Goal: Task Accomplishment & Management: Manage account settings

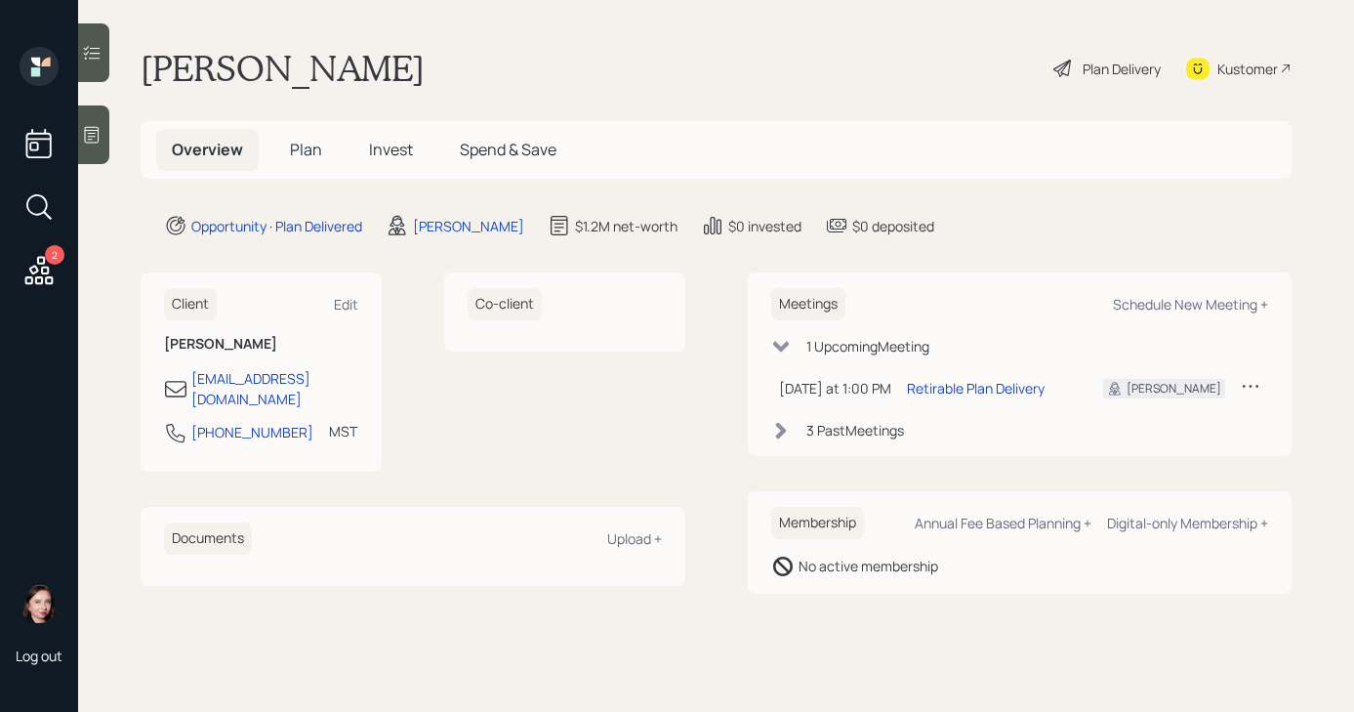
click at [1104, 72] on div "Plan Delivery" at bounding box center [1122, 69] width 78 height 21
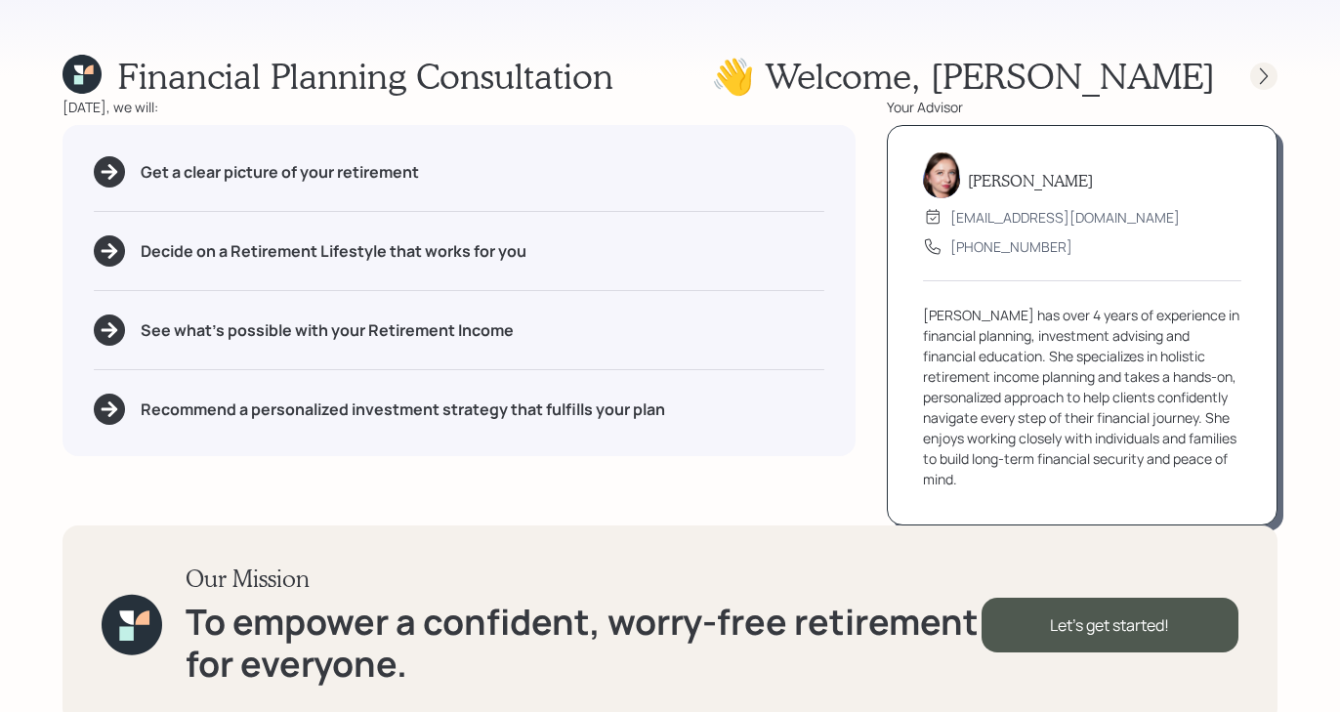
click at [1257, 86] on div at bounding box center [1263, 75] width 27 height 27
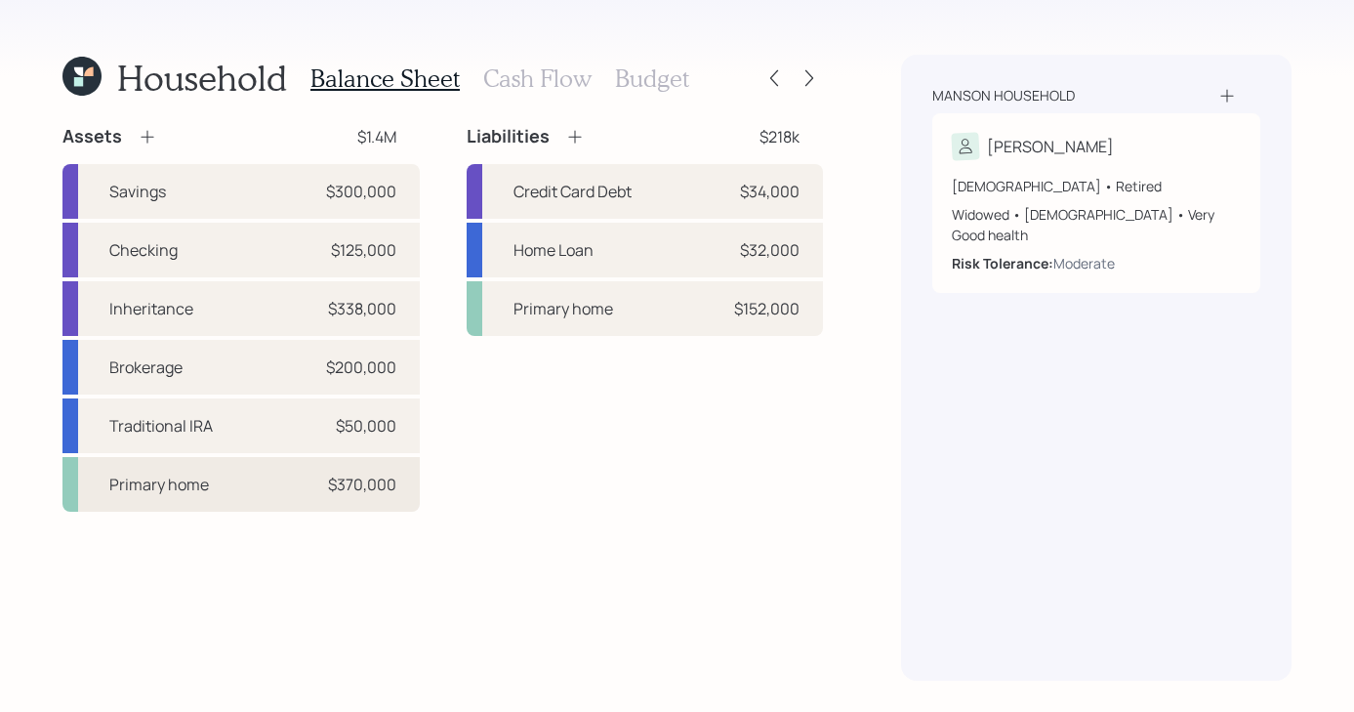
click at [181, 492] on div "Primary home" at bounding box center [159, 484] width 100 height 23
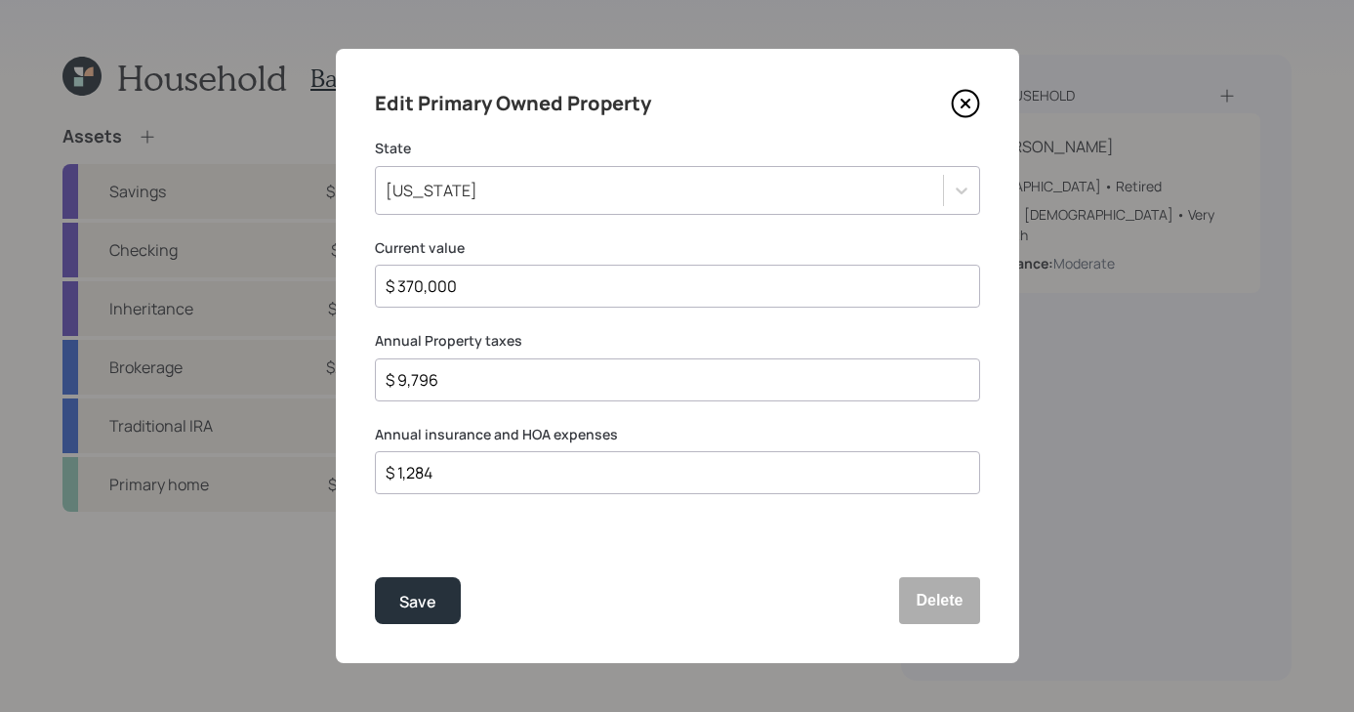
click at [961, 107] on icon at bounding box center [965, 104] width 8 height 8
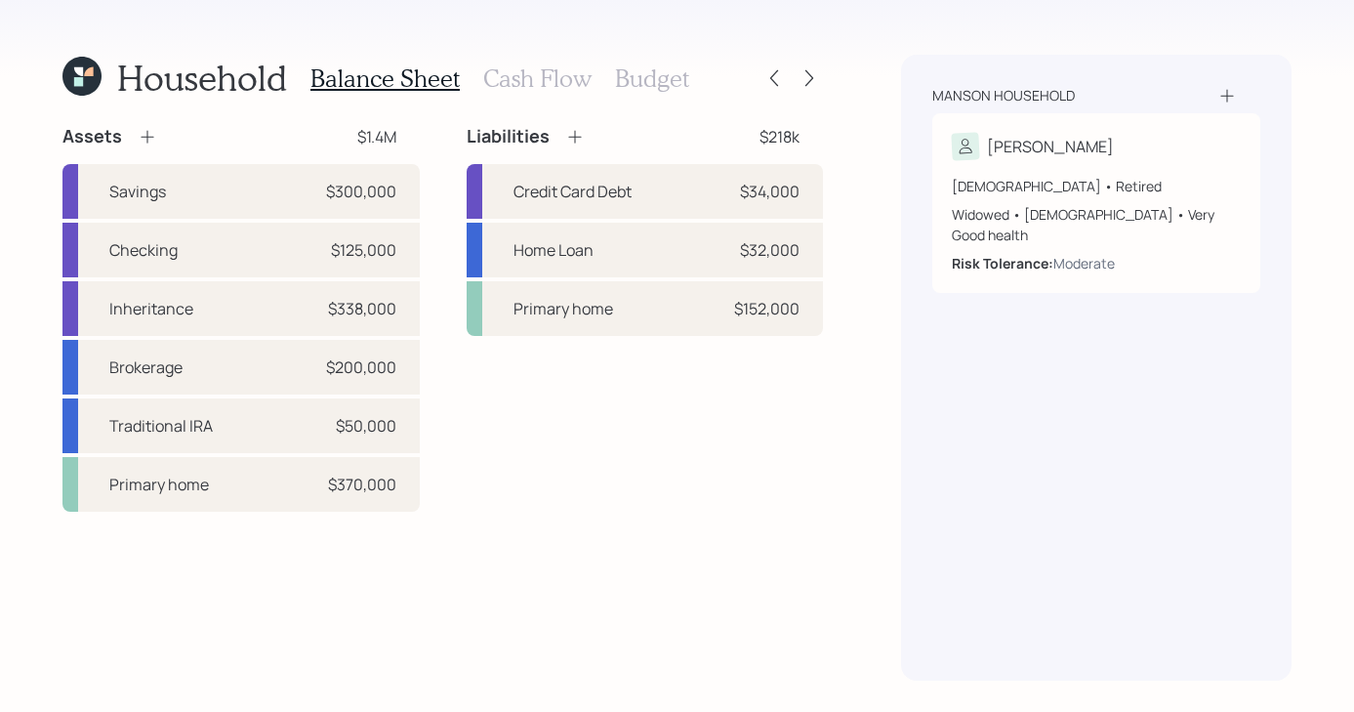
click at [540, 80] on h3 "Cash Flow" at bounding box center [537, 78] width 108 height 28
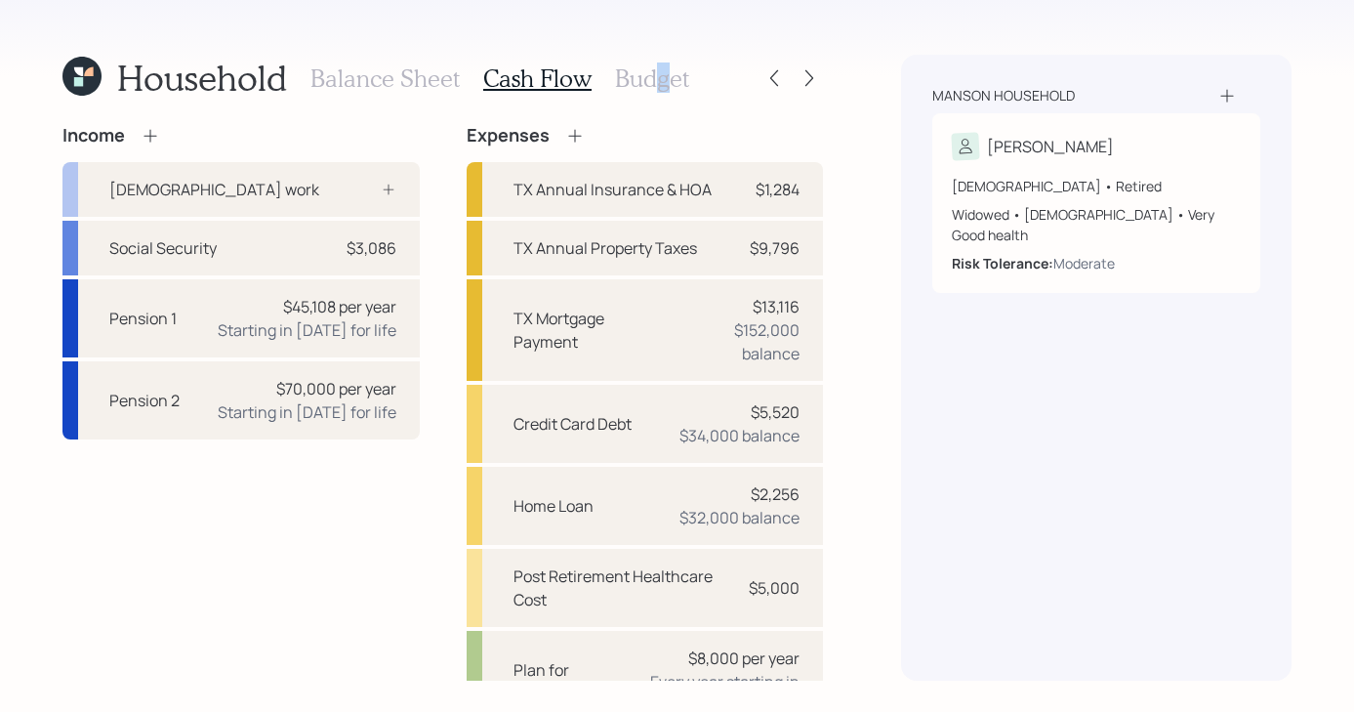
click at [660, 88] on h3 "Budget" at bounding box center [652, 78] width 74 height 28
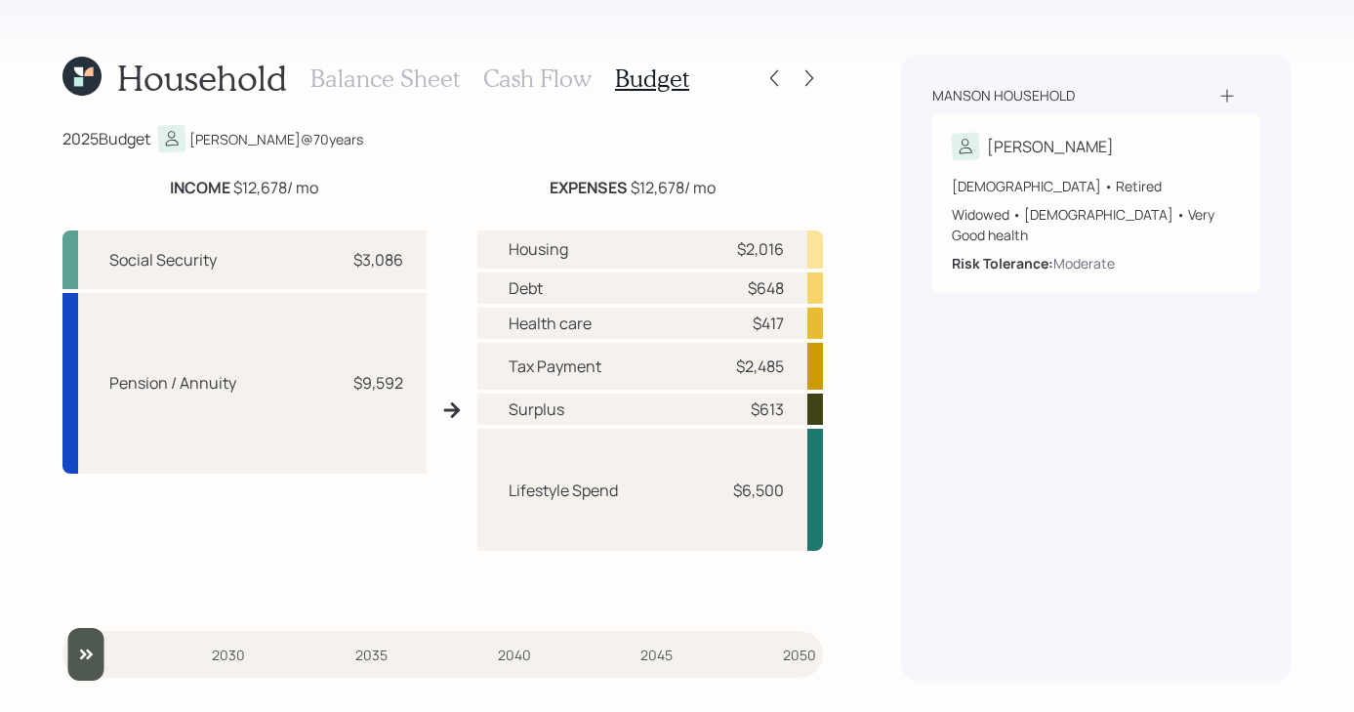
click at [861, 254] on div "Household Balance Sheet Cash Flow Budget 2025 Budget [PERSON_NAME] @ 70 years I…" at bounding box center [677, 356] width 1354 height 712
click at [789, 80] on div at bounding box center [792, 77] width 62 height 27
click at [800, 76] on icon at bounding box center [810, 78] width 20 height 20
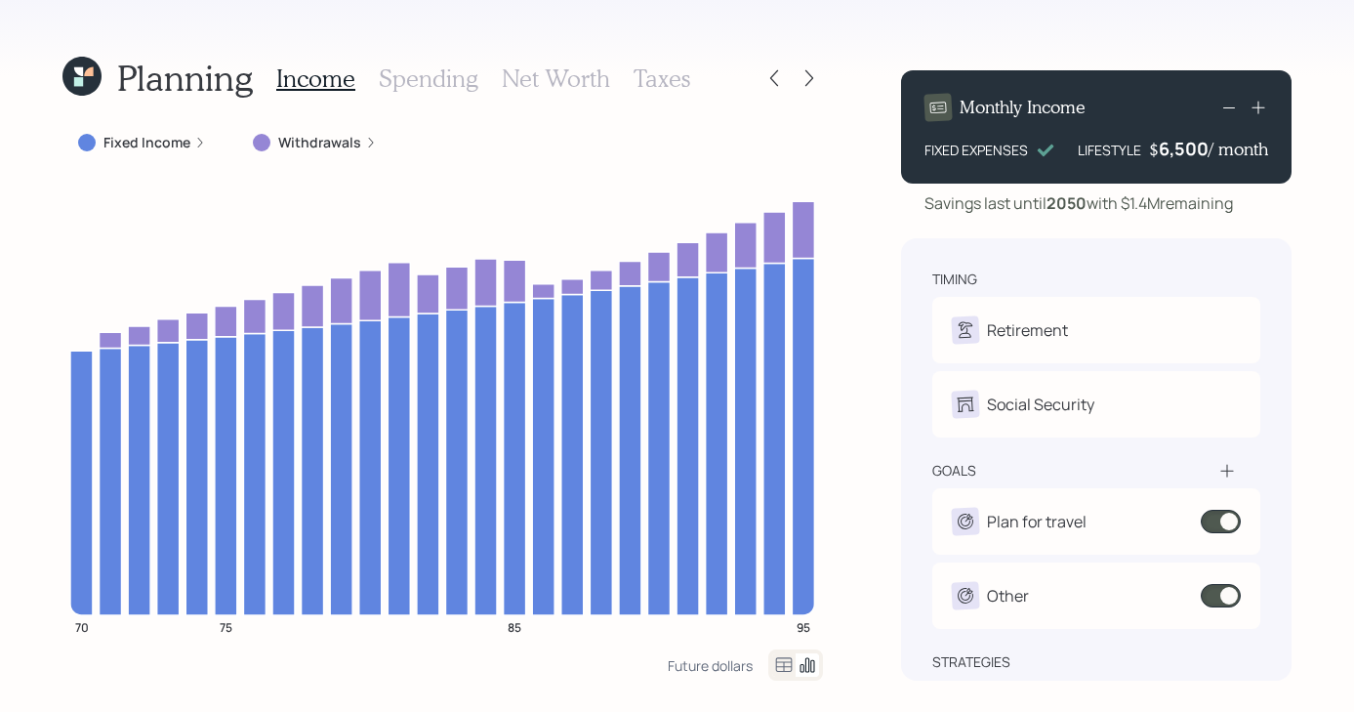
click at [331, 138] on label "Withdrawals" at bounding box center [319, 143] width 83 height 20
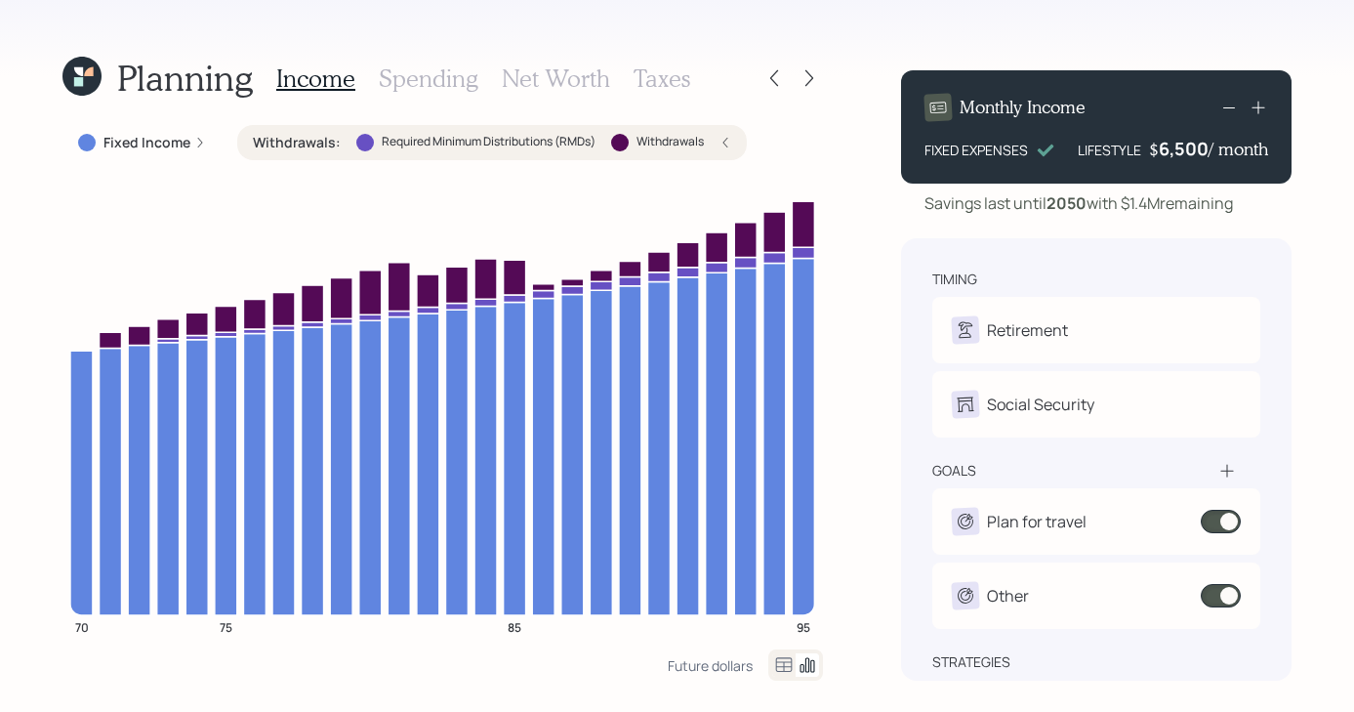
click at [735, 136] on div "Withdrawals : Required Minimum Distributions (RMDs) Withdrawals" at bounding box center [492, 142] width 510 height 35
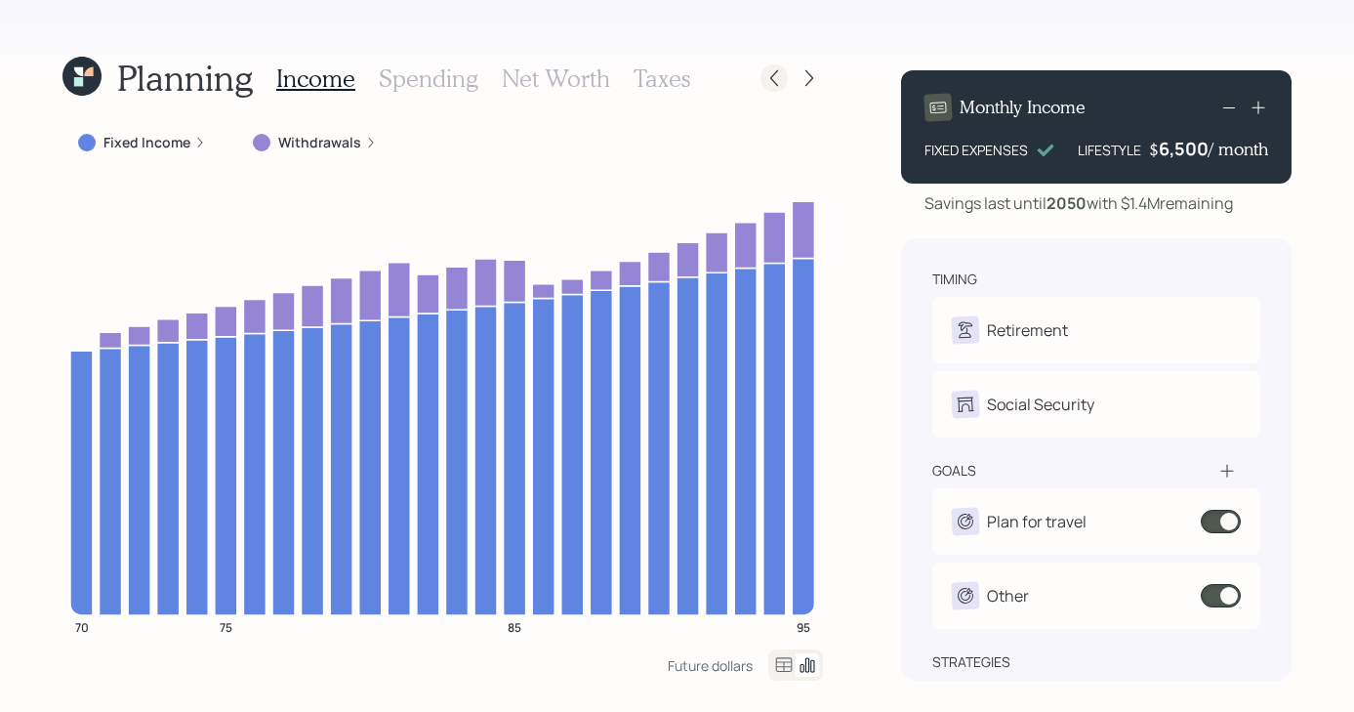
click at [765, 68] on icon at bounding box center [775, 78] width 20 height 20
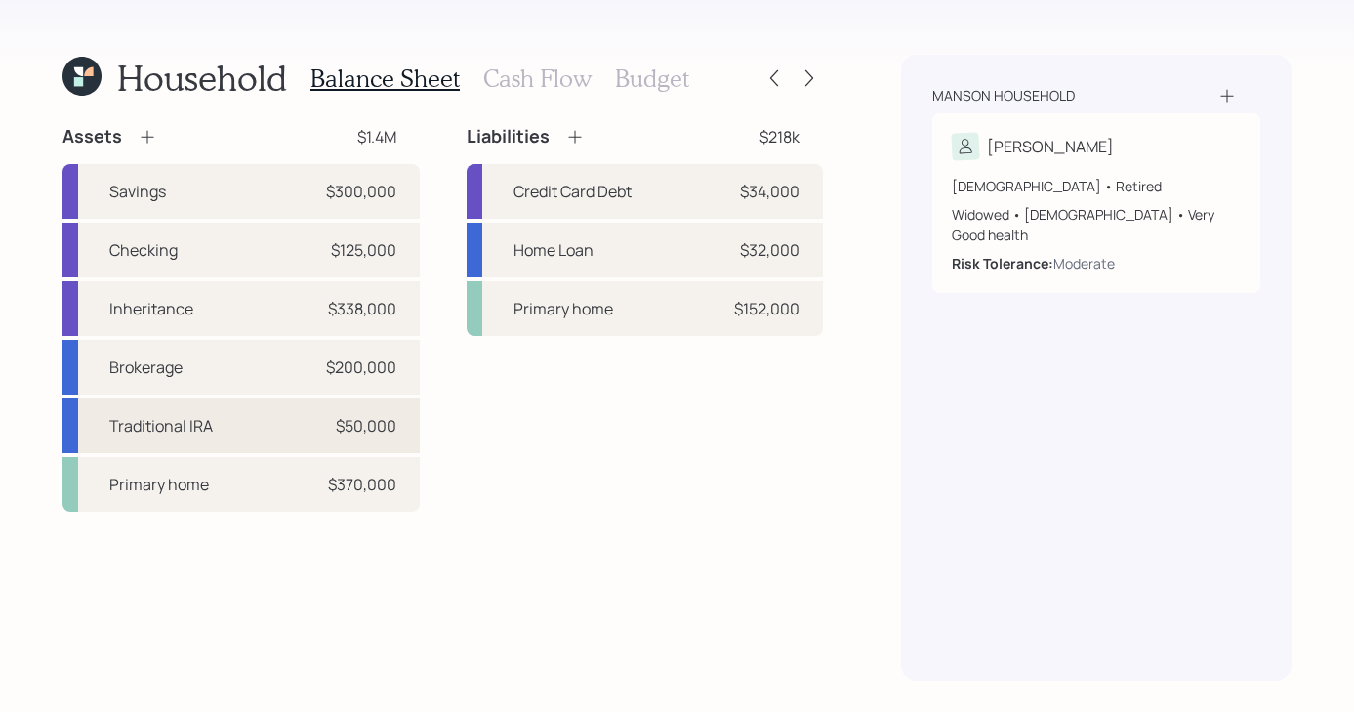
click at [195, 433] on div "Traditional IRA" at bounding box center [161, 425] width 104 height 23
select select "ira"
select select "balanced"
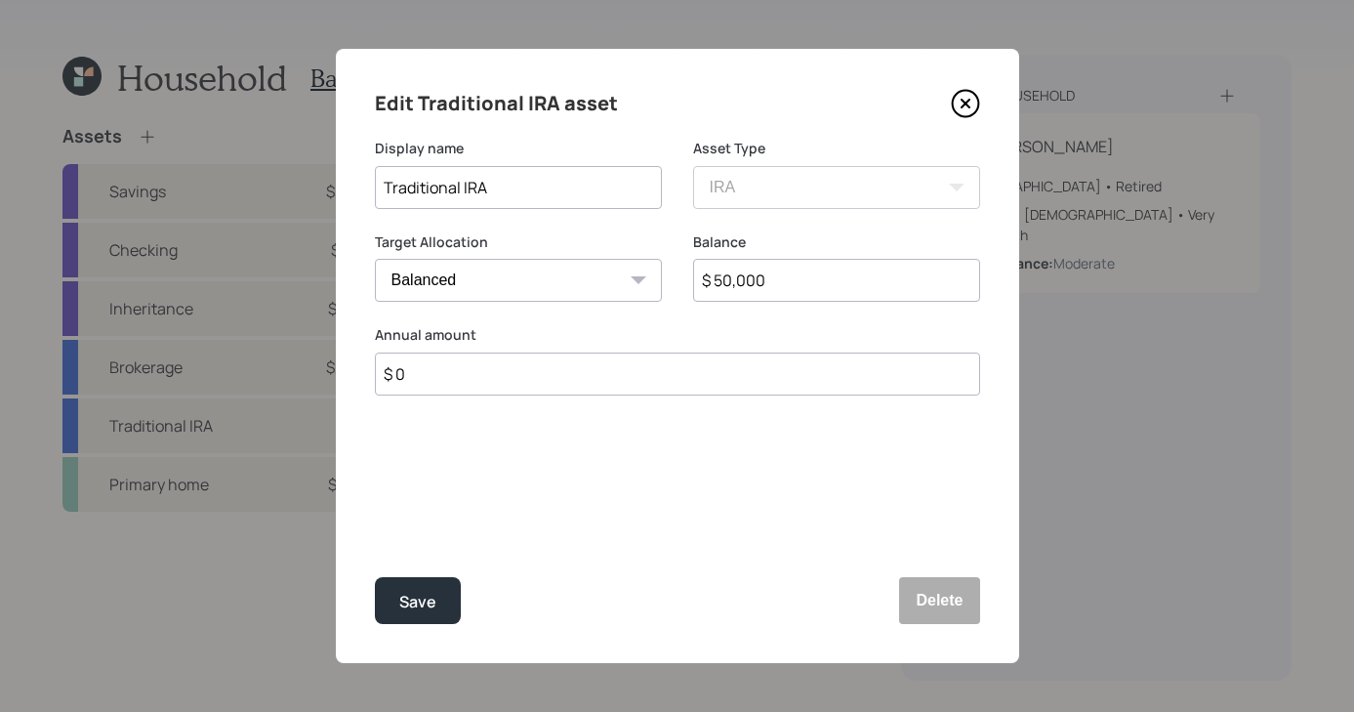
click at [969, 100] on icon at bounding box center [965, 104] width 8 height 8
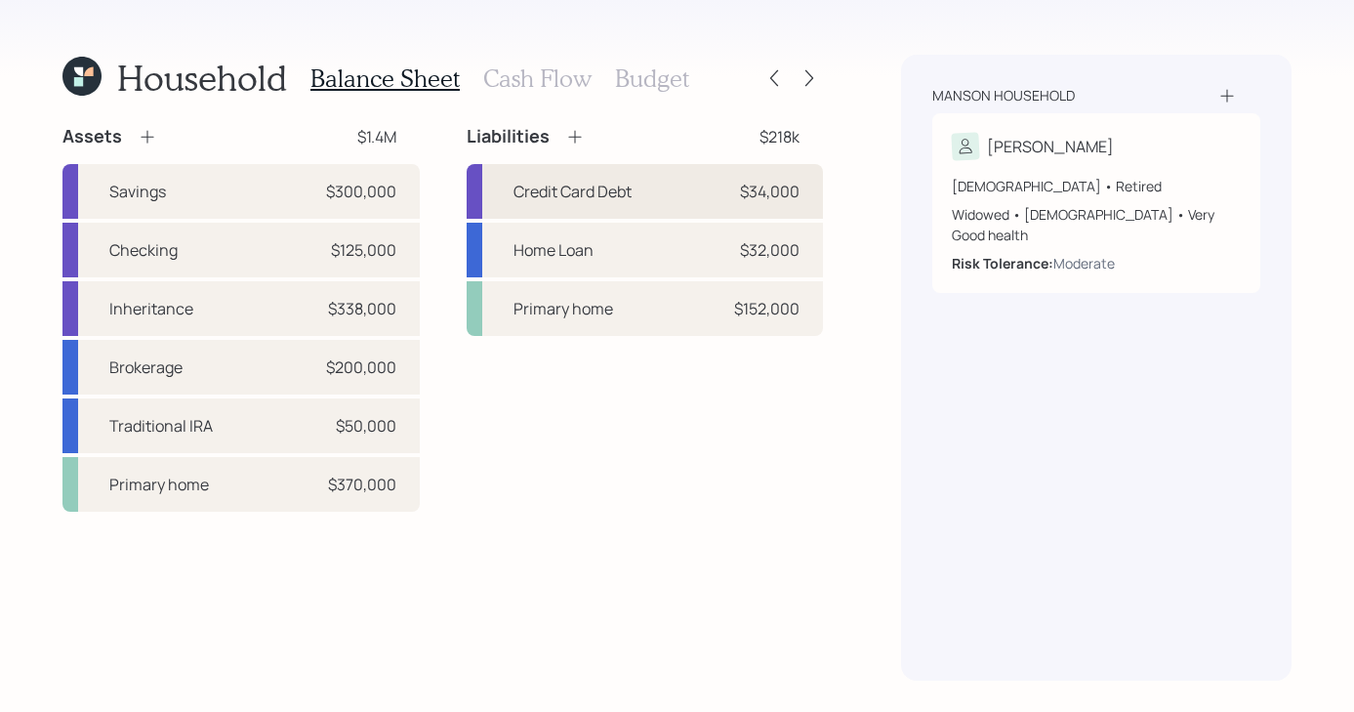
click at [619, 195] on div "Credit Card Debt" at bounding box center [573, 191] width 118 height 23
select select "credit_card"
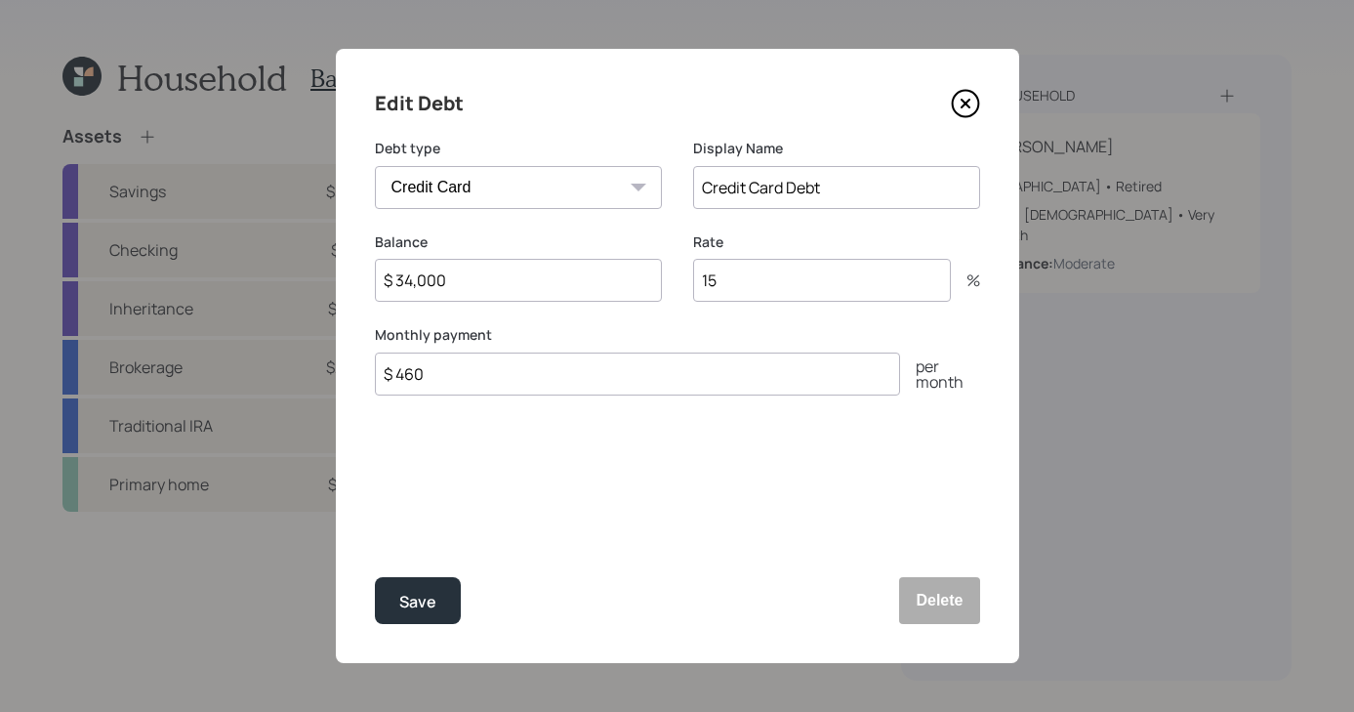
click at [965, 91] on icon at bounding box center [965, 104] width 26 height 26
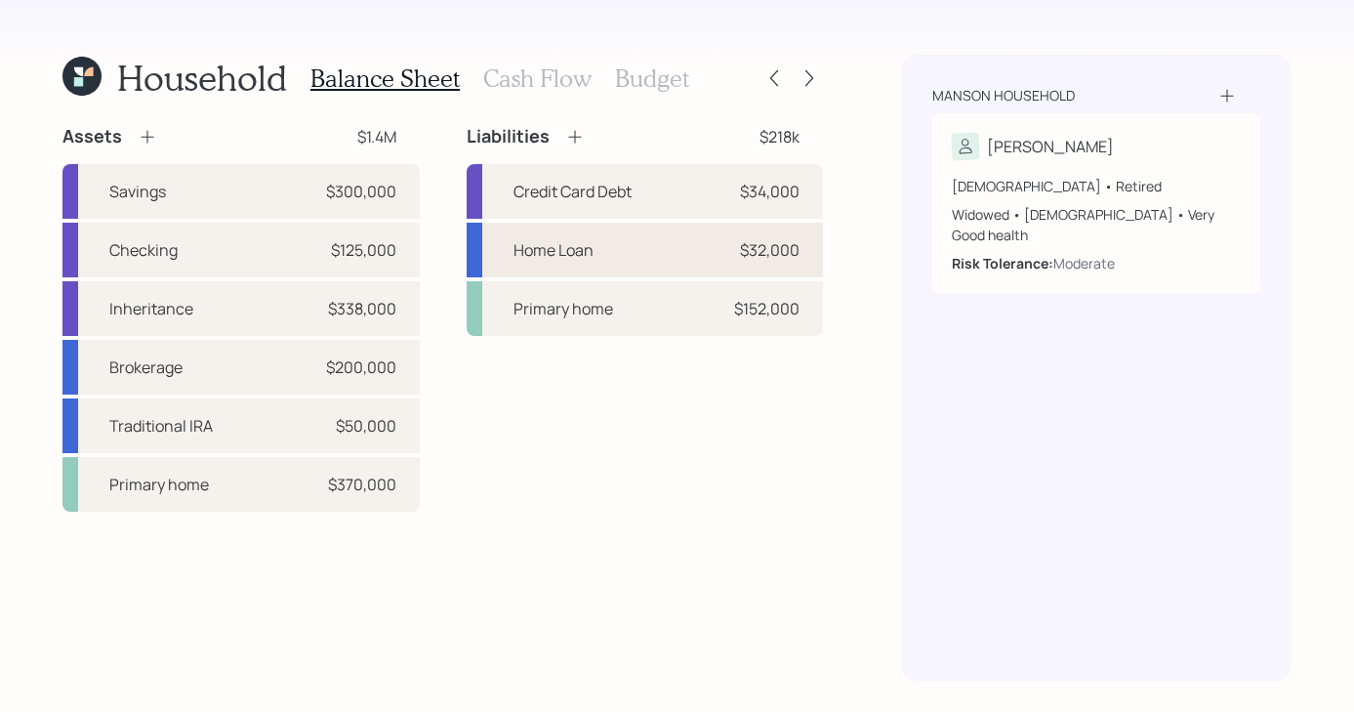
click at [701, 245] on div "Home Loan $32,000" at bounding box center [645, 250] width 357 height 55
select select "other"
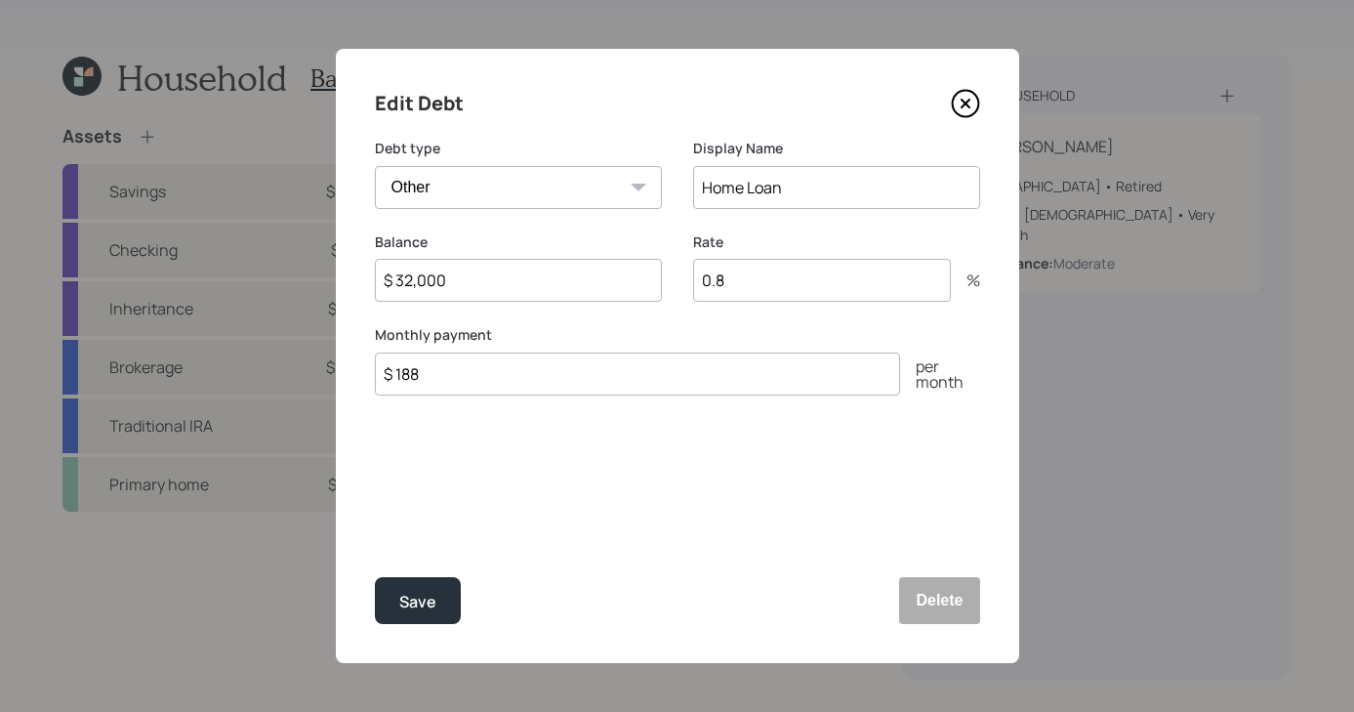
click at [961, 89] on icon at bounding box center [965, 103] width 29 height 29
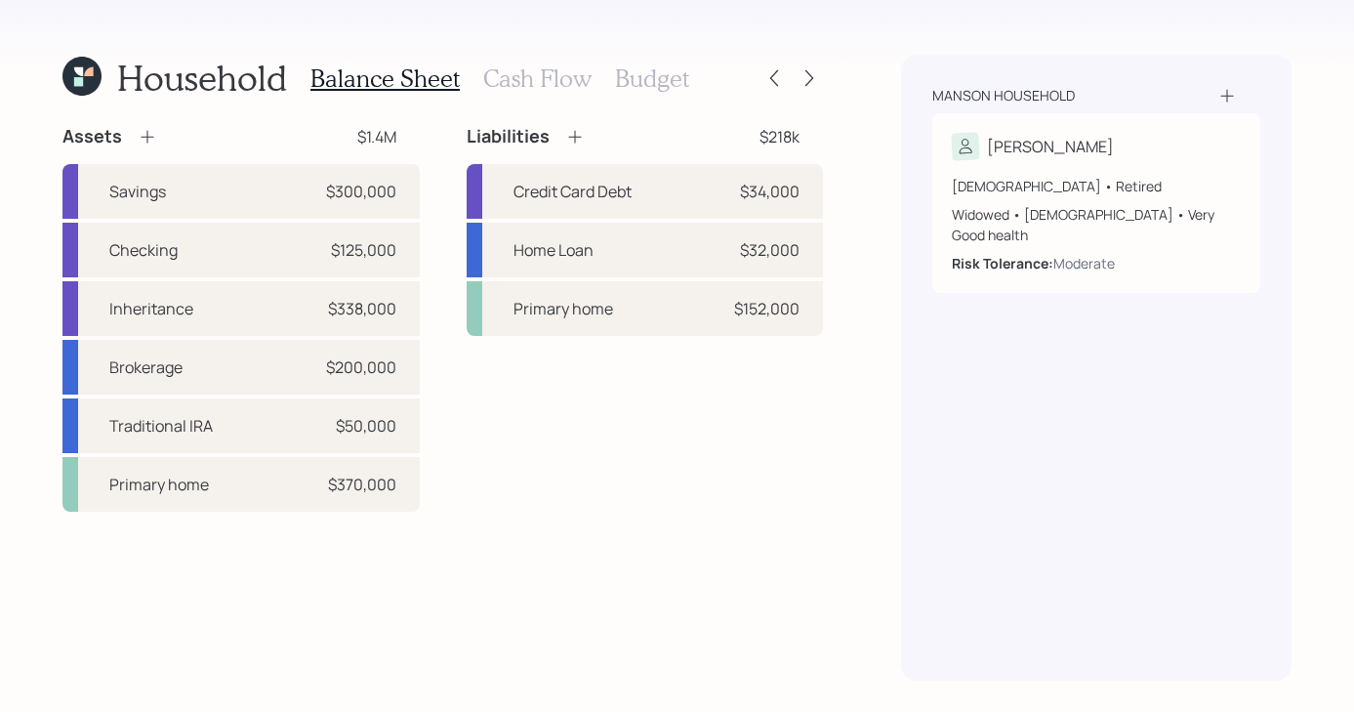
click at [960, 95] on div "Manson household" at bounding box center [1004, 96] width 143 height 20
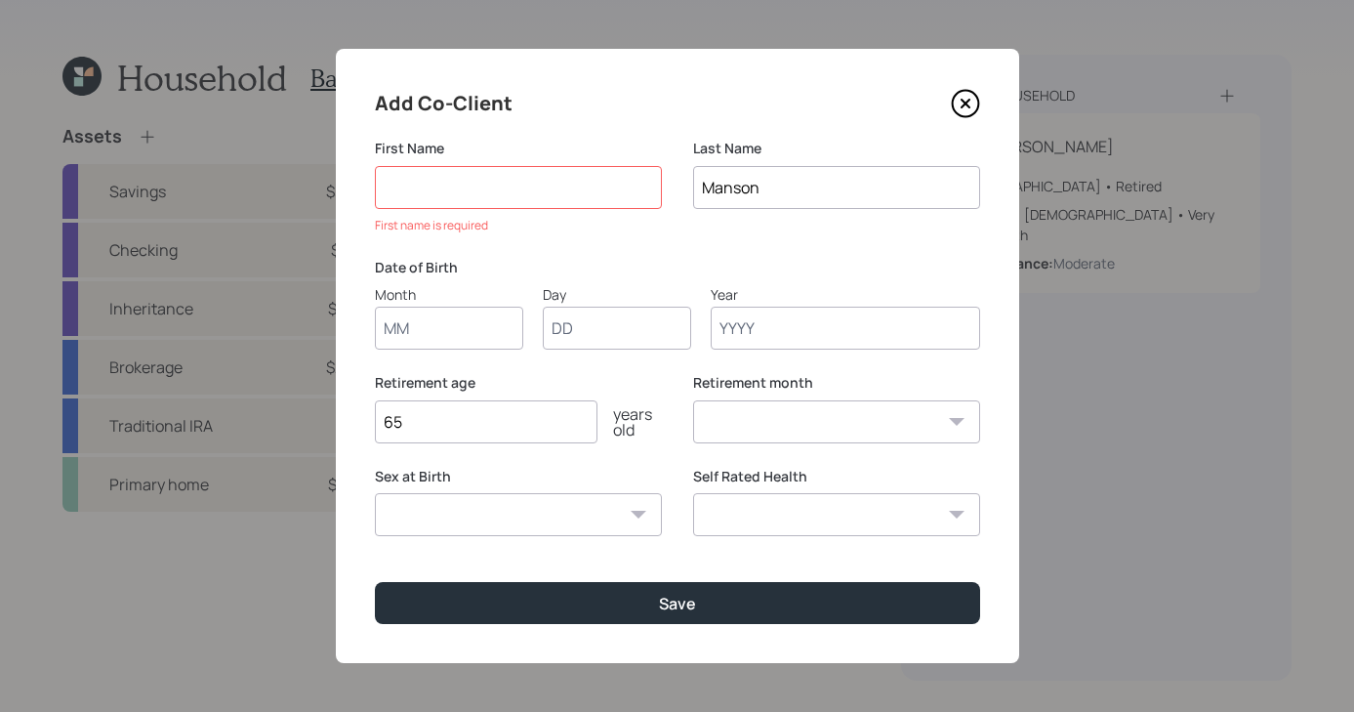
click at [951, 97] on icon at bounding box center [965, 103] width 29 height 29
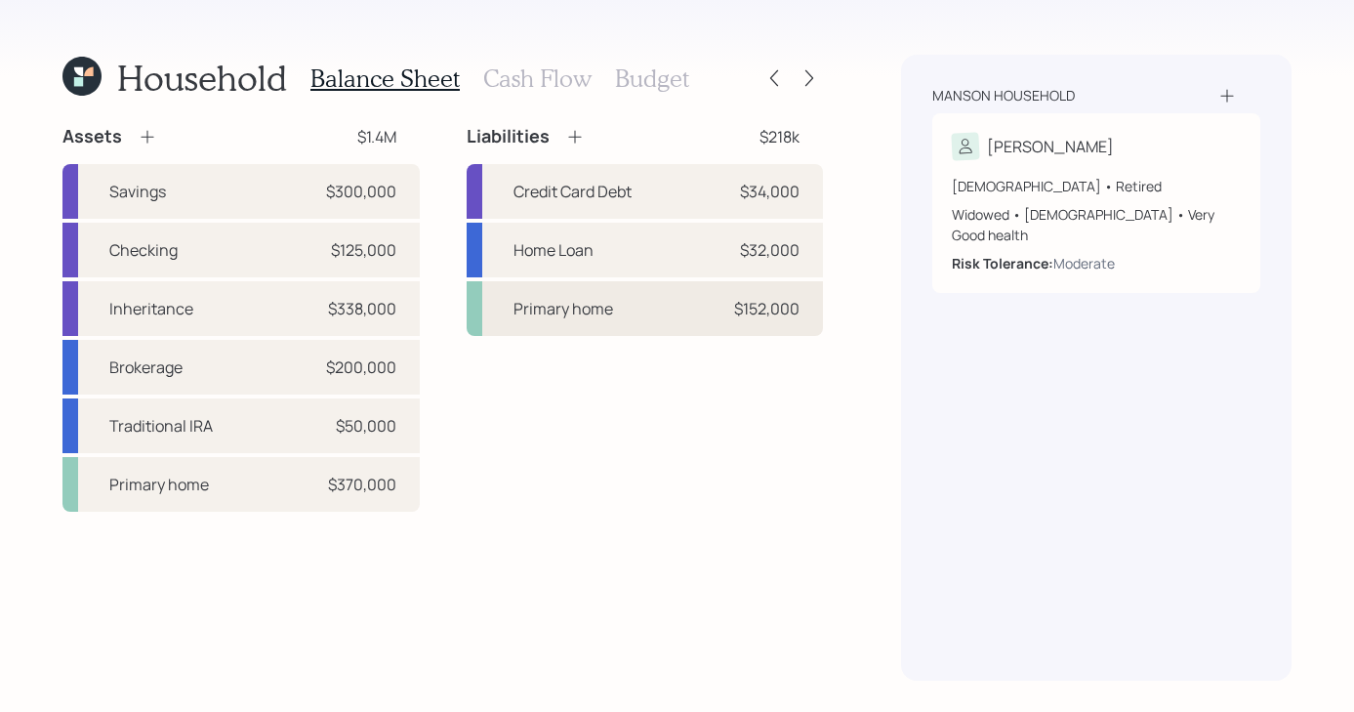
click at [671, 304] on div "Primary home $152,000" at bounding box center [645, 308] width 357 height 55
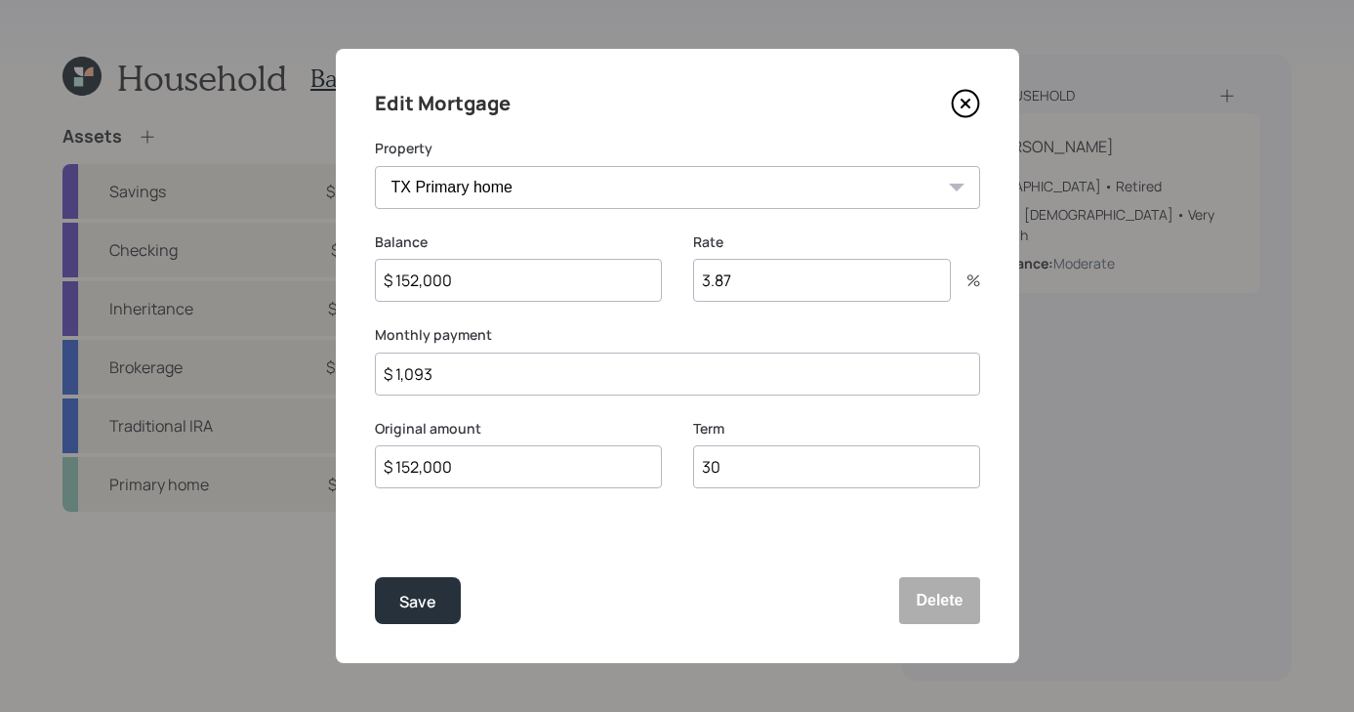
drag, startPoint x: 971, startPoint y: 73, endPoint x: 965, endPoint y: 92, distance: 19.5
click at [971, 74] on div "Edit Mortgage Property TX Primary home Balance $ 152,000 Rate 3.87 % Monthly pa…" at bounding box center [678, 356] width 684 height 614
click at [964, 93] on icon at bounding box center [965, 103] width 29 height 29
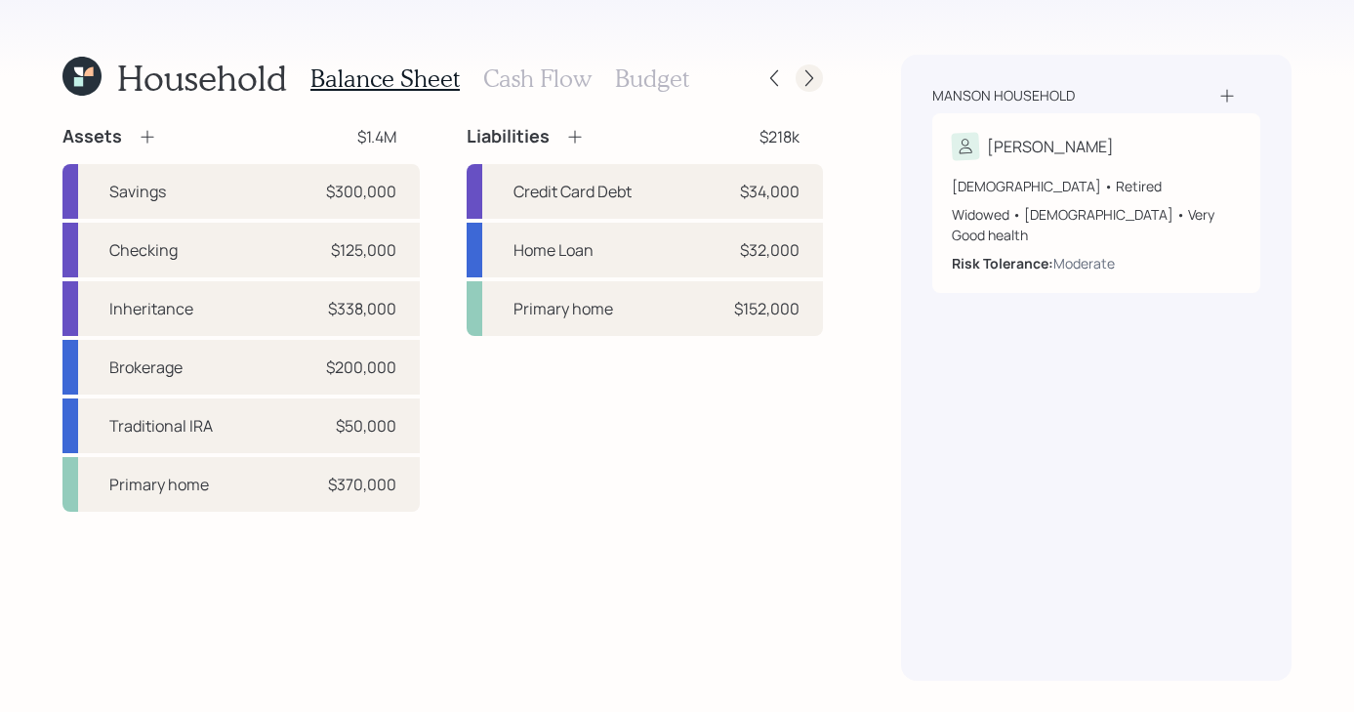
click at [809, 75] on icon at bounding box center [810, 78] width 20 height 20
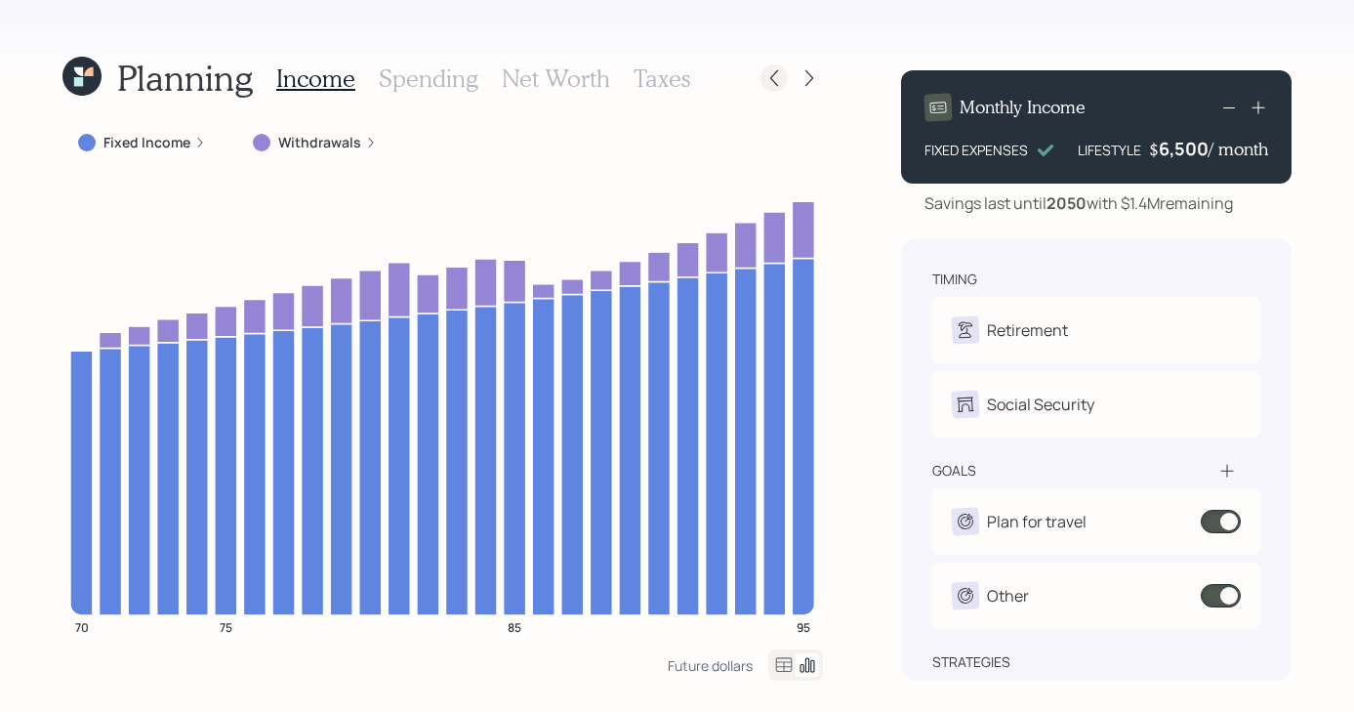
click at [773, 76] on icon at bounding box center [775, 78] width 20 height 20
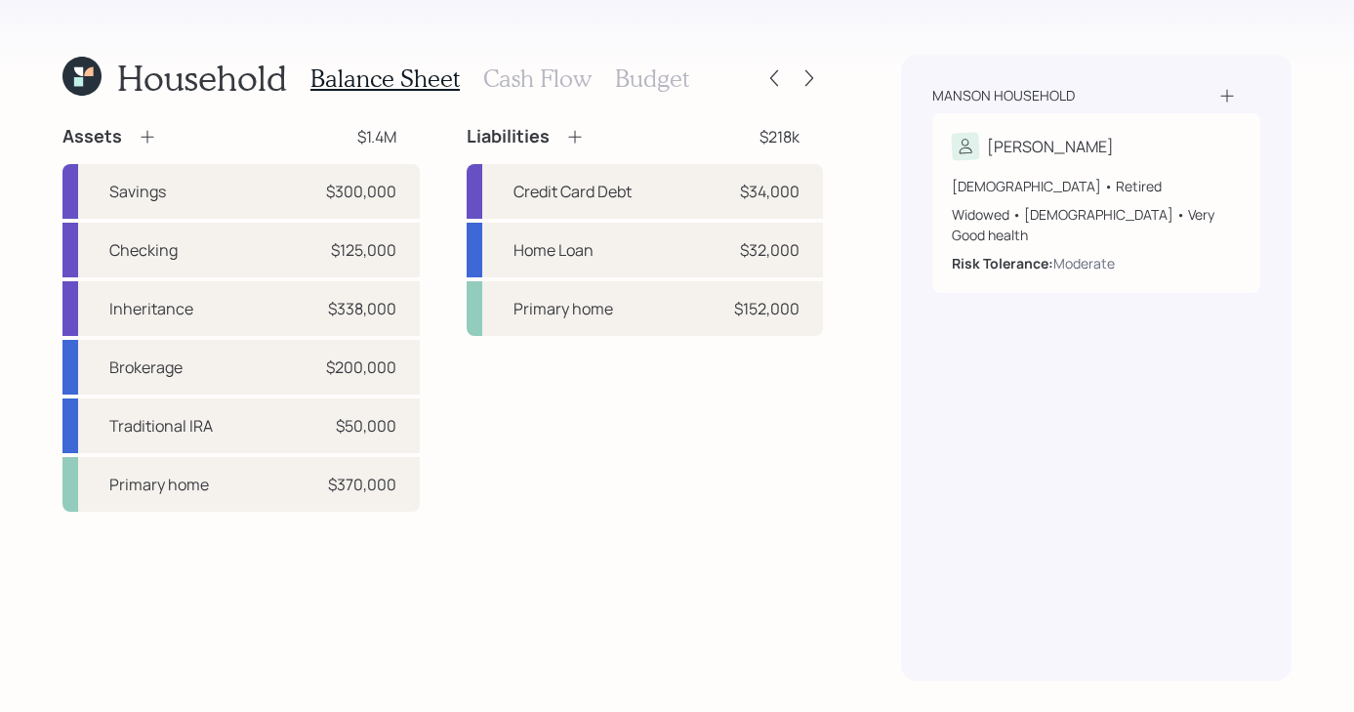
click at [802, 64] on div at bounding box center [792, 77] width 62 height 27
click at [811, 84] on icon at bounding box center [810, 78] width 20 height 20
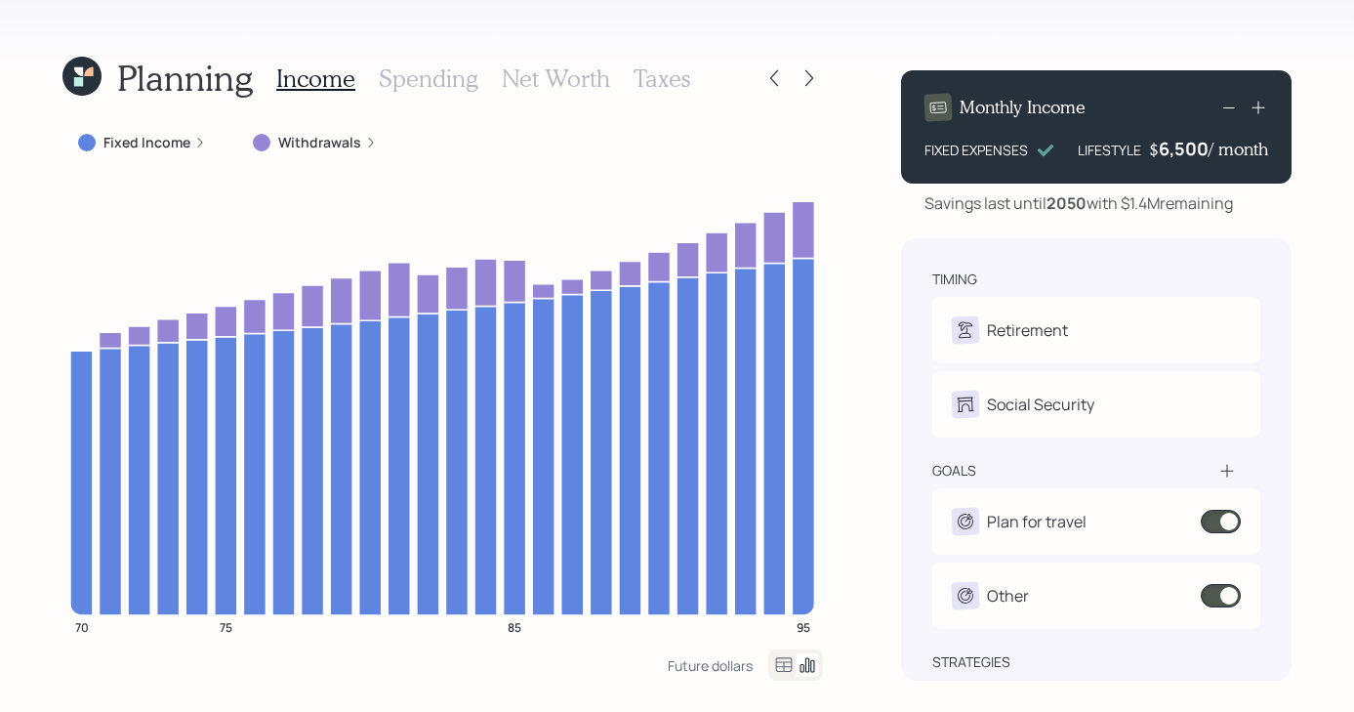
click at [329, 142] on label "Withdrawals" at bounding box center [319, 143] width 83 height 20
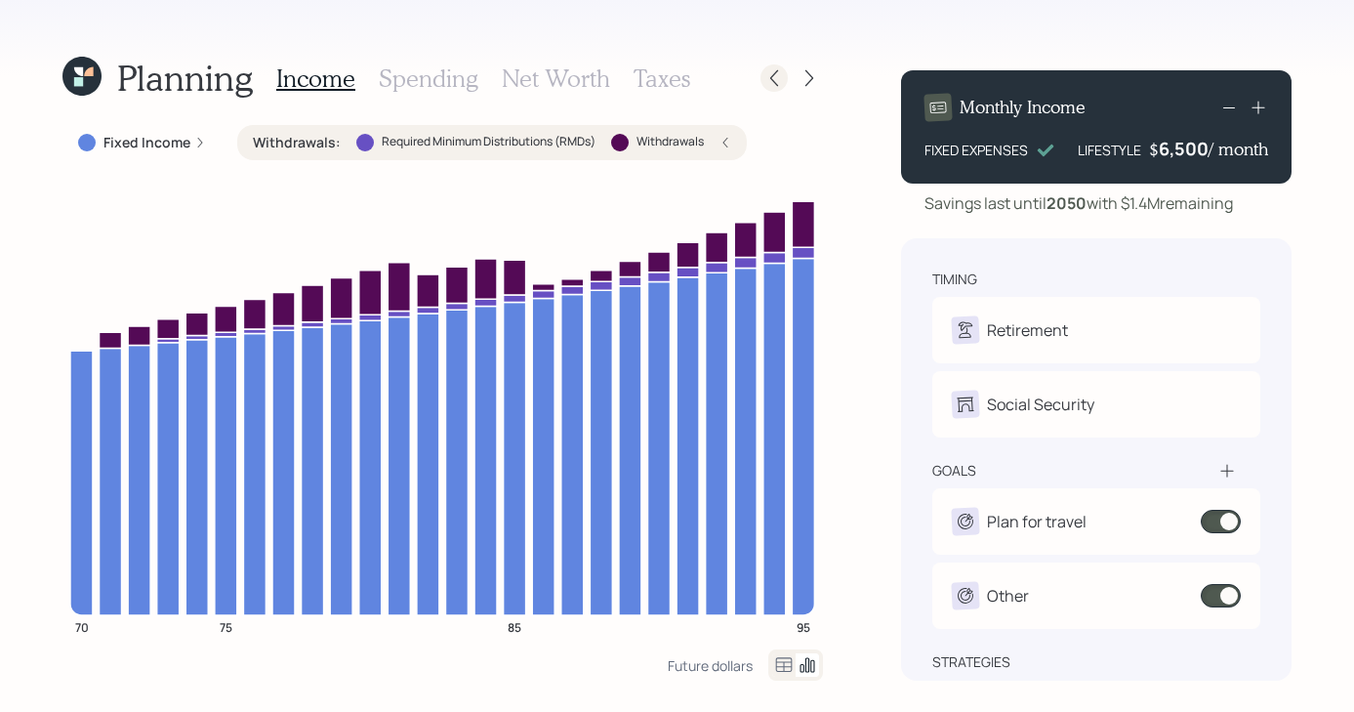
click at [773, 75] on icon at bounding box center [775, 78] width 20 height 20
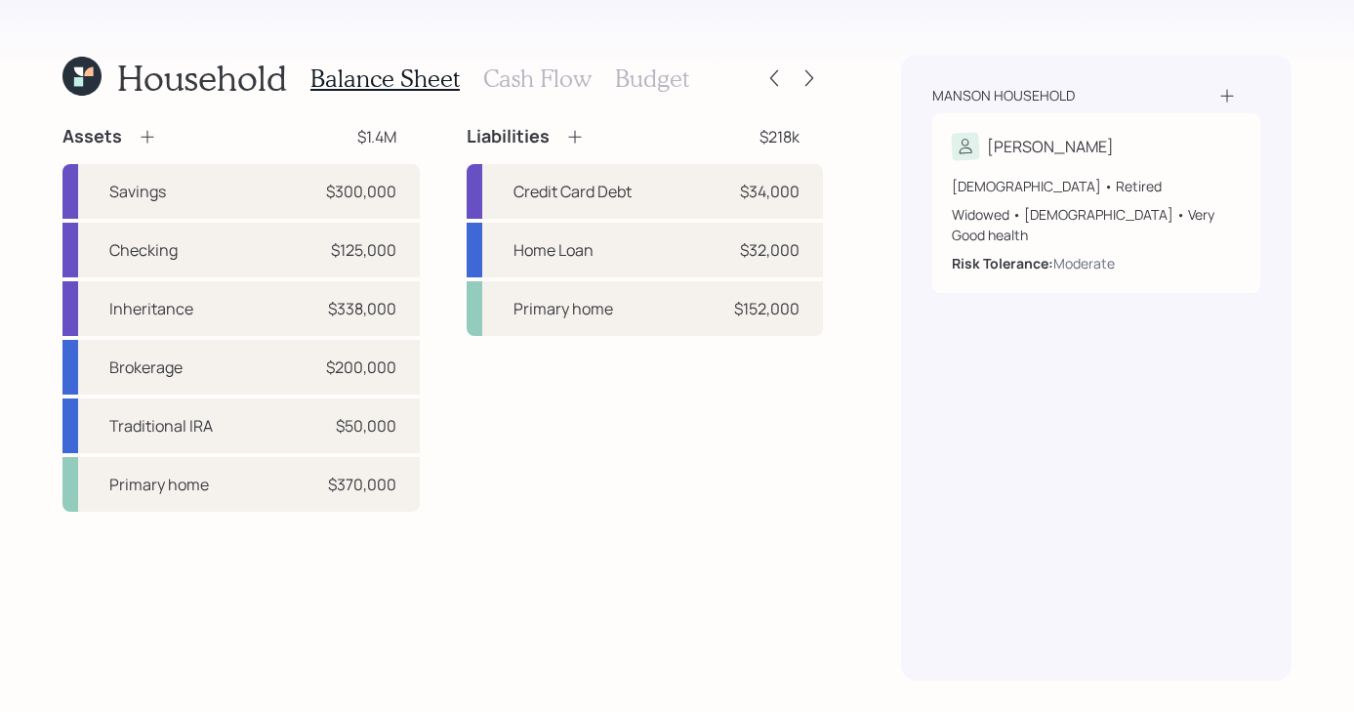
click at [550, 70] on h3 "Cash Flow" at bounding box center [537, 78] width 108 height 28
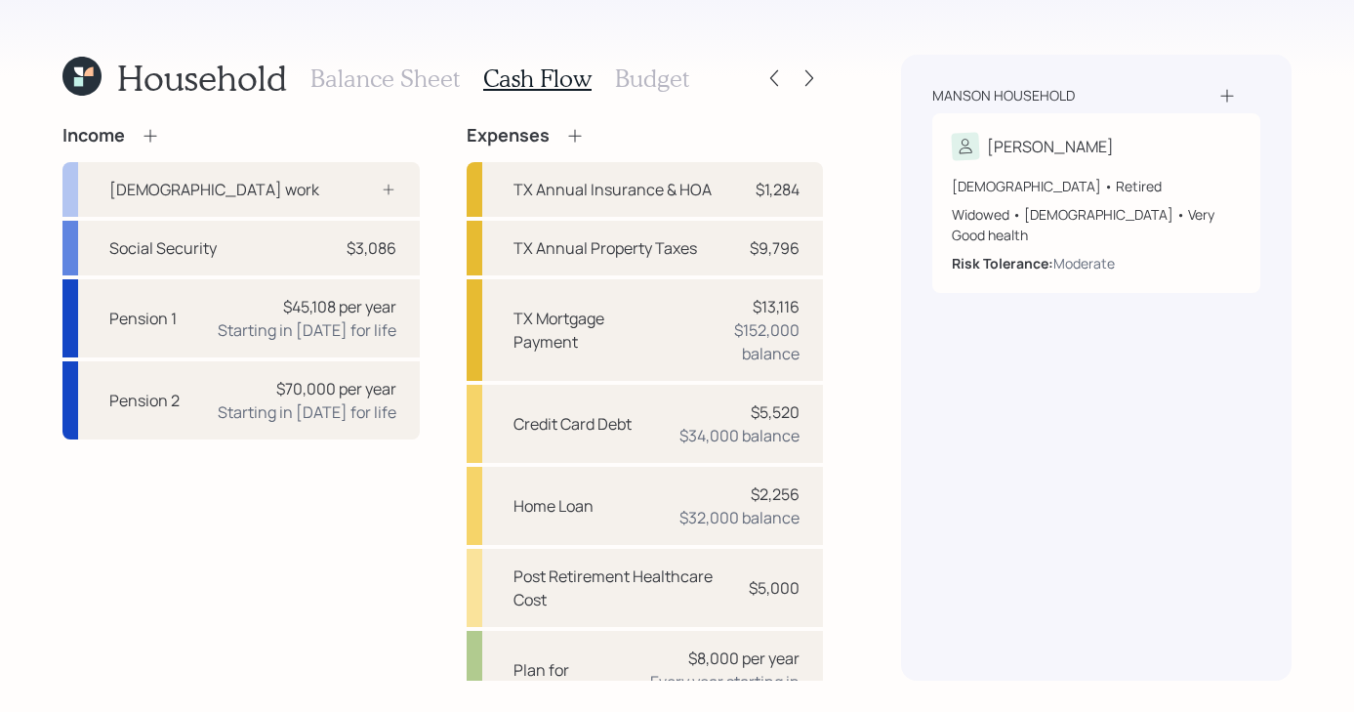
click at [772, 144] on div "Expenses TX Annual Insurance & HOA $1,284 TX Annual Property Taxes $9,796 TX Mo…" at bounding box center [645, 551] width 357 height 853
click at [657, 73] on h3 "Budget" at bounding box center [652, 78] width 74 height 28
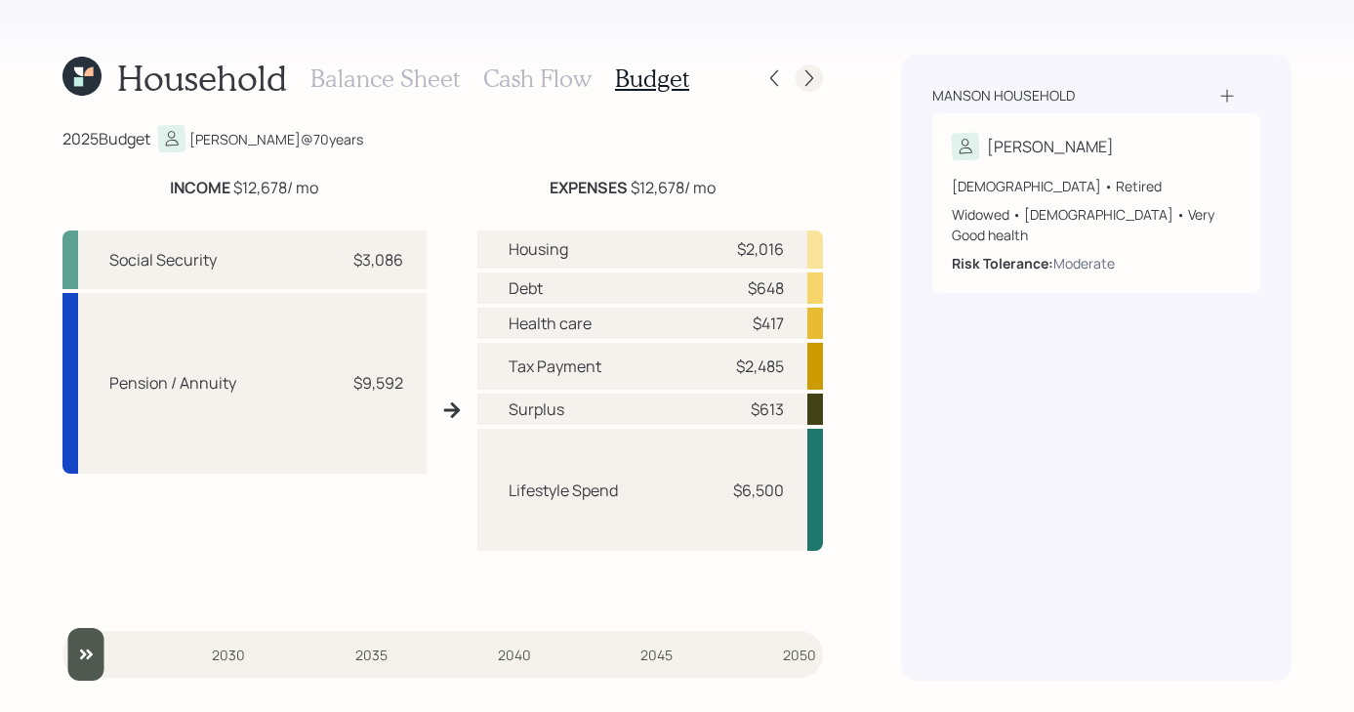
click at [803, 83] on icon at bounding box center [810, 78] width 20 height 20
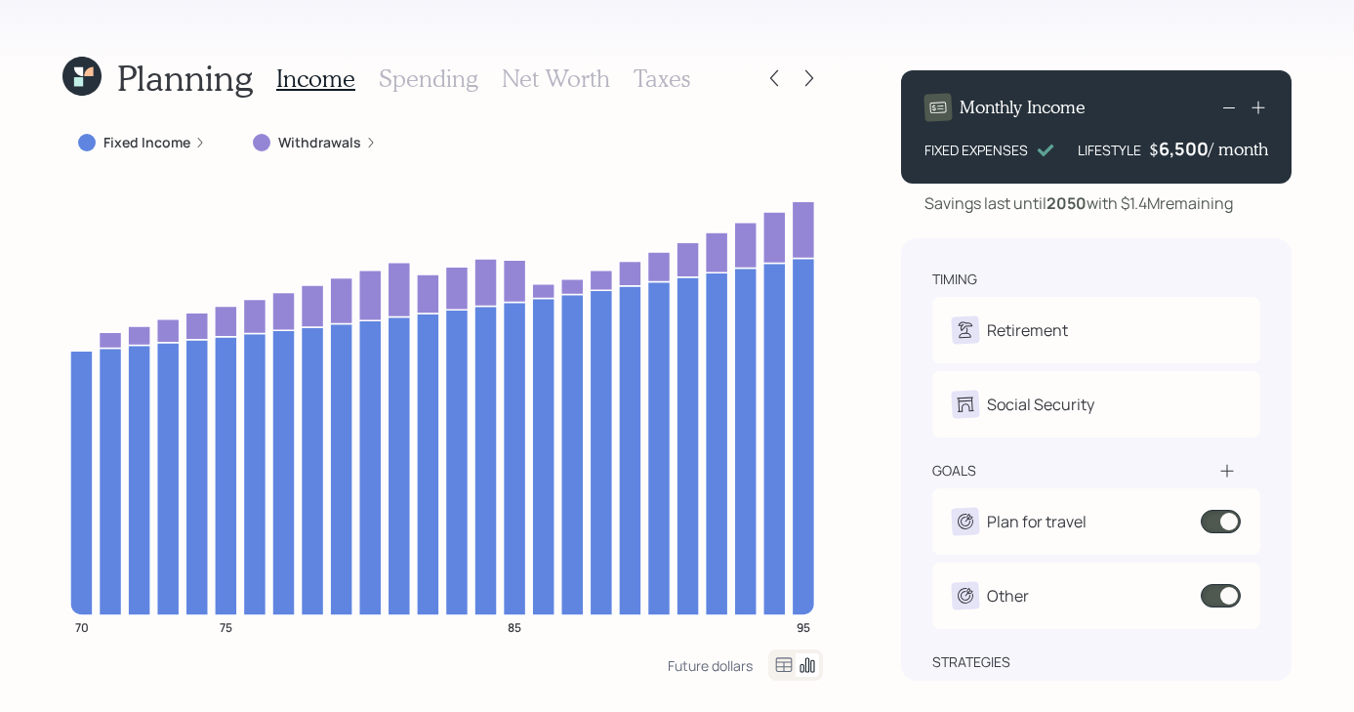
scroll to position [154, 0]
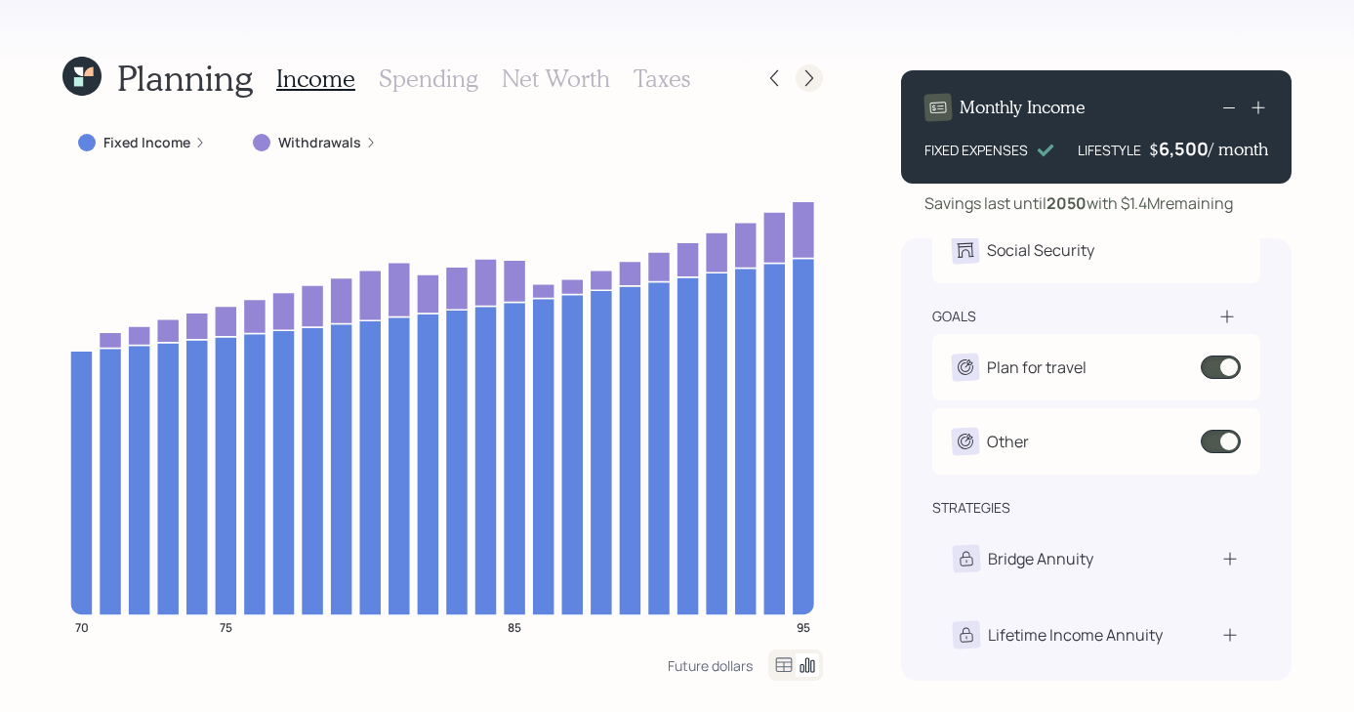
click at [811, 79] on icon at bounding box center [810, 78] width 8 height 17
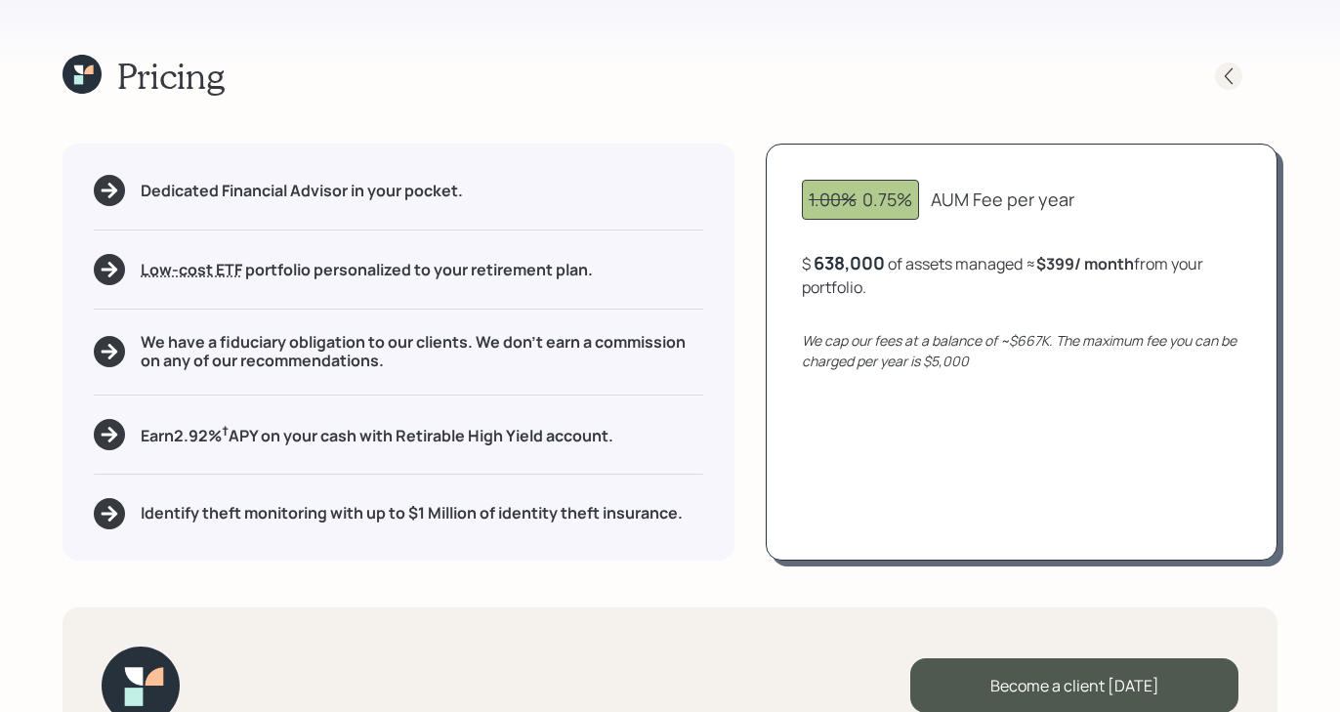
click at [1231, 74] on icon at bounding box center [1229, 76] width 20 height 20
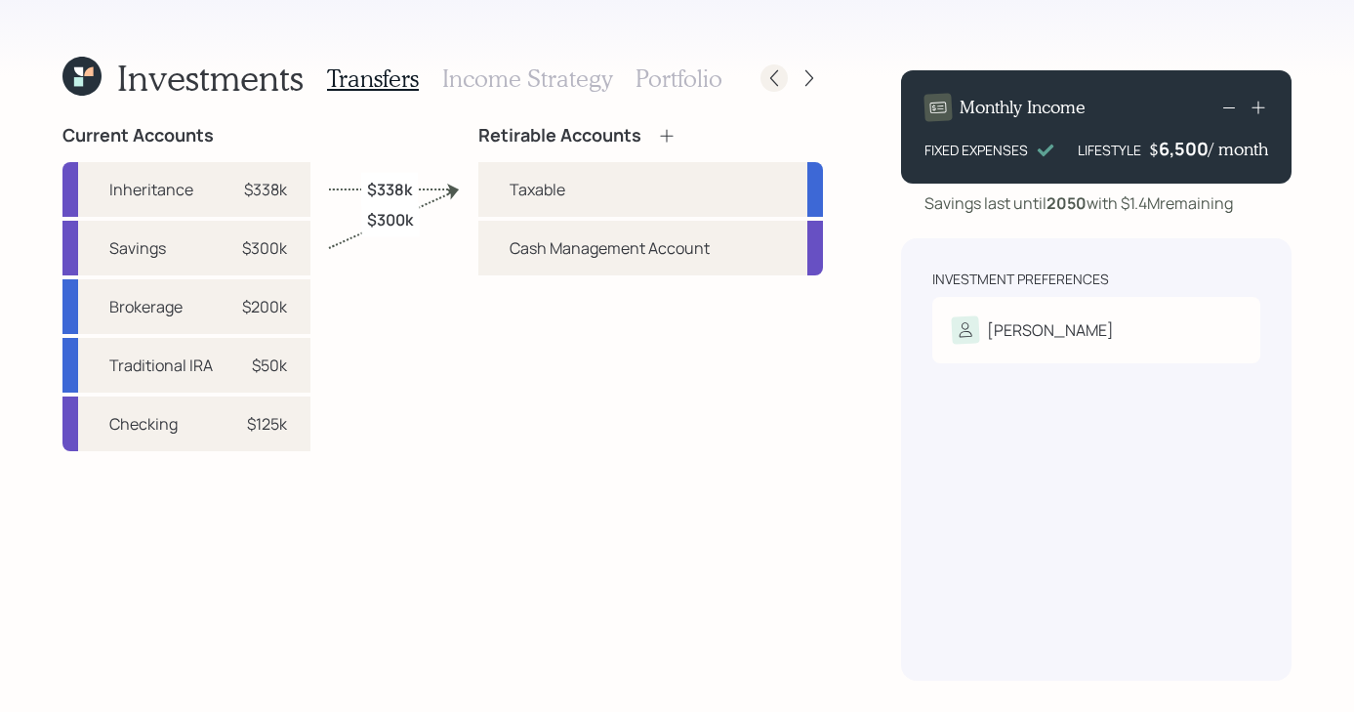
click at [764, 75] on div at bounding box center [774, 77] width 27 height 27
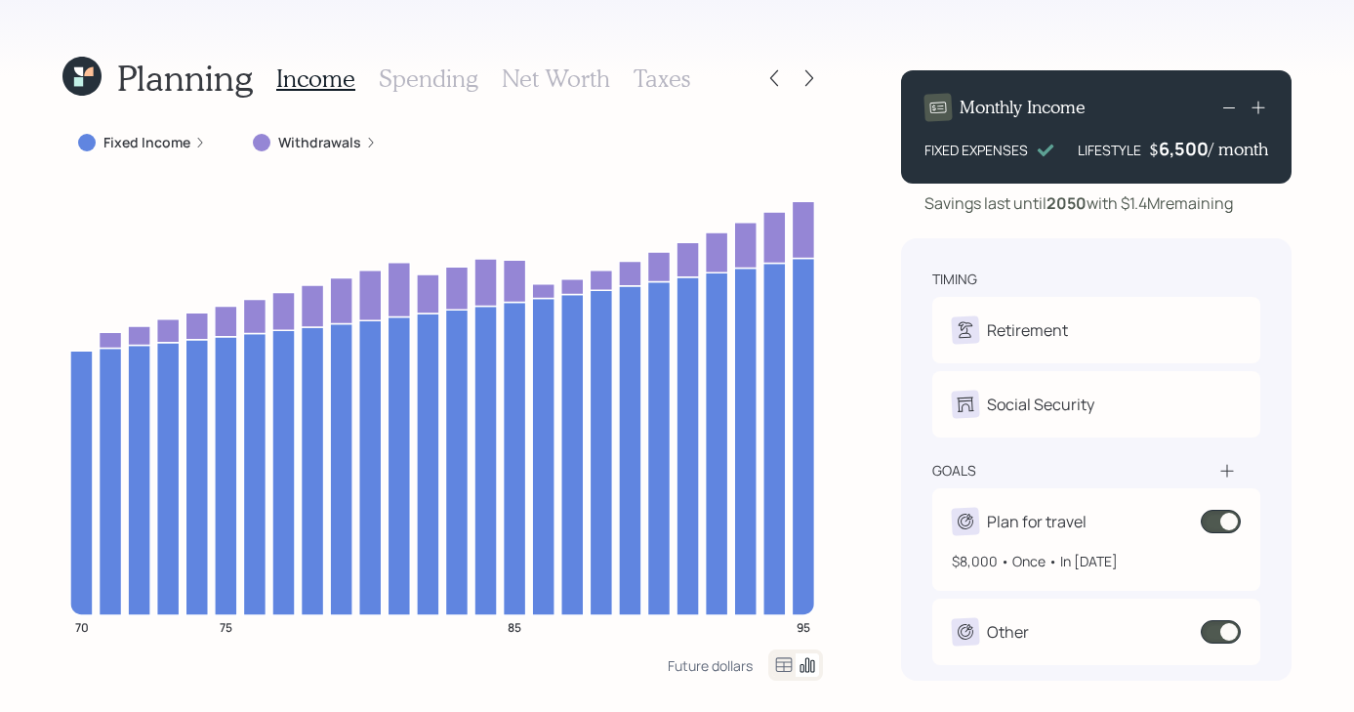
click at [1107, 524] on div "Plan for travel" at bounding box center [1096, 521] width 289 height 27
select select "1"
select select "2026"
select select "2036"
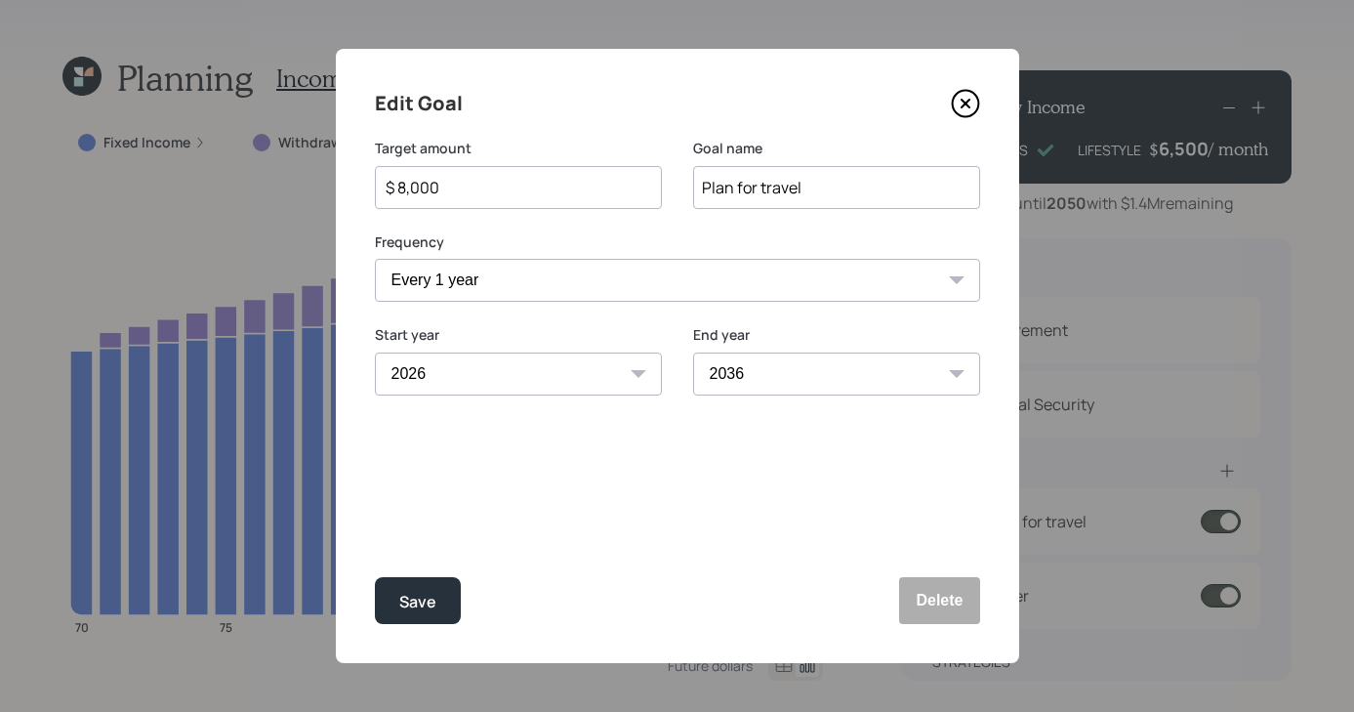
click at [968, 113] on icon at bounding box center [965, 103] width 29 height 29
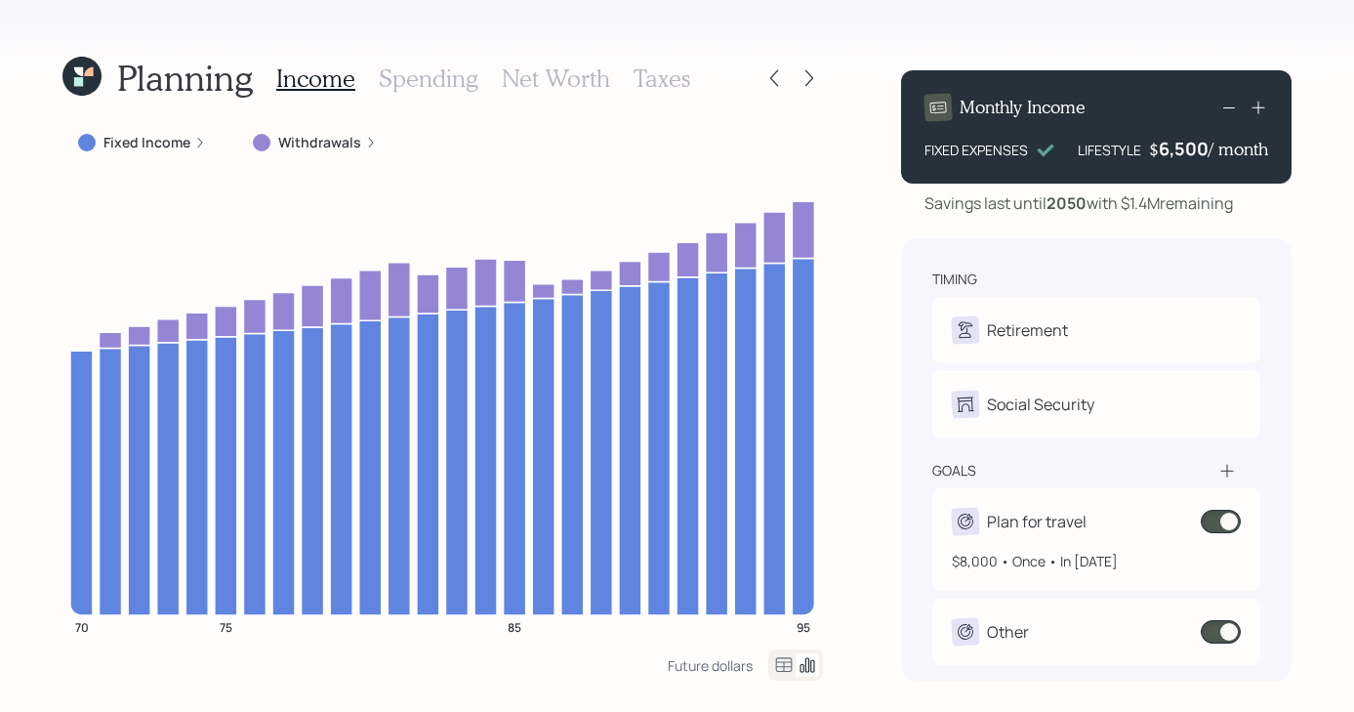
click at [1095, 526] on div "Plan for travel" at bounding box center [1096, 521] width 289 height 27
select select "1"
select select "2026"
select select "2036"
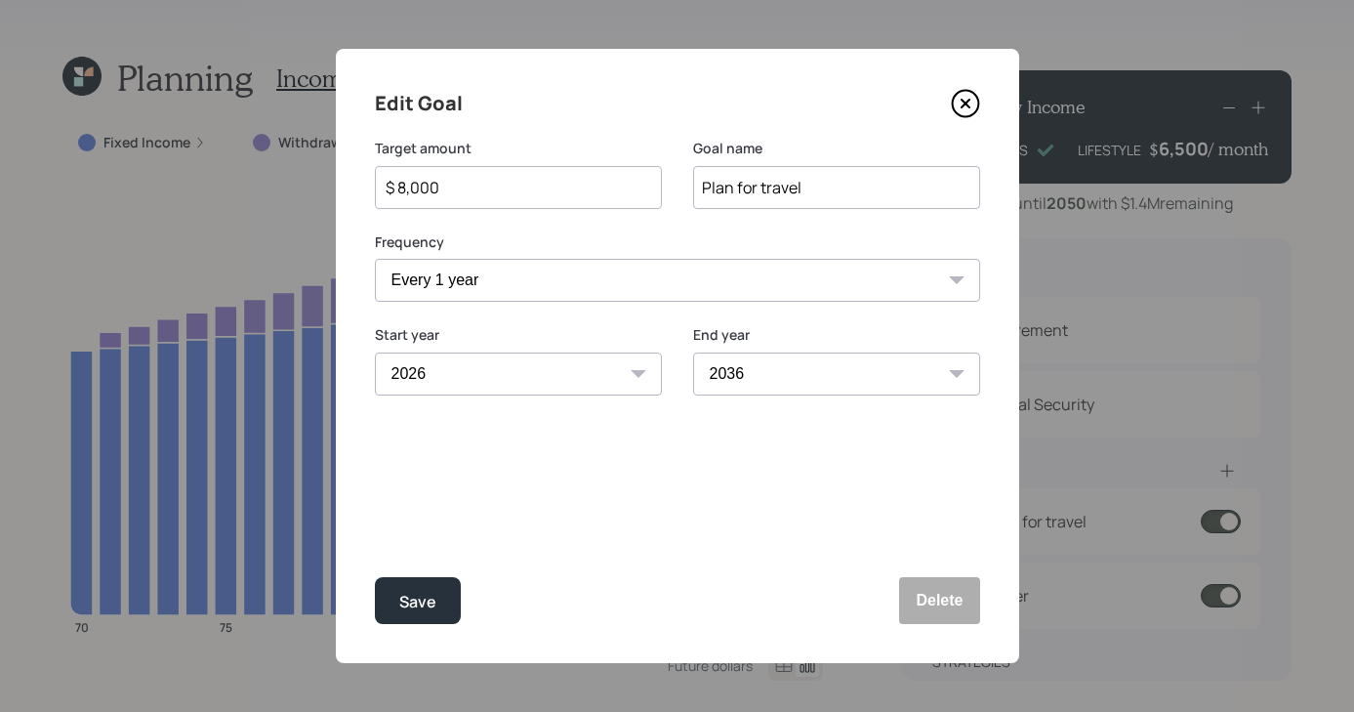
click at [969, 100] on icon at bounding box center [965, 104] width 8 height 8
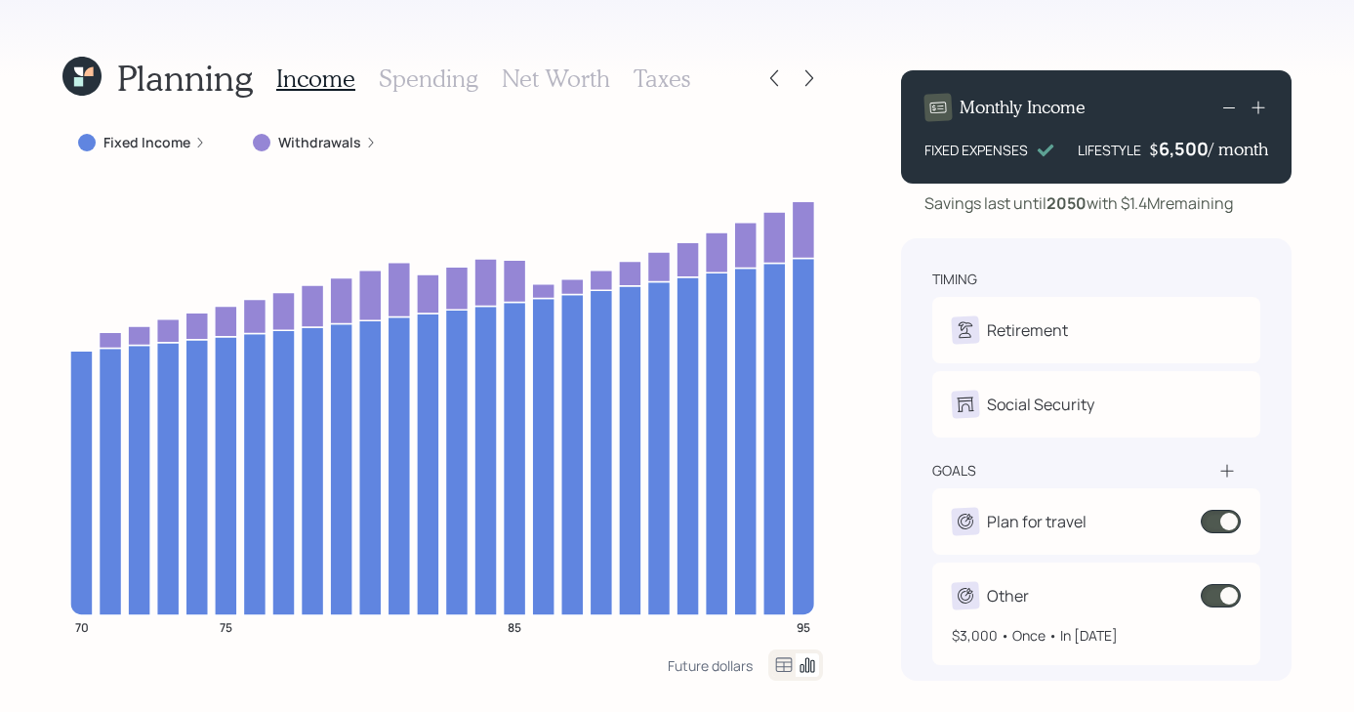
click at [1044, 616] on div "$3,000 • Once • In [DATE]" at bounding box center [1096, 627] width 289 height 36
select select "1"
select select "2026"
select select "2040"
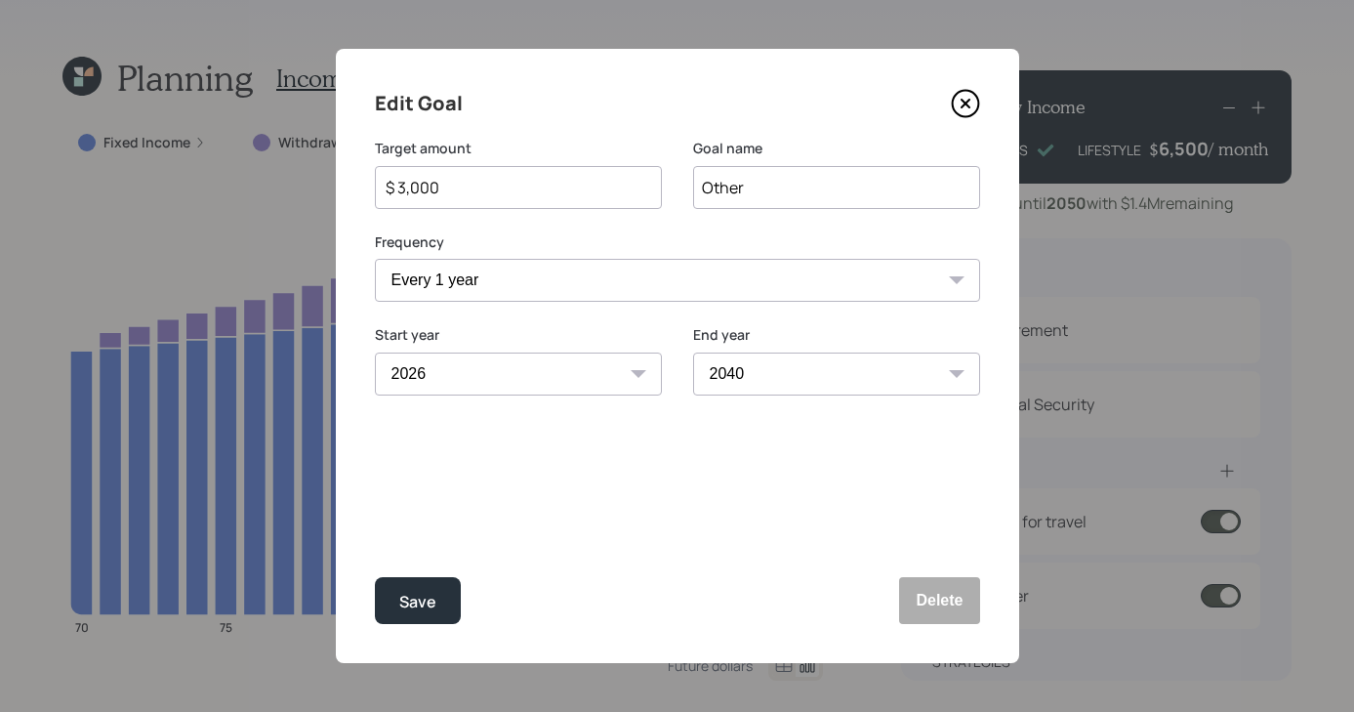
click at [973, 95] on icon at bounding box center [965, 103] width 29 height 29
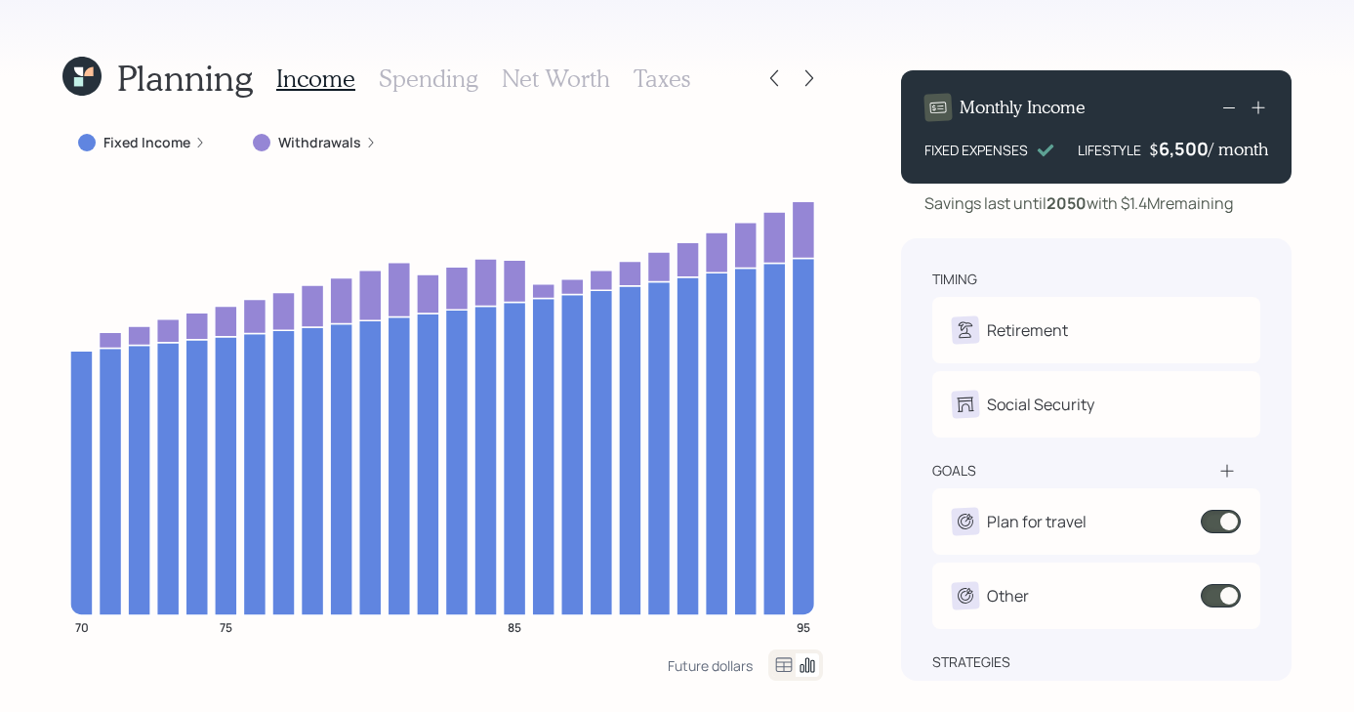
click at [661, 74] on h3 "Taxes" at bounding box center [662, 78] width 57 height 28
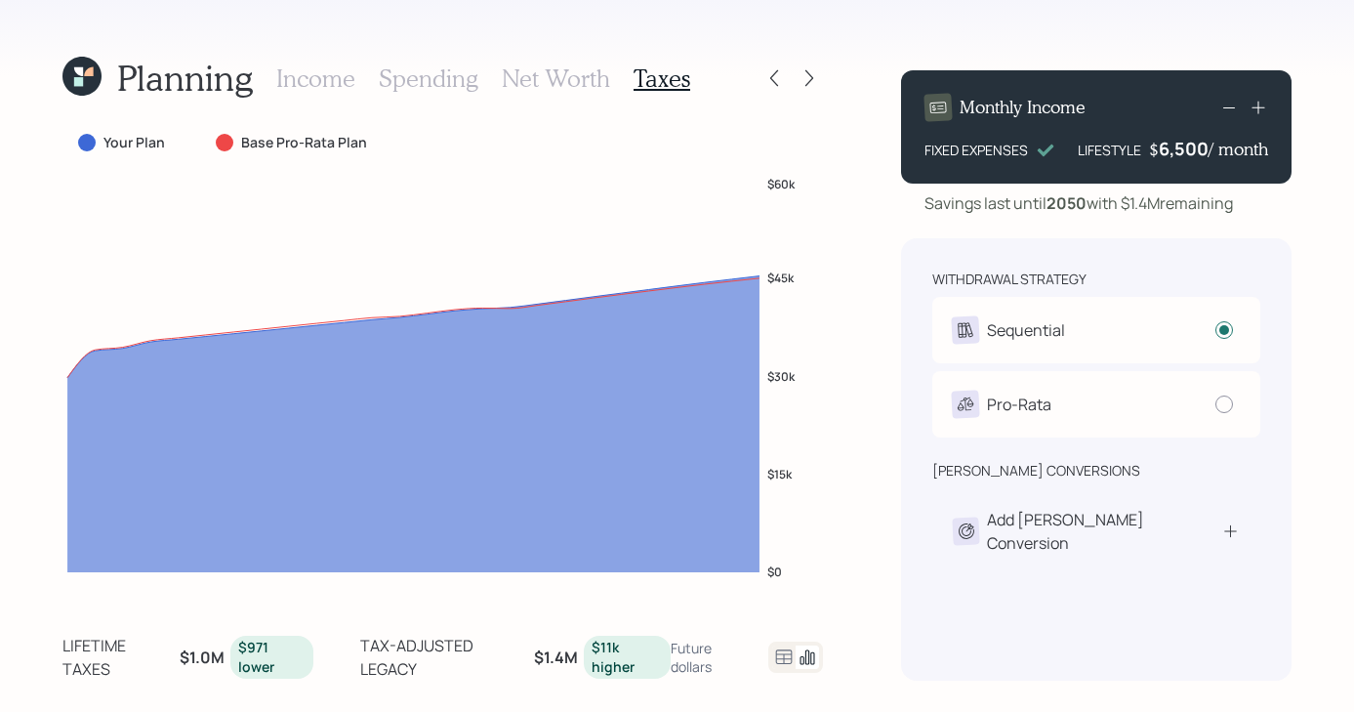
click at [291, 86] on h3 "Income" at bounding box center [315, 78] width 79 height 28
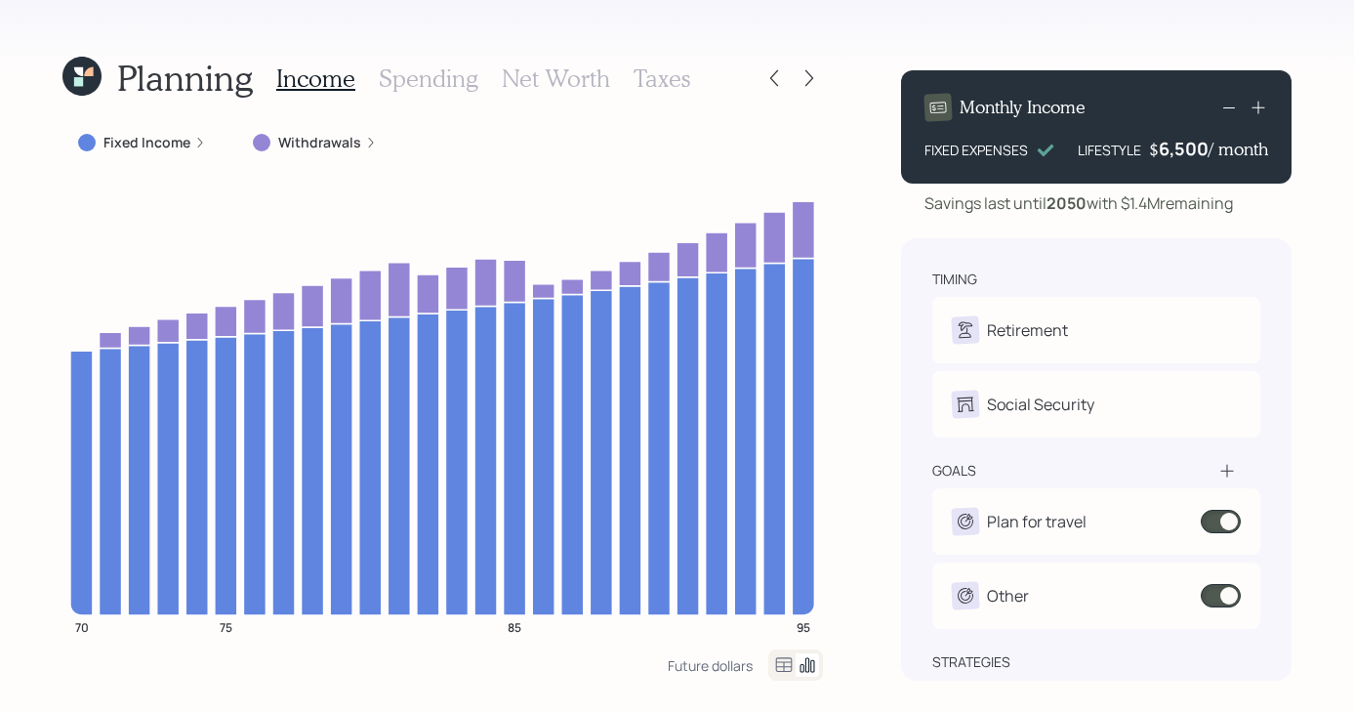
click at [780, 668] on icon at bounding box center [783, 664] width 23 height 23
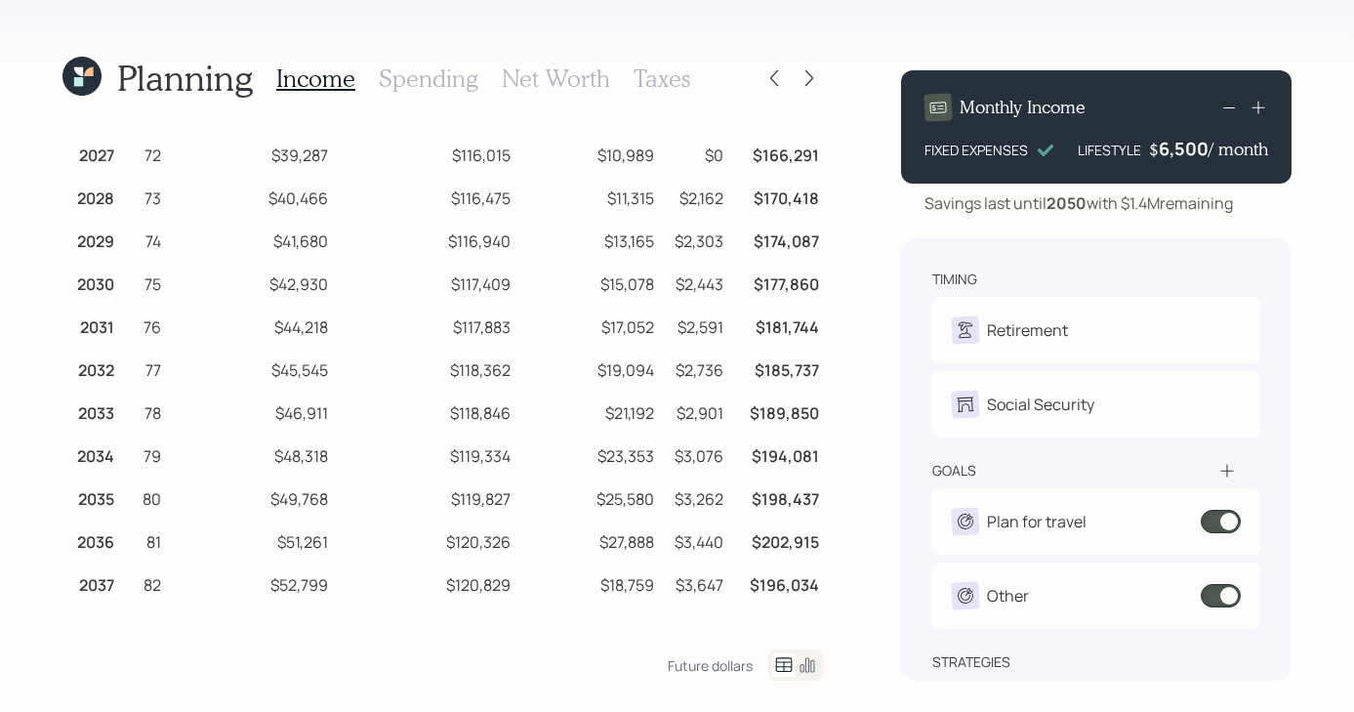
scroll to position [126, 0]
click at [453, 75] on h3 "Spending" at bounding box center [429, 78] width 100 height 28
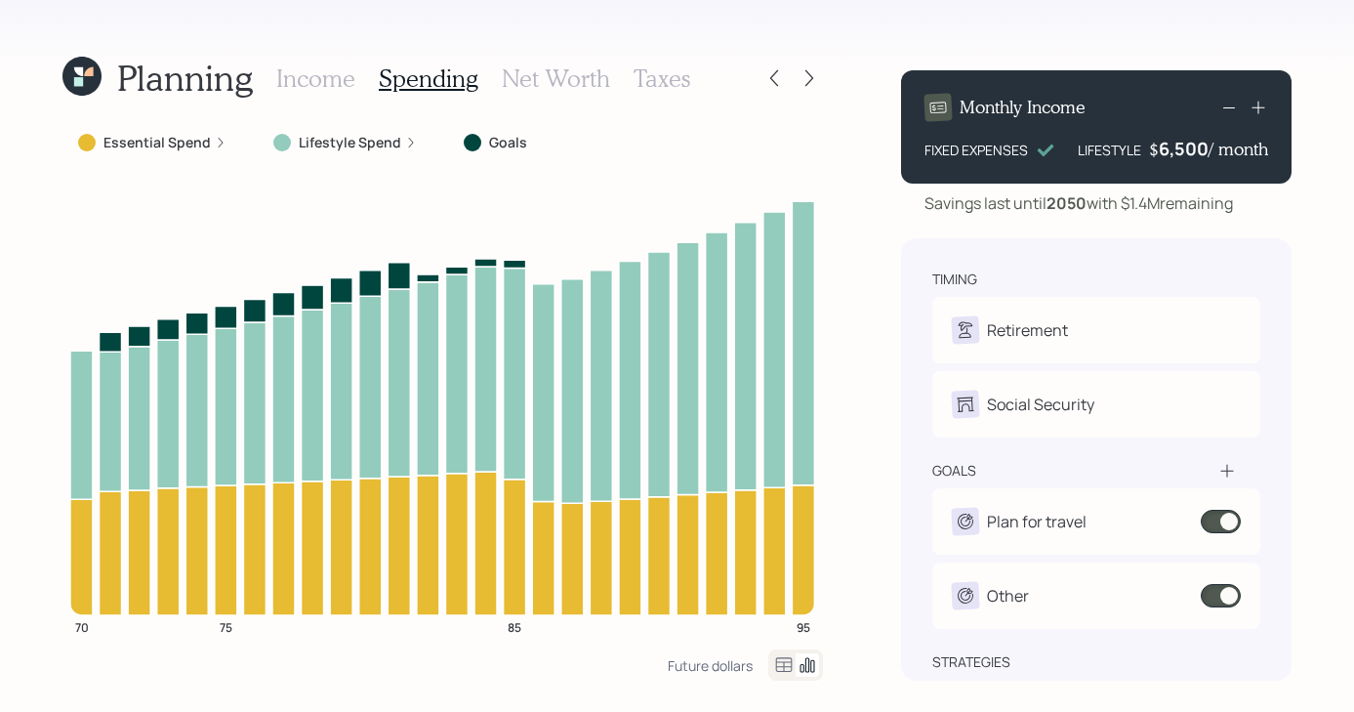
click at [780, 677] on div at bounding box center [795, 664] width 55 height 31
drag, startPoint x: 780, startPoint y: 672, endPoint x: 776, endPoint y: 635, distance: 37.3
click at [780, 672] on icon at bounding box center [783, 664] width 23 height 23
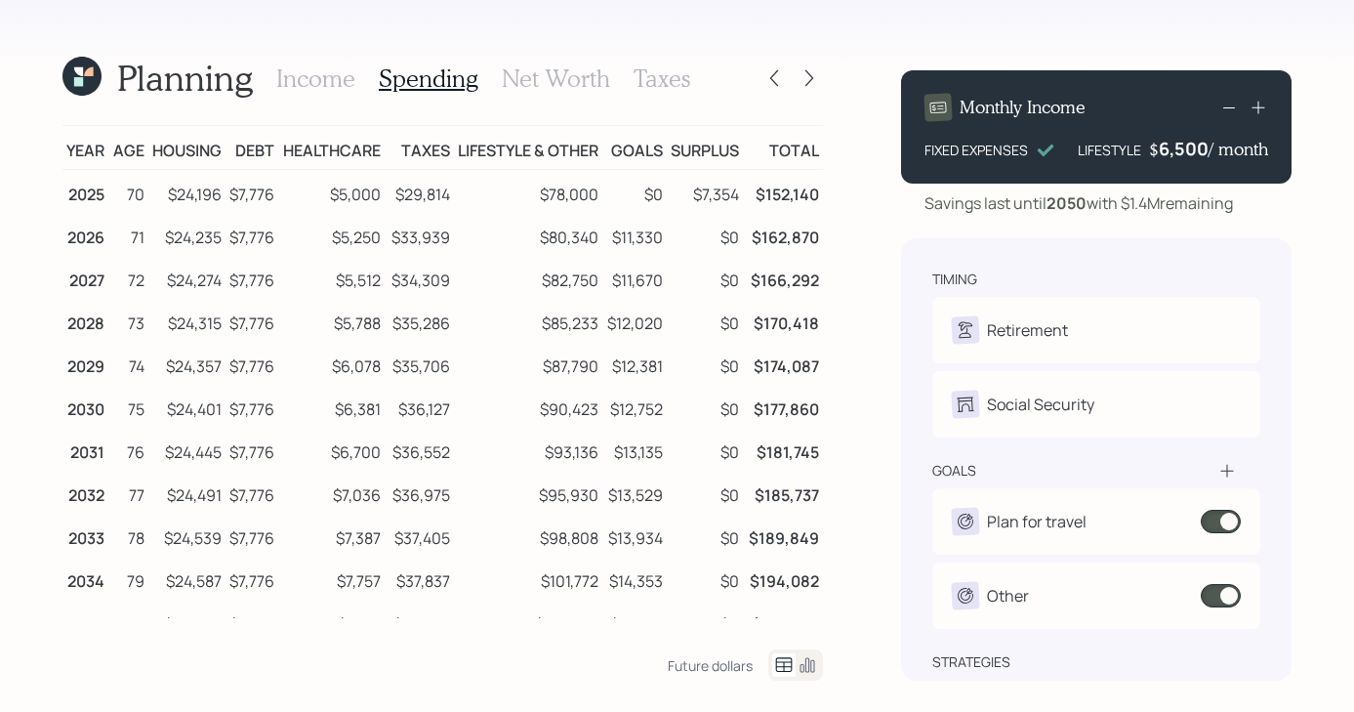
click at [352, 77] on h3 "Income" at bounding box center [315, 78] width 79 height 28
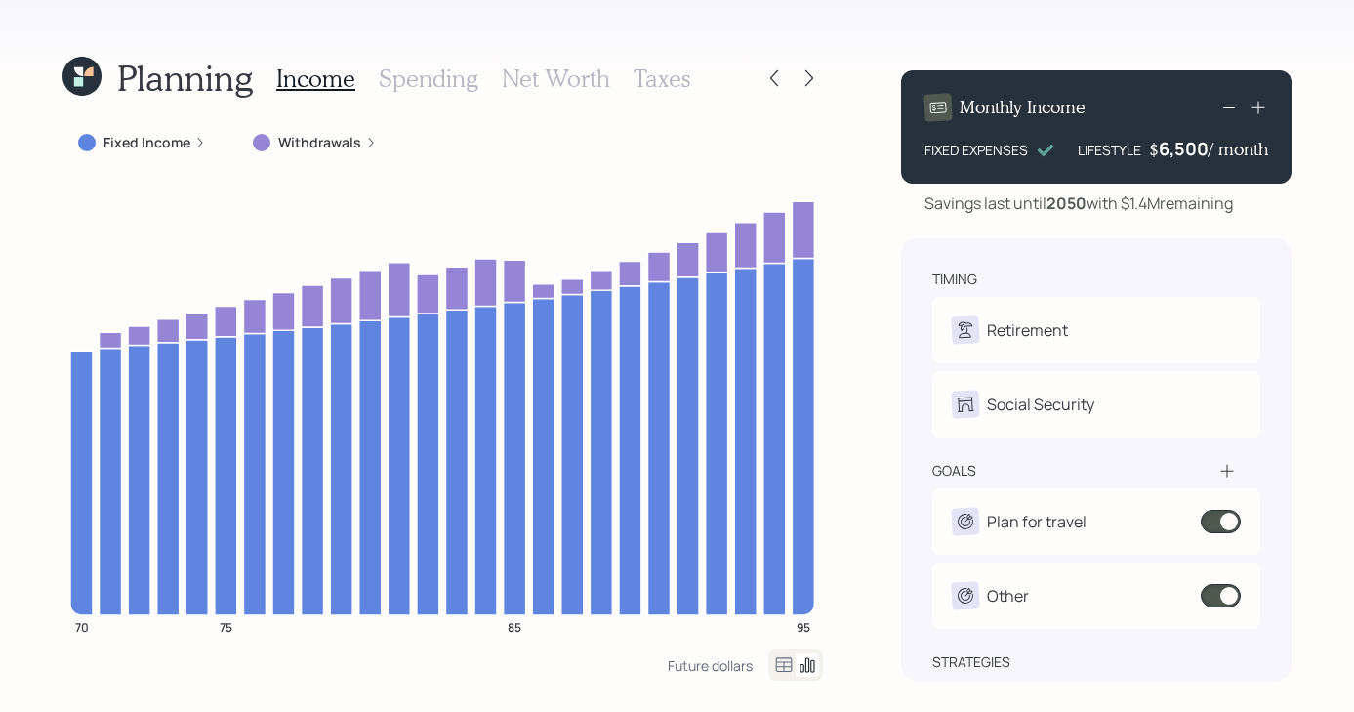
click at [436, 79] on h3 "Spending" at bounding box center [429, 78] width 100 height 28
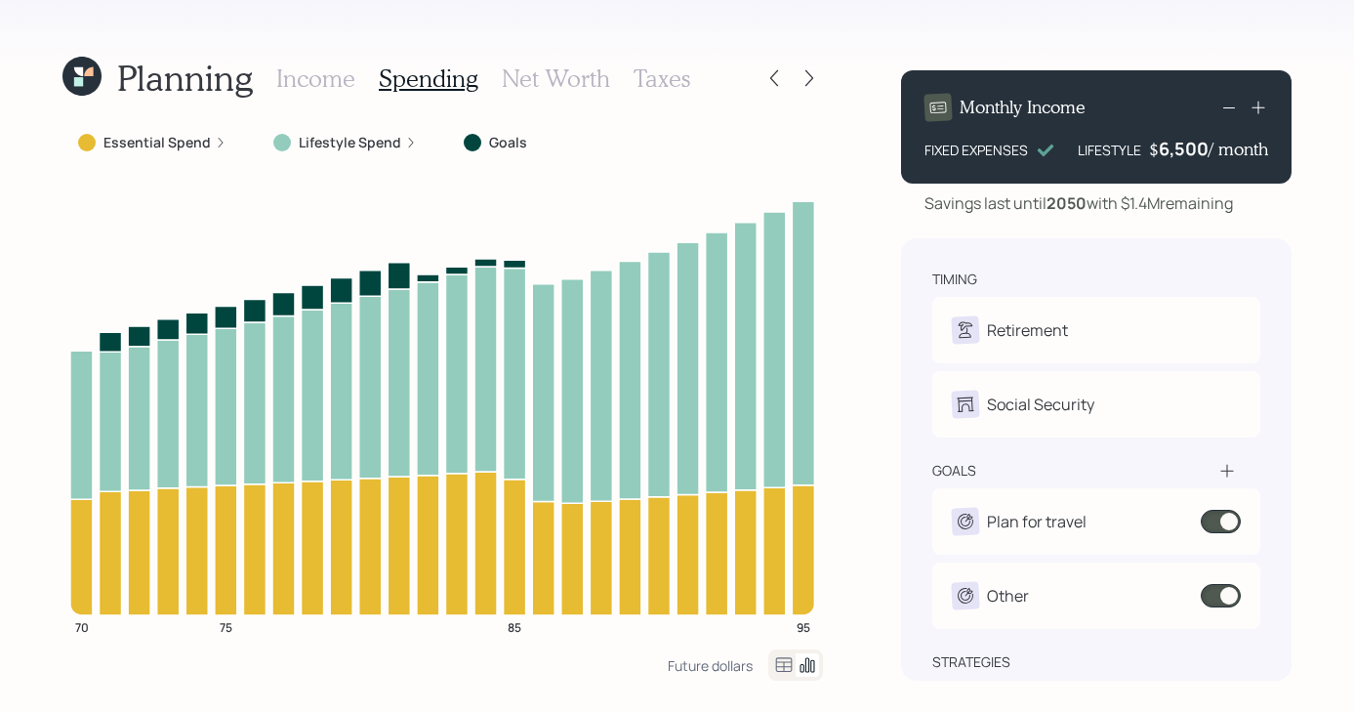
click at [355, 143] on label "Lifestyle Spend" at bounding box center [350, 143] width 103 height 20
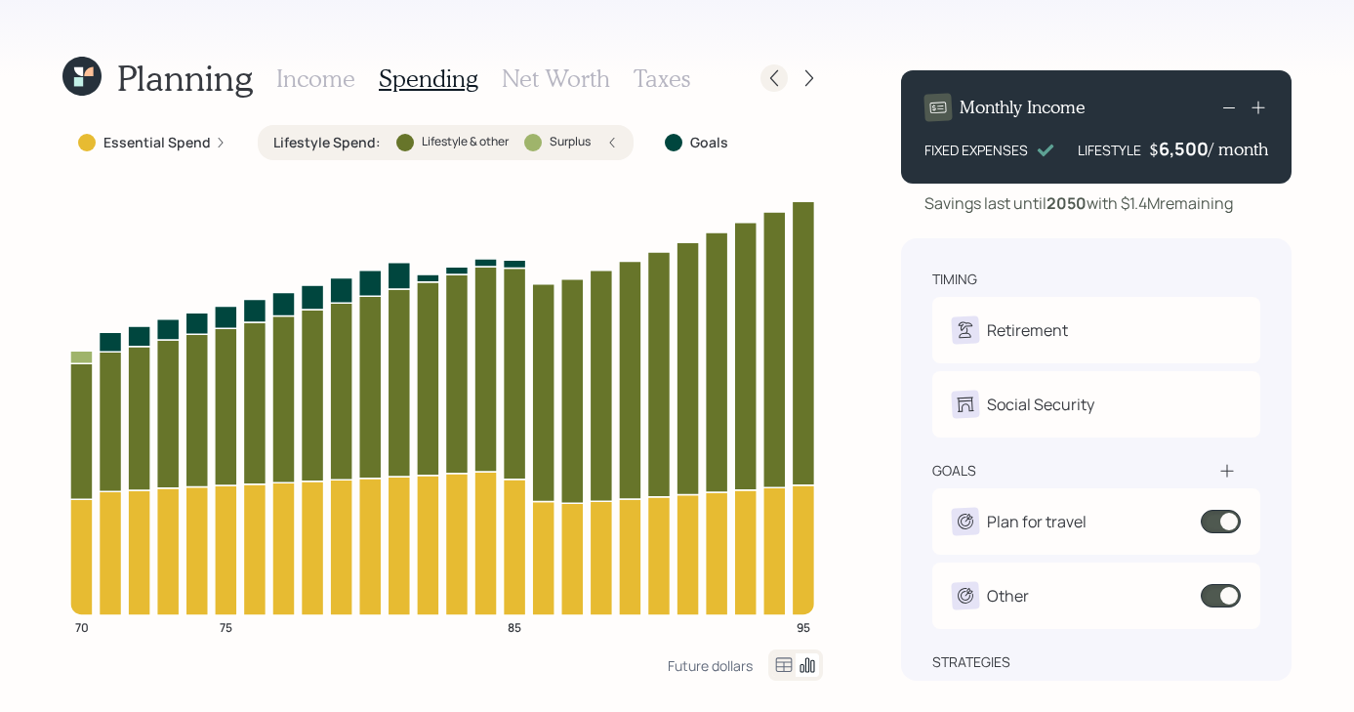
click at [768, 85] on icon at bounding box center [775, 78] width 20 height 20
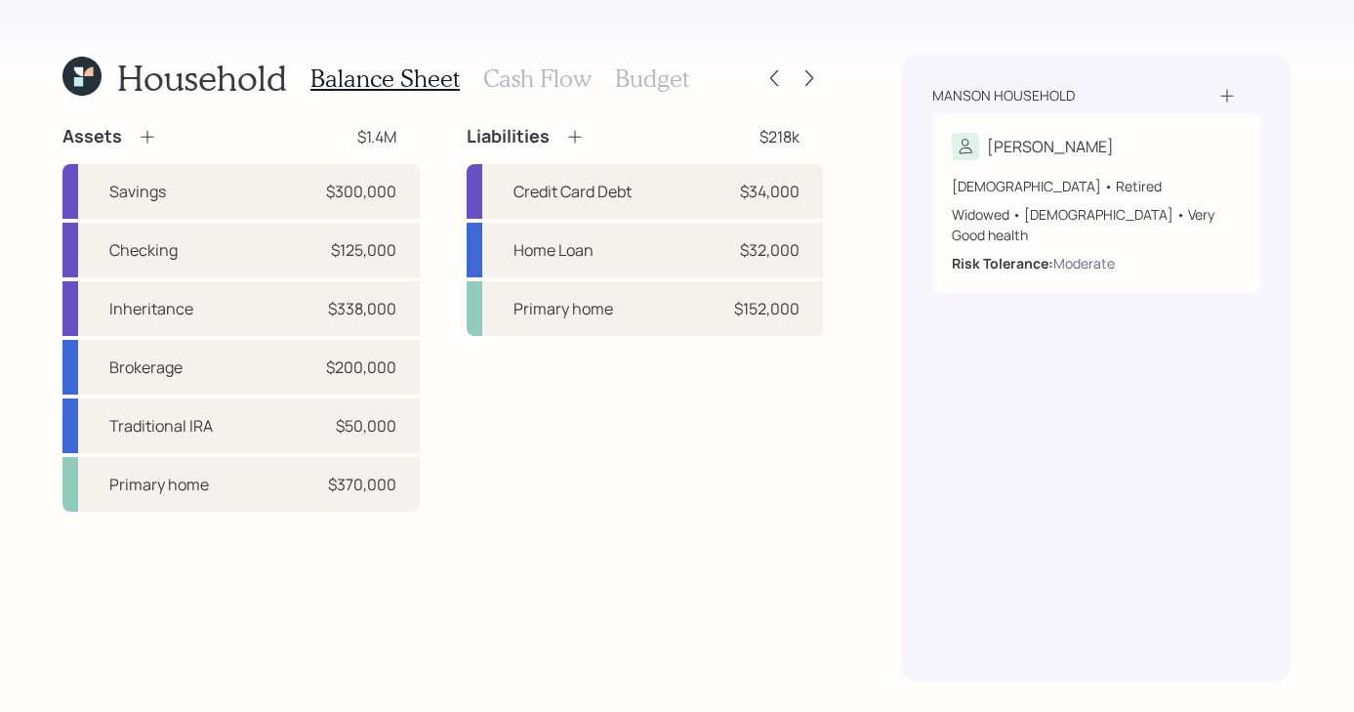
click at [682, 72] on h3 "Budget" at bounding box center [652, 78] width 74 height 28
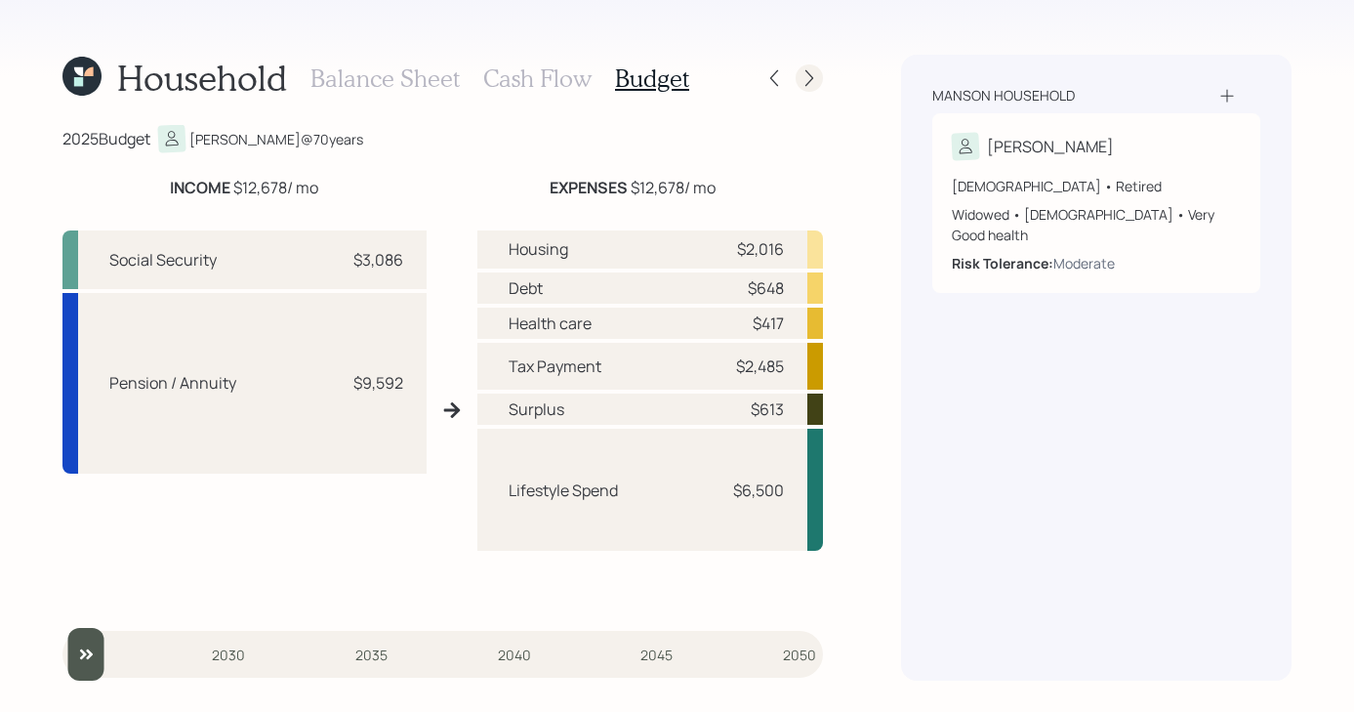
click at [820, 80] on div at bounding box center [809, 77] width 27 height 27
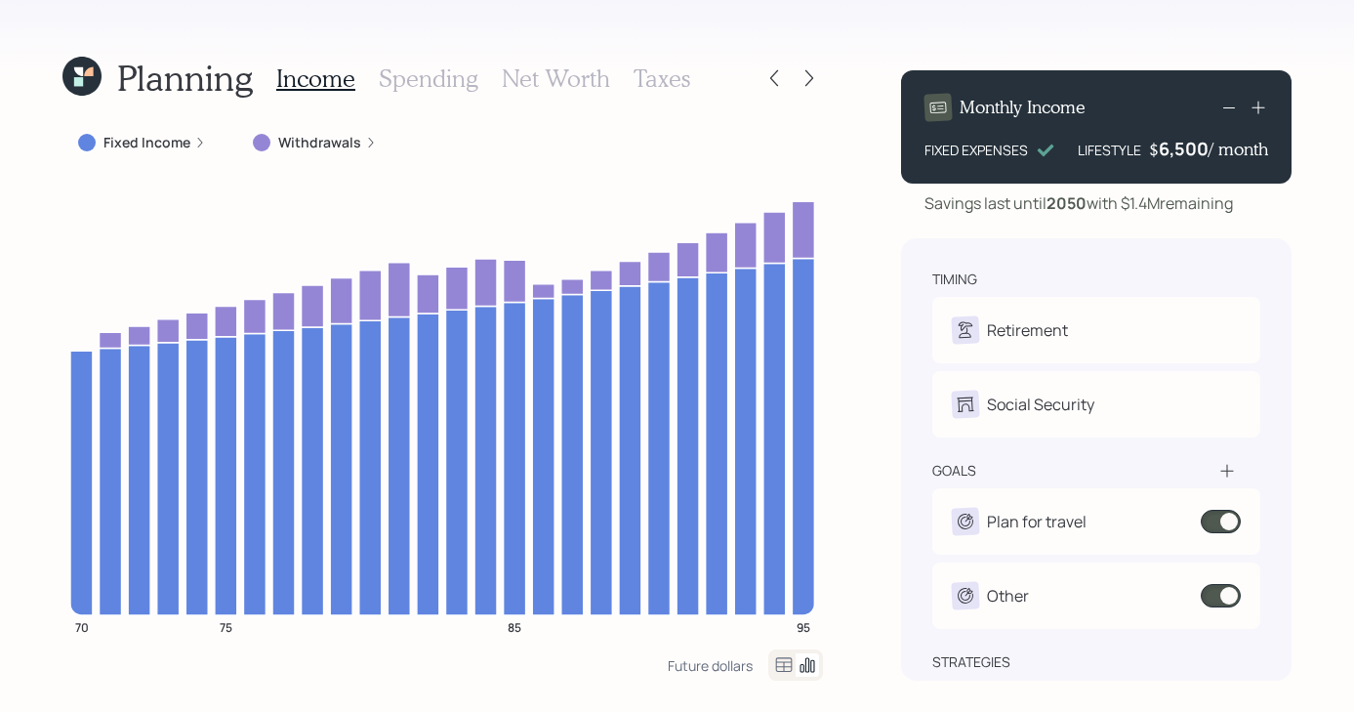
click at [309, 142] on label "Withdrawals" at bounding box center [319, 143] width 83 height 20
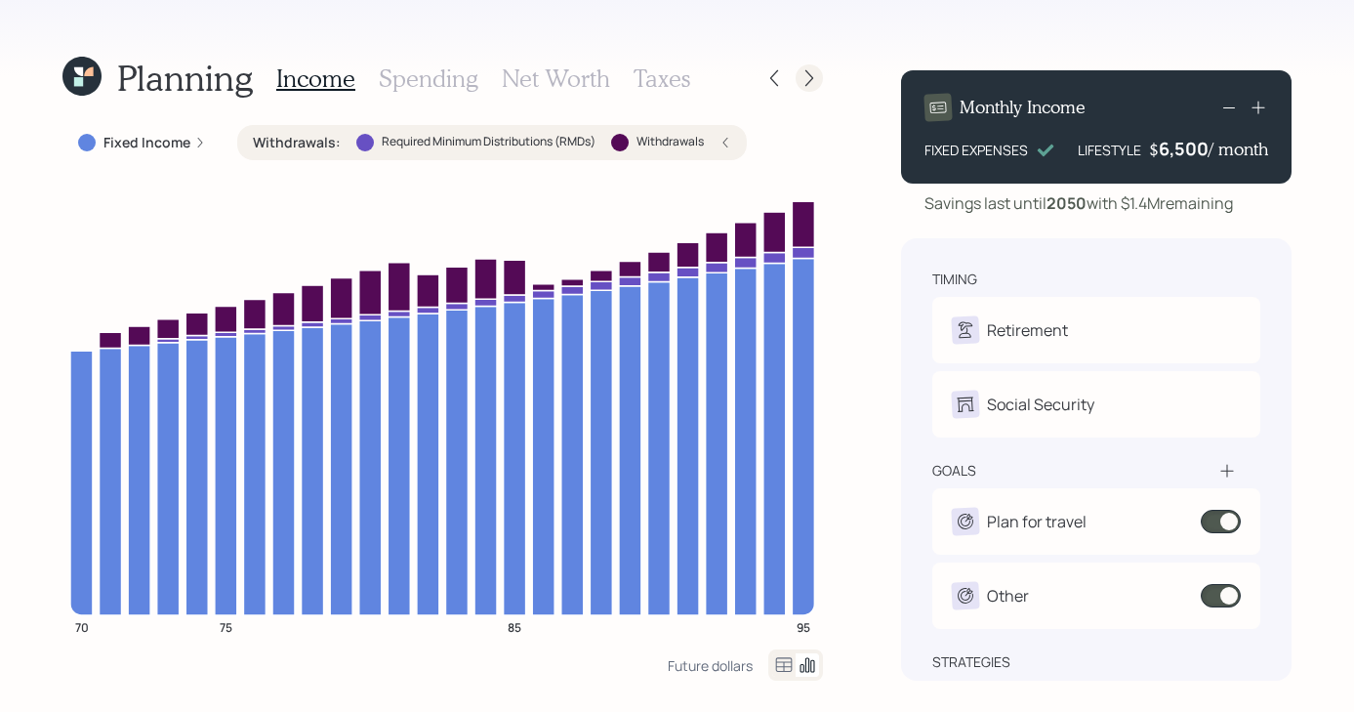
click at [811, 72] on icon at bounding box center [810, 78] width 20 height 20
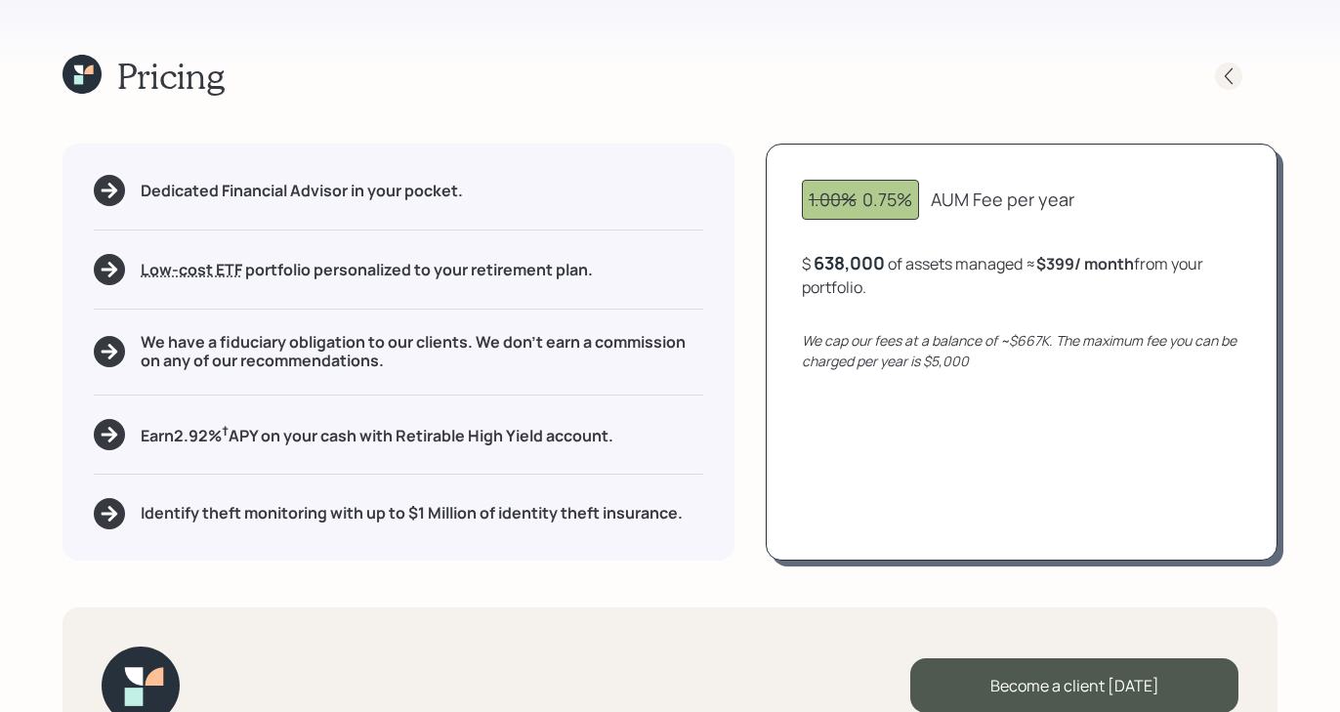
click at [1235, 74] on icon at bounding box center [1229, 76] width 20 height 20
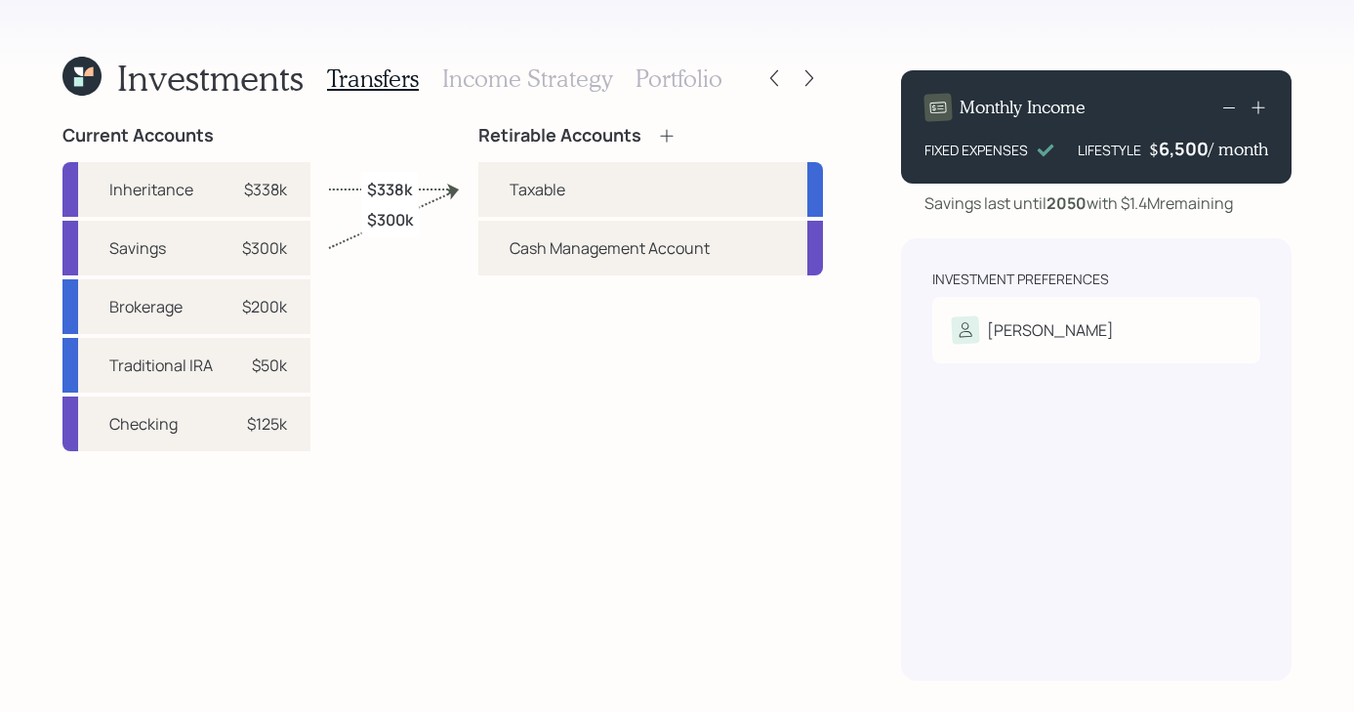
click at [545, 88] on h3 "Income Strategy" at bounding box center [527, 78] width 170 height 28
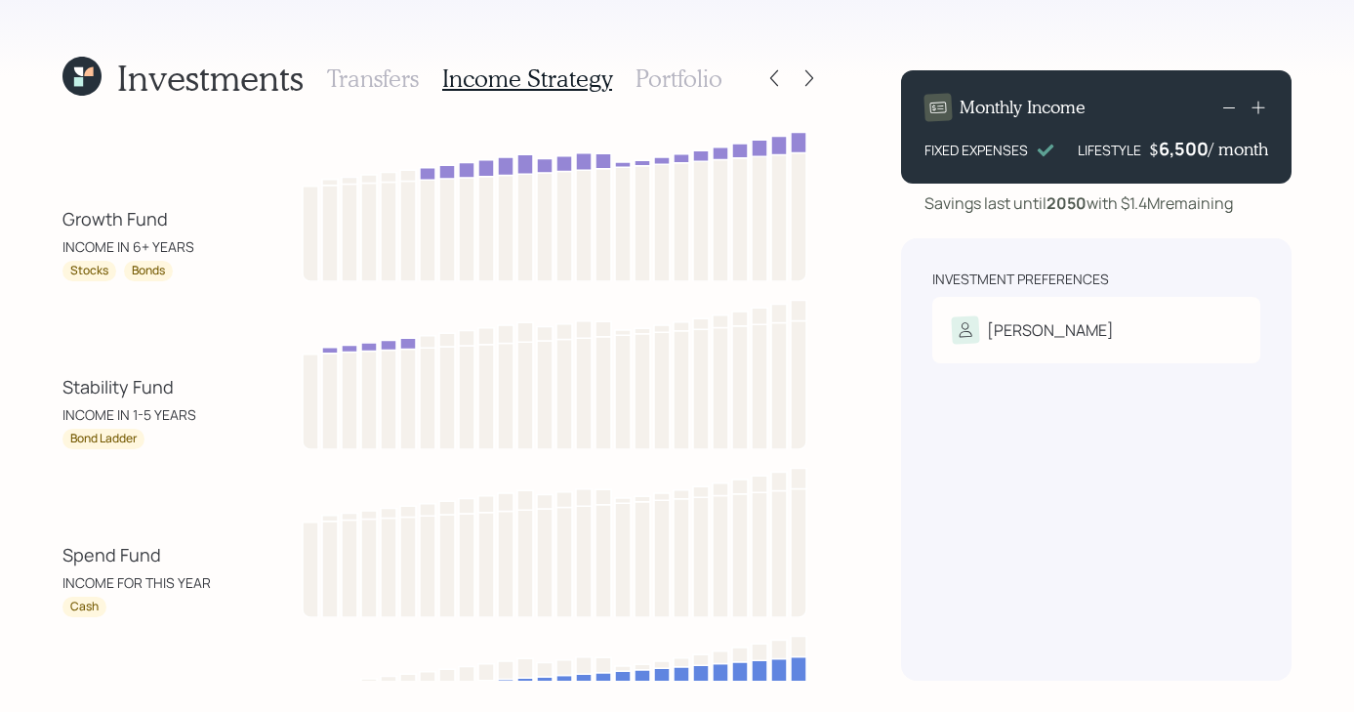
click at [397, 78] on h3 "Transfers" at bounding box center [373, 78] width 92 height 28
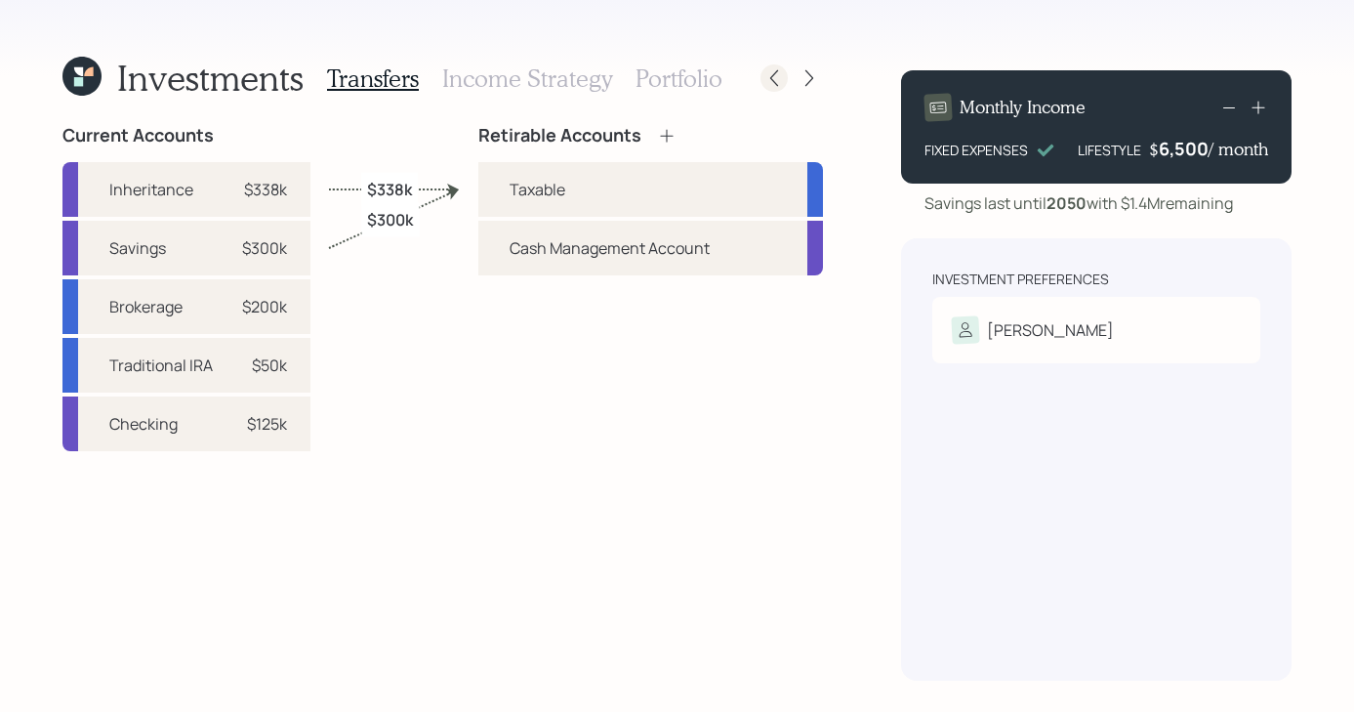
click at [772, 79] on icon at bounding box center [775, 78] width 20 height 20
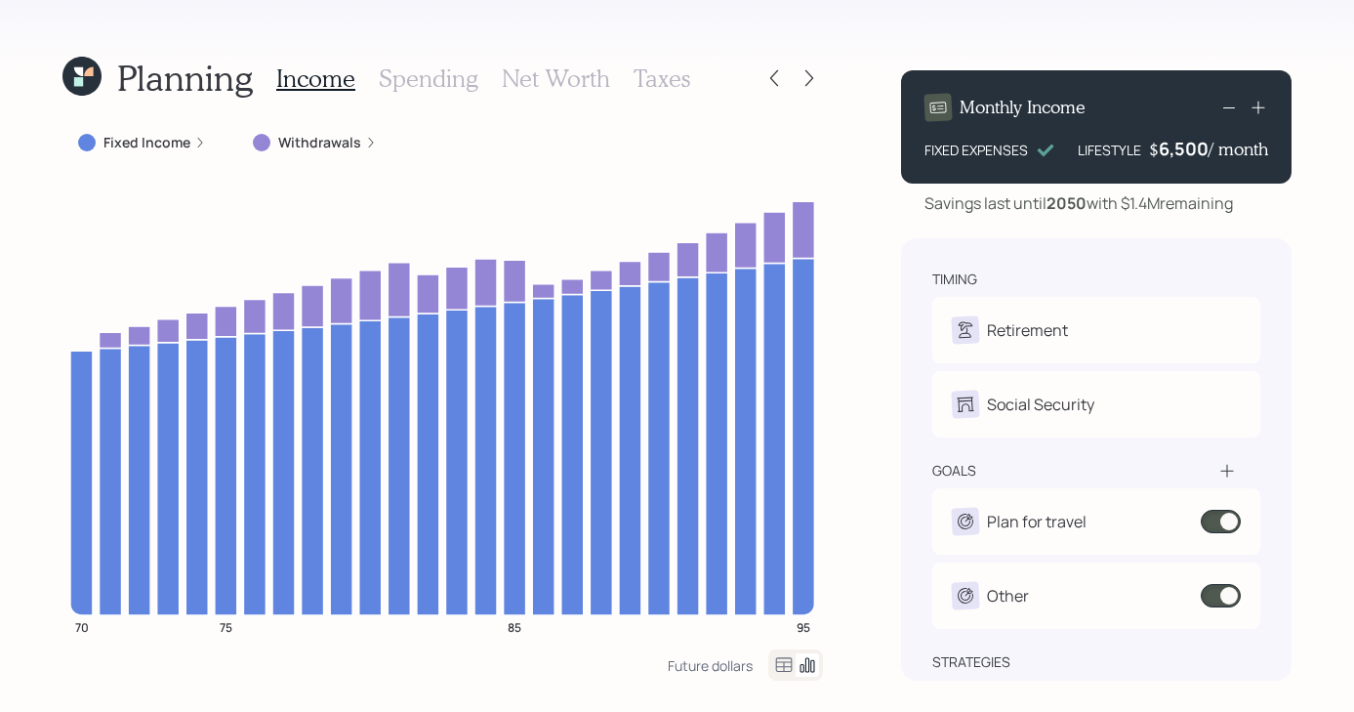
click at [1263, 115] on icon at bounding box center [1259, 108] width 20 height 20
click at [1260, 107] on icon at bounding box center [1258, 108] width 13 height 13
click at [1261, 119] on div at bounding box center [1243, 107] width 51 height 27
click at [1260, 106] on icon at bounding box center [1259, 108] width 20 height 20
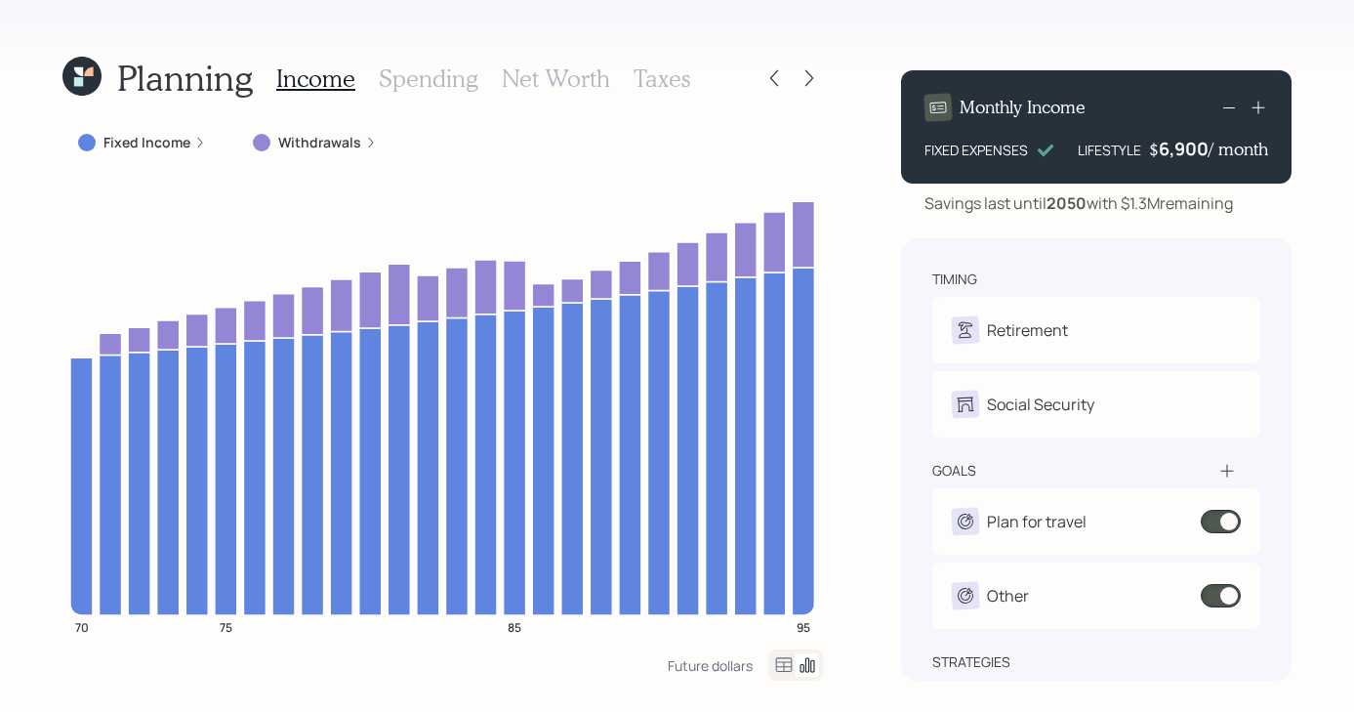
click at [1260, 106] on icon at bounding box center [1259, 108] width 20 height 20
click at [1259, 109] on icon at bounding box center [1259, 108] width 20 height 20
click at [1260, 109] on icon at bounding box center [1259, 108] width 20 height 20
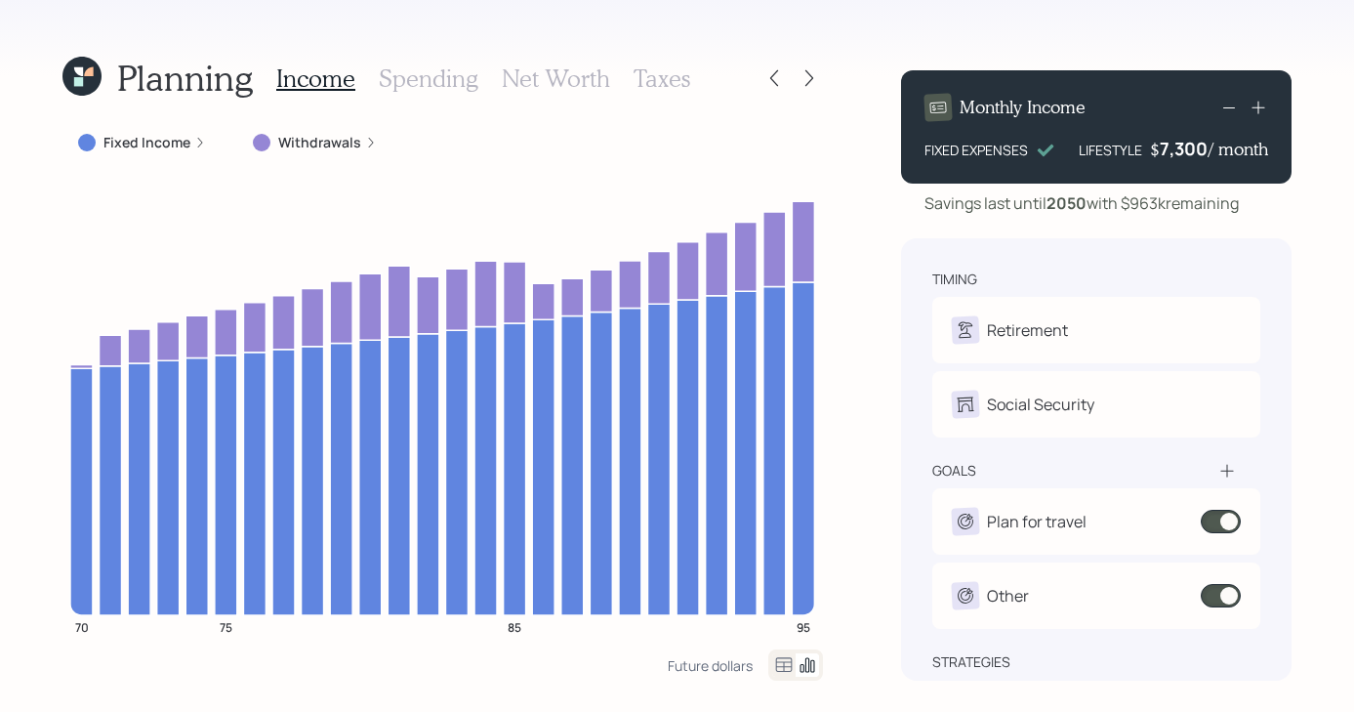
click at [1263, 102] on icon at bounding box center [1259, 108] width 20 height 20
click at [1261, 119] on div at bounding box center [1243, 107] width 51 height 27
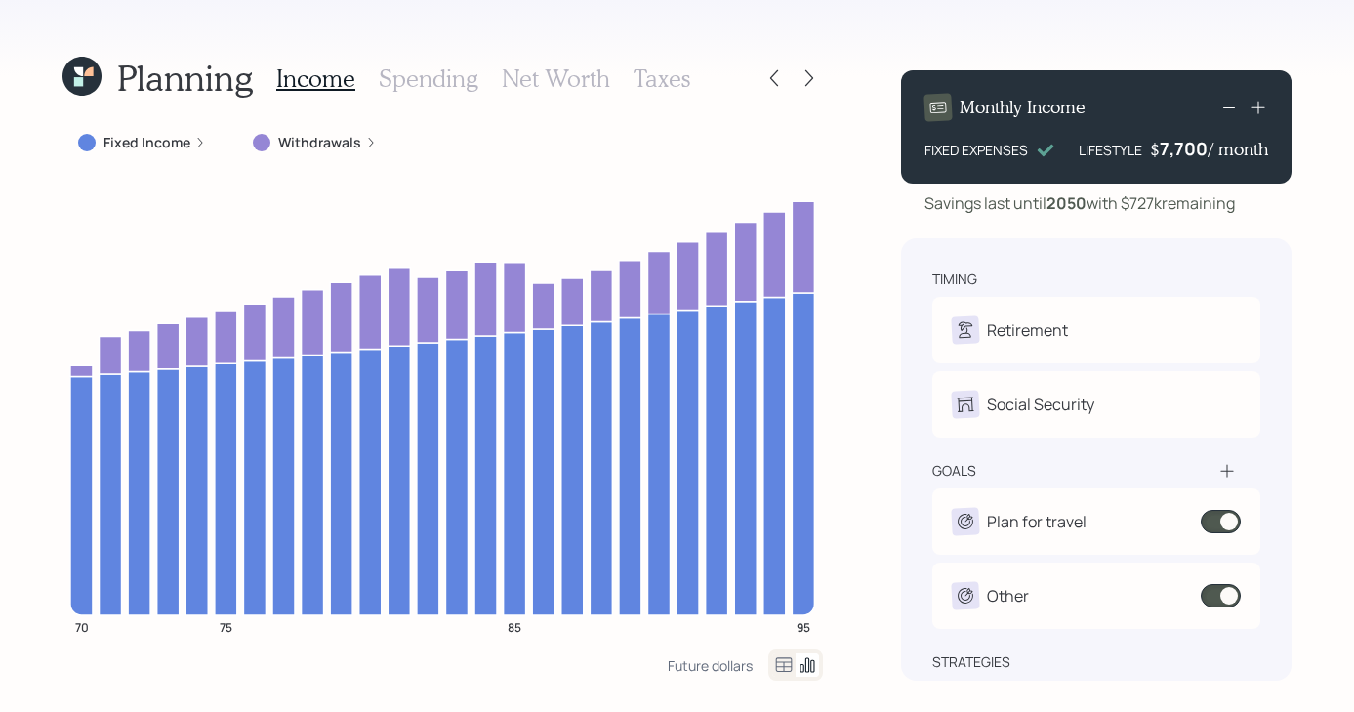
click at [1262, 109] on icon at bounding box center [1259, 108] width 20 height 20
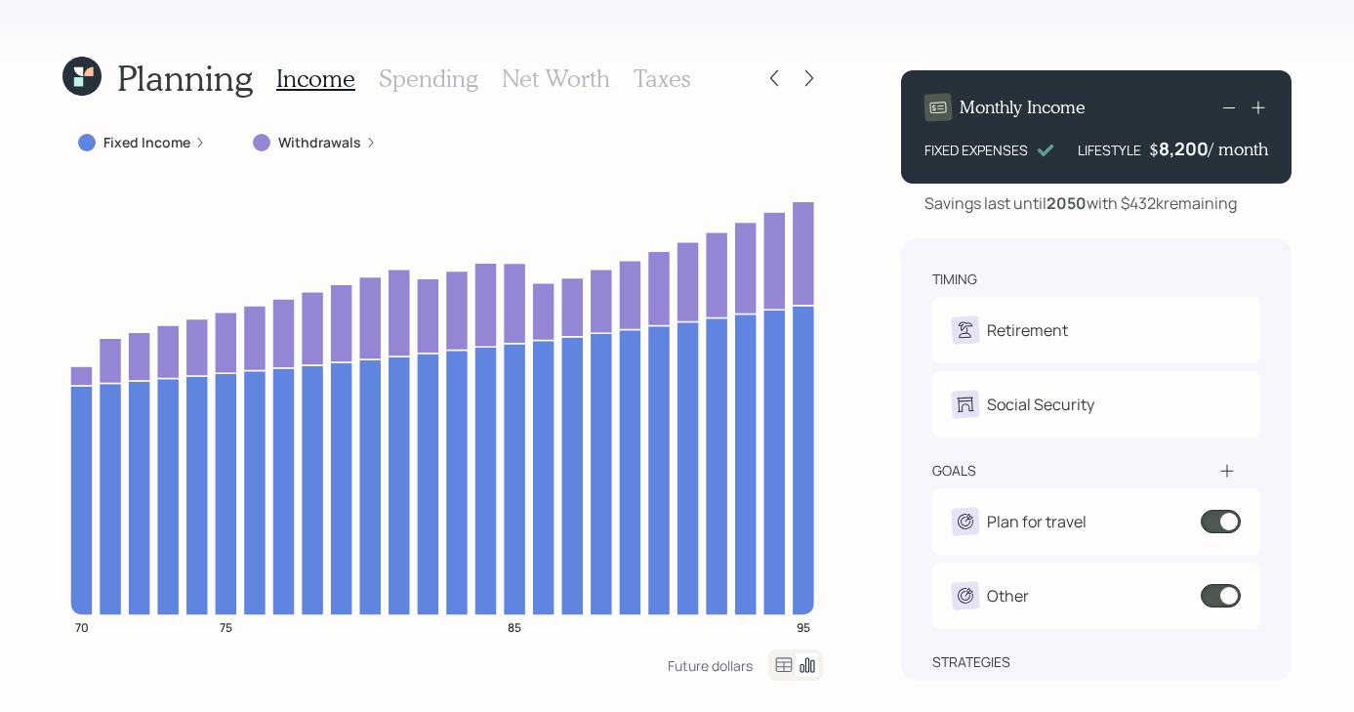
click at [1262, 109] on icon at bounding box center [1259, 108] width 20 height 20
click at [1261, 110] on icon at bounding box center [1259, 108] width 20 height 20
click at [306, 143] on label "Withdrawals" at bounding box center [319, 143] width 83 height 20
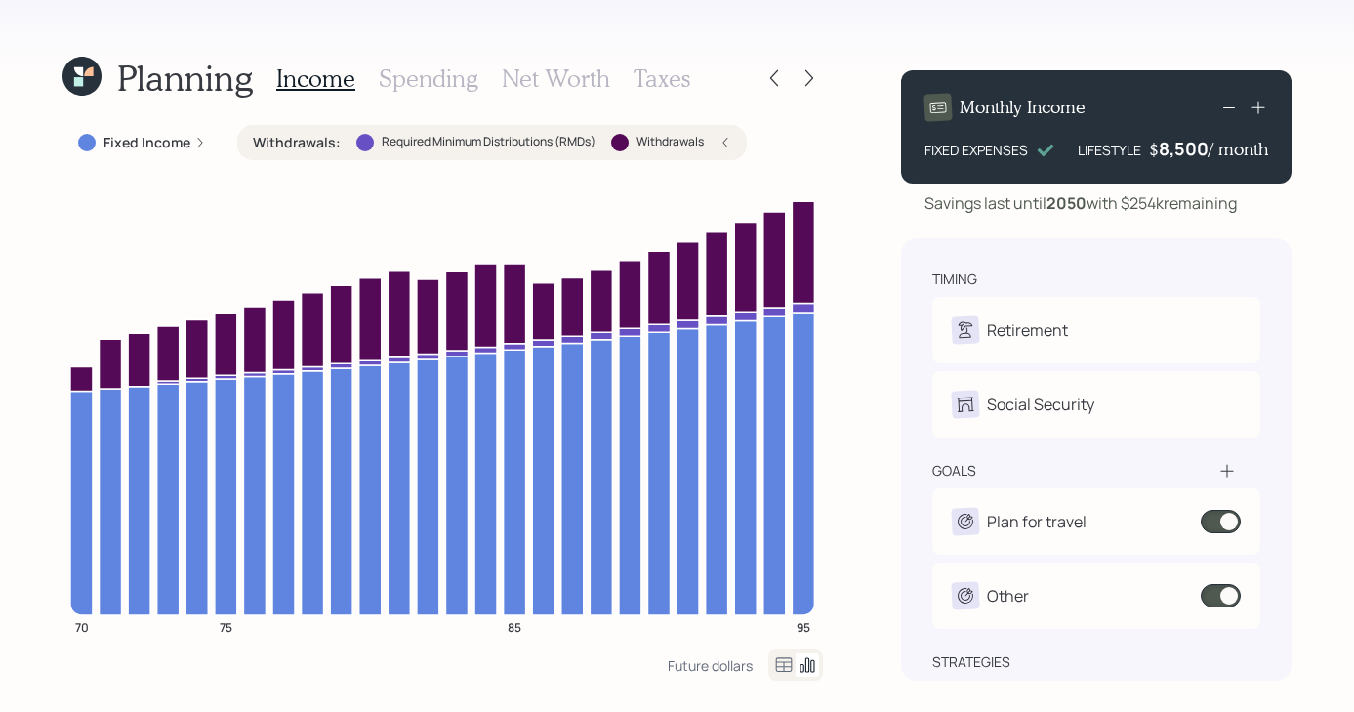
click at [718, 137] on div "Withdrawals : Required Minimum Distributions (RMDs) Withdrawals" at bounding box center [492, 143] width 478 height 20
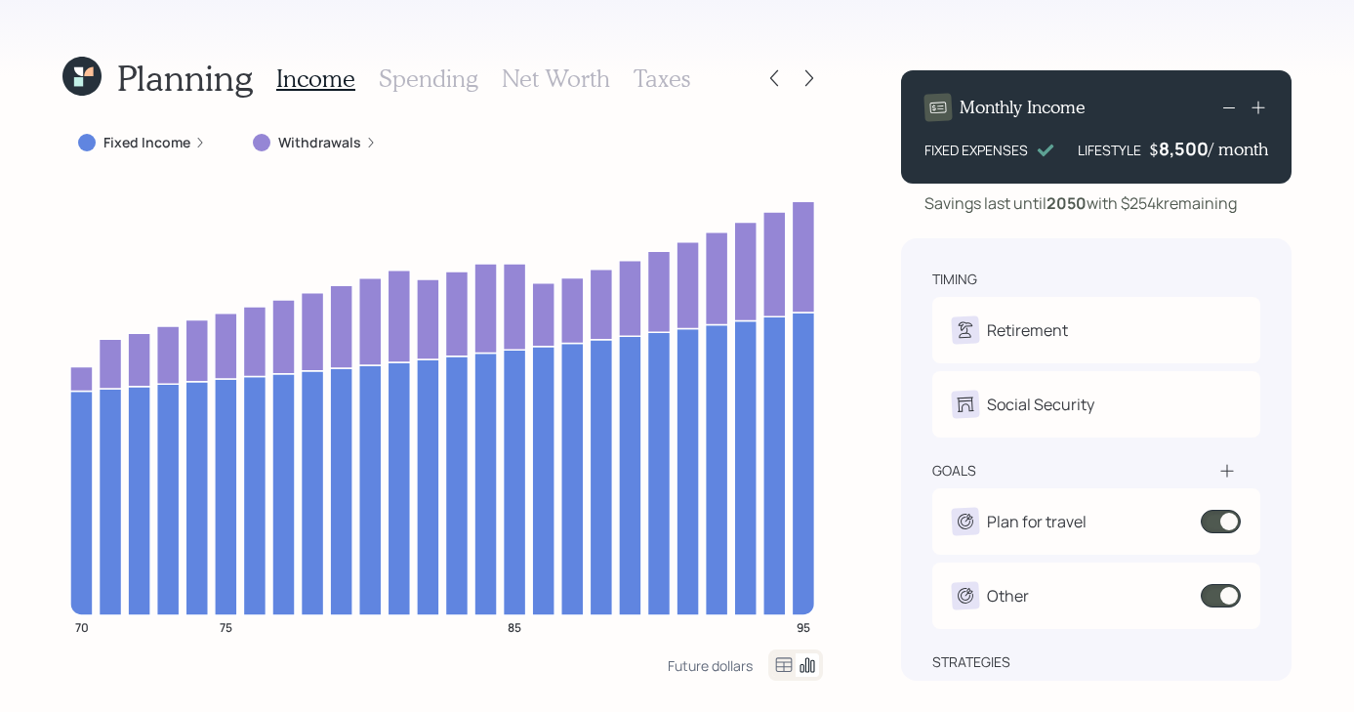
click at [853, 246] on div "Planning Income Spending Net Worth Taxes Fixed Income Withdrawals 70 75 85 95 F…" at bounding box center [677, 356] width 1354 height 712
click at [1258, 105] on icon at bounding box center [1259, 108] width 20 height 20
click at [1261, 110] on icon at bounding box center [1259, 108] width 20 height 20
click at [1254, 105] on icon at bounding box center [1259, 108] width 20 height 20
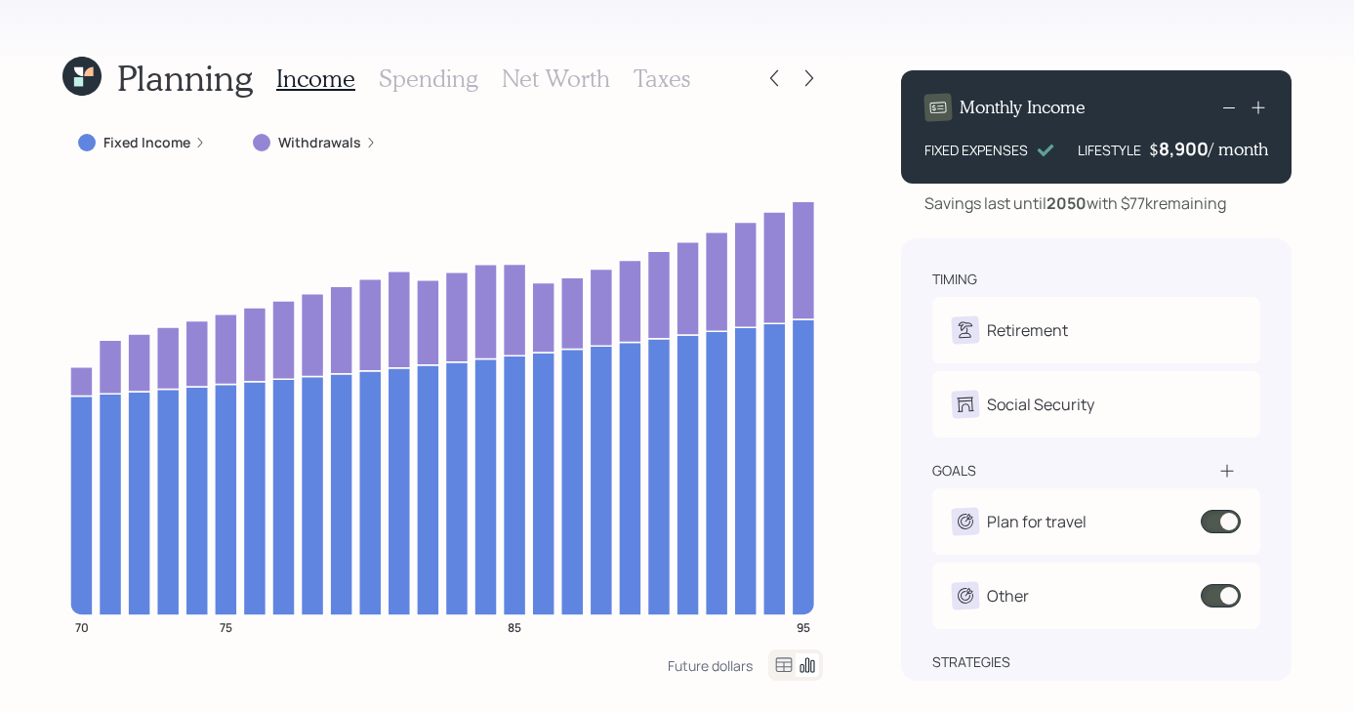
click at [1254, 105] on icon at bounding box center [1259, 108] width 20 height 20
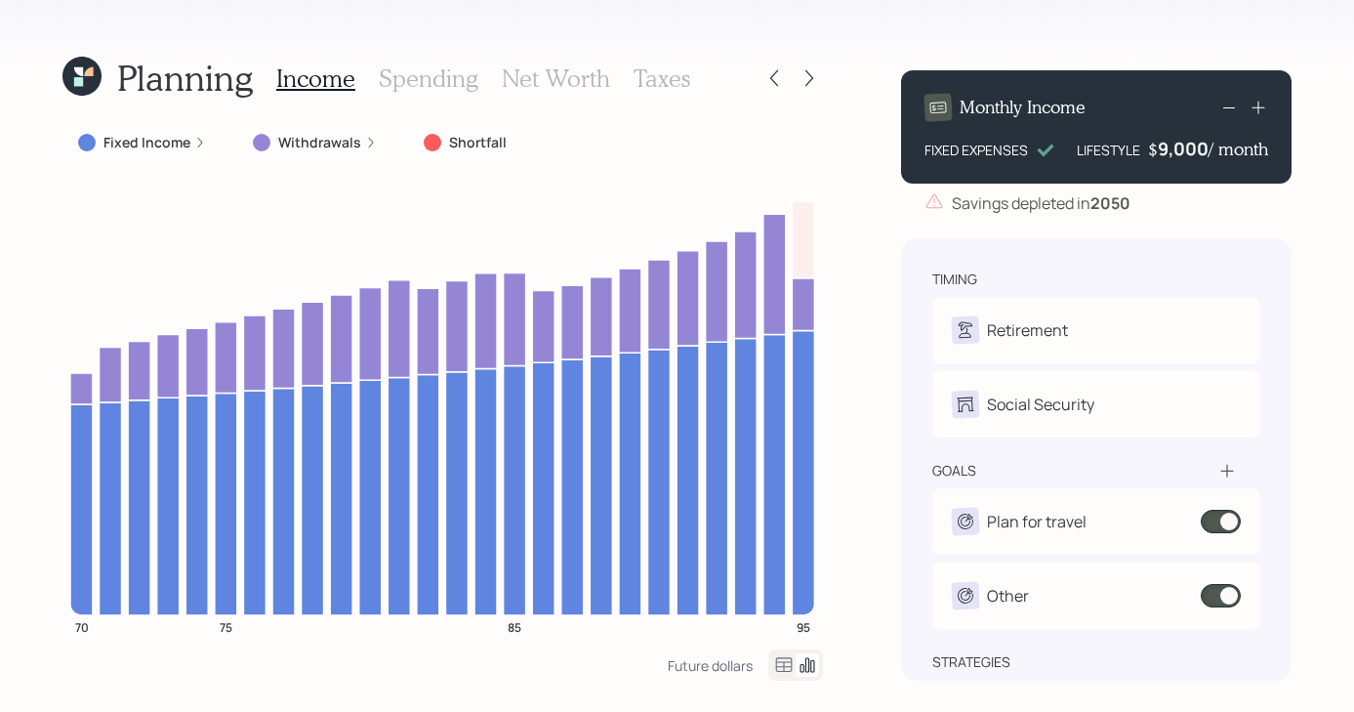
click at [1220, 109] on icon at bounding box center [1229, 107] width 23 height 23
click at [1220, 108] on icon at bounding box center [1229, 107] width 23 height 23
click at [1227, 103] on icon at bounding box center [1229, 107] width 23 height 23
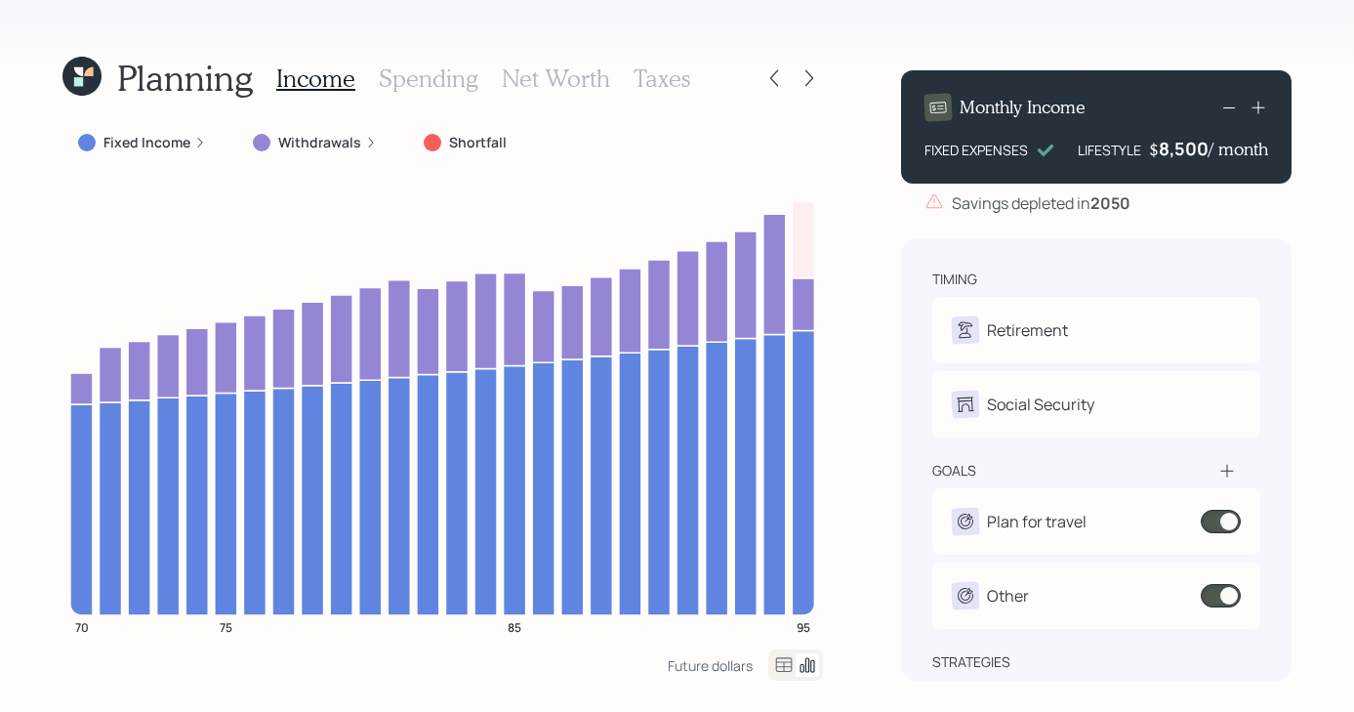
click at [1225, 104] on icon at bounding box center [1229, 107] width 23 height 23
click at [1226, 101] on icon at bounding box center [1229, 107] width 23 height 23
click at [1226, 103] on icon at bounding box center [1229, 107] width 23 height 23
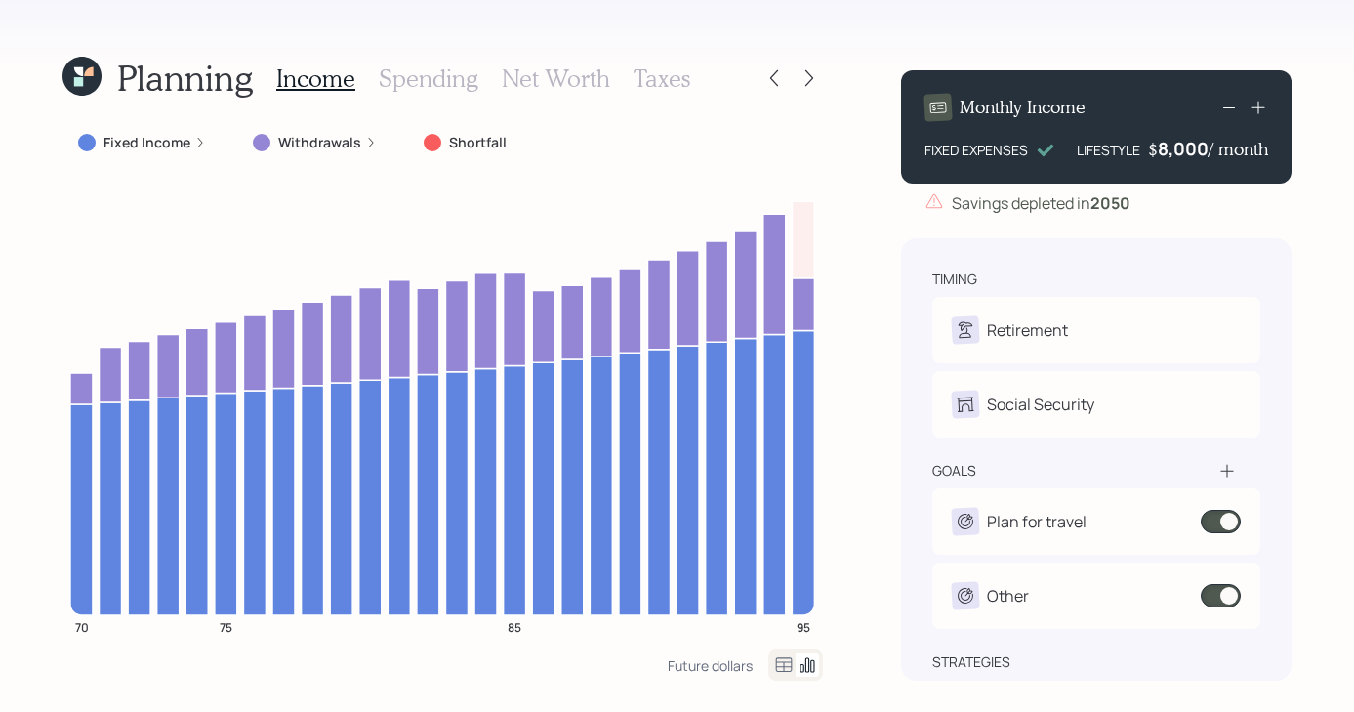
click at [1227, 103] on icon at bounding box center [1229, 107] width 23 height 23
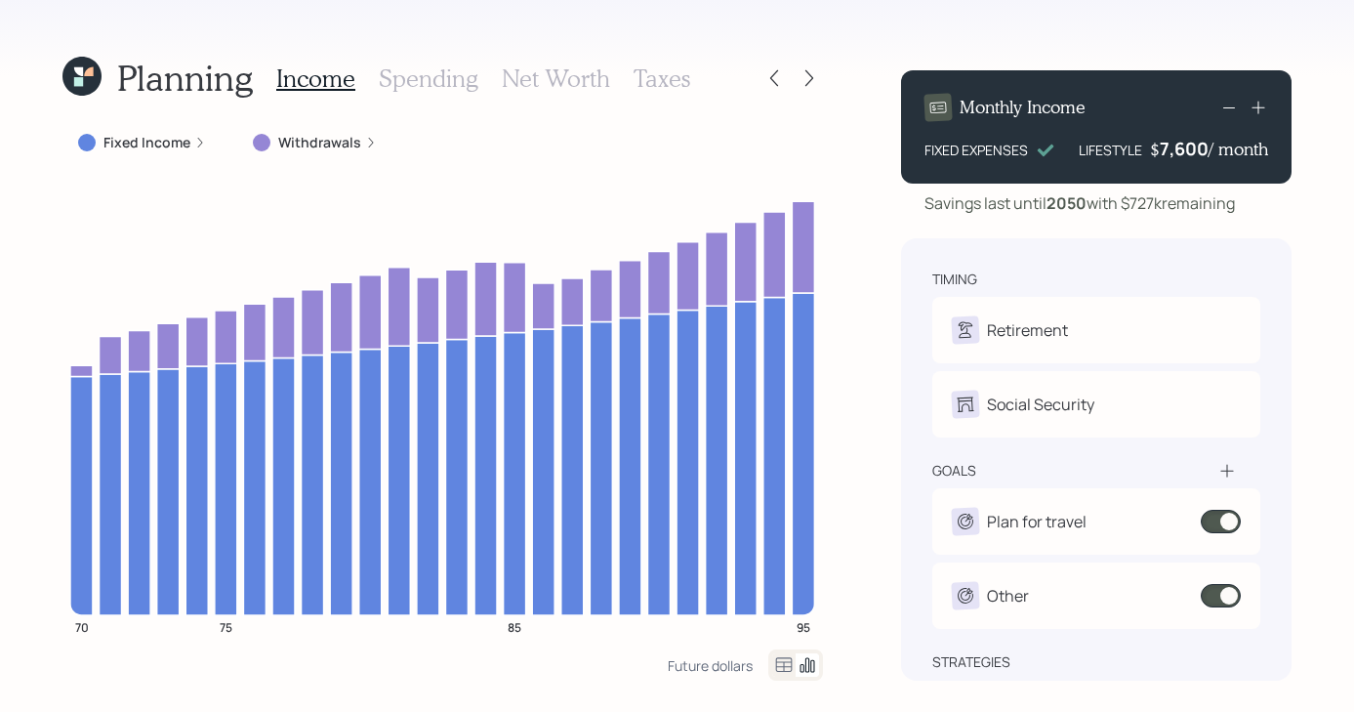
click at [1227, 103] on icon at bounding box center [1229, 107] width 23 height 23
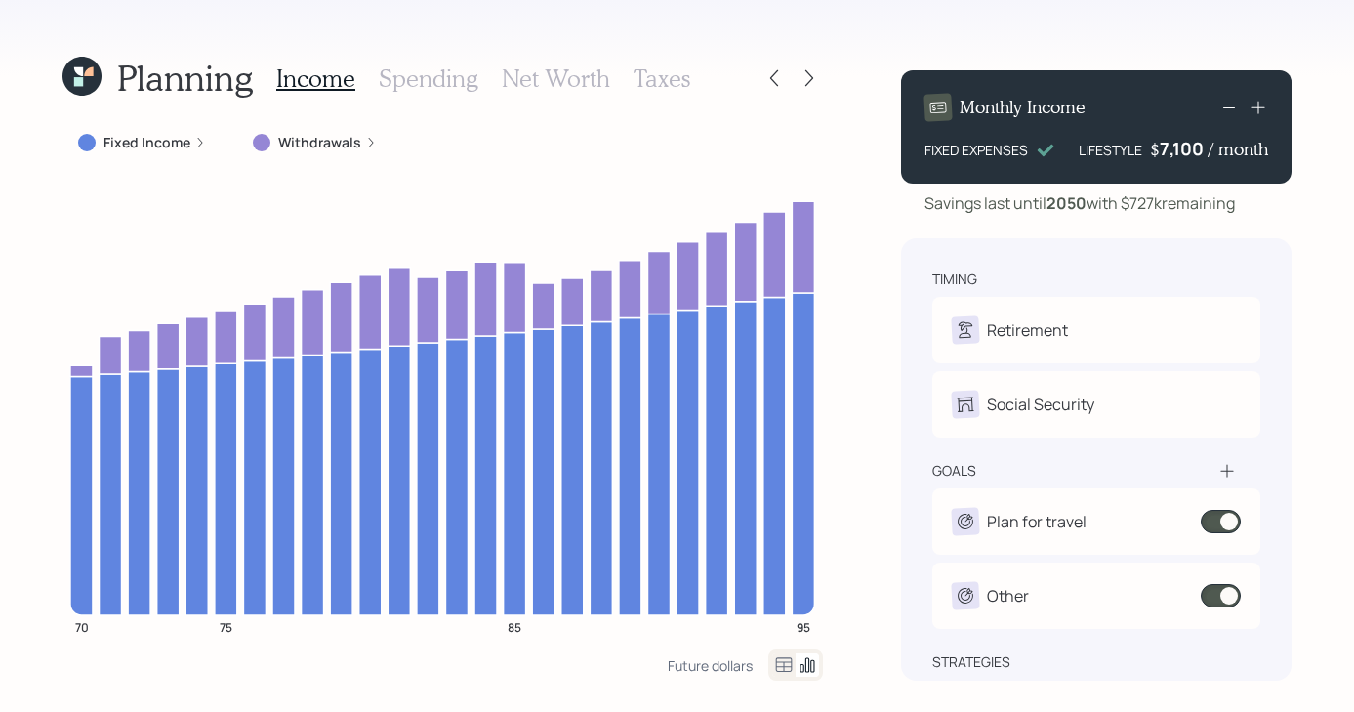
click at [1227, 103] on icon at bounding box center [1229, 107] width 23 height 23
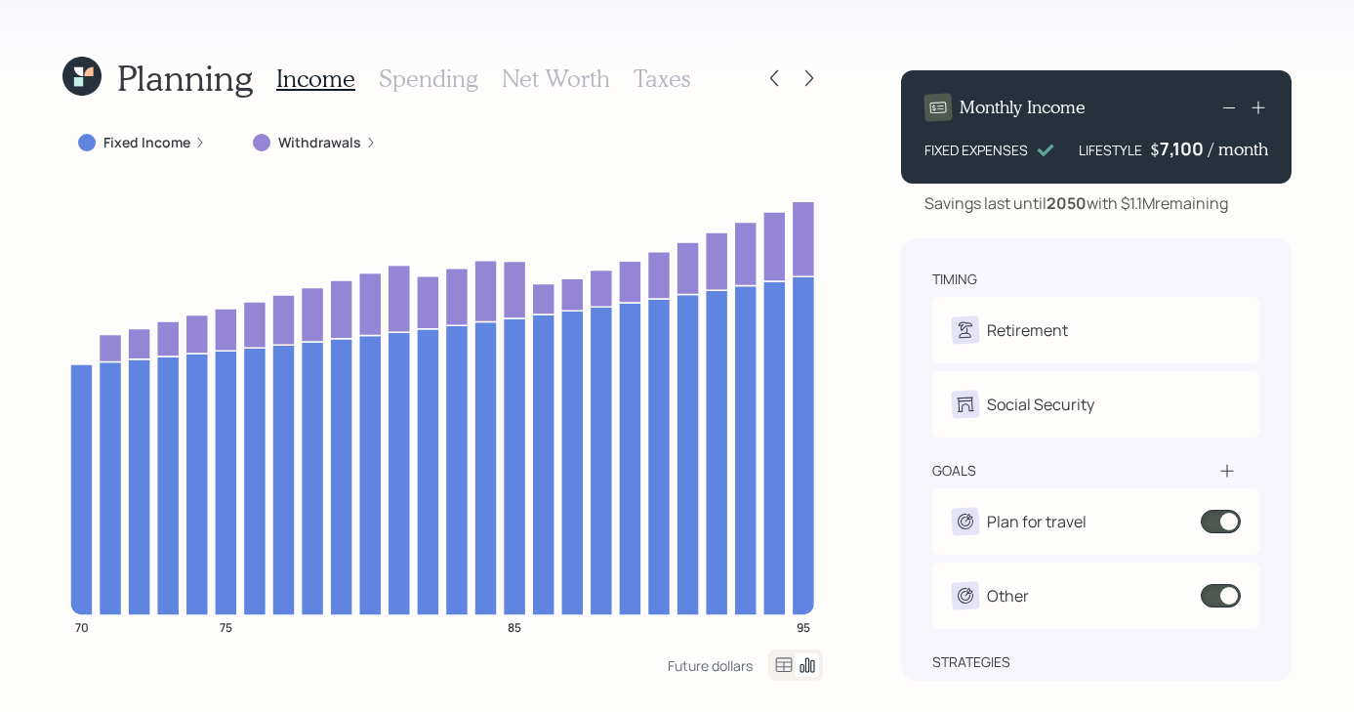
click at [1227, 103] on icon at bounding box center [1229, 107] width 23 height 23
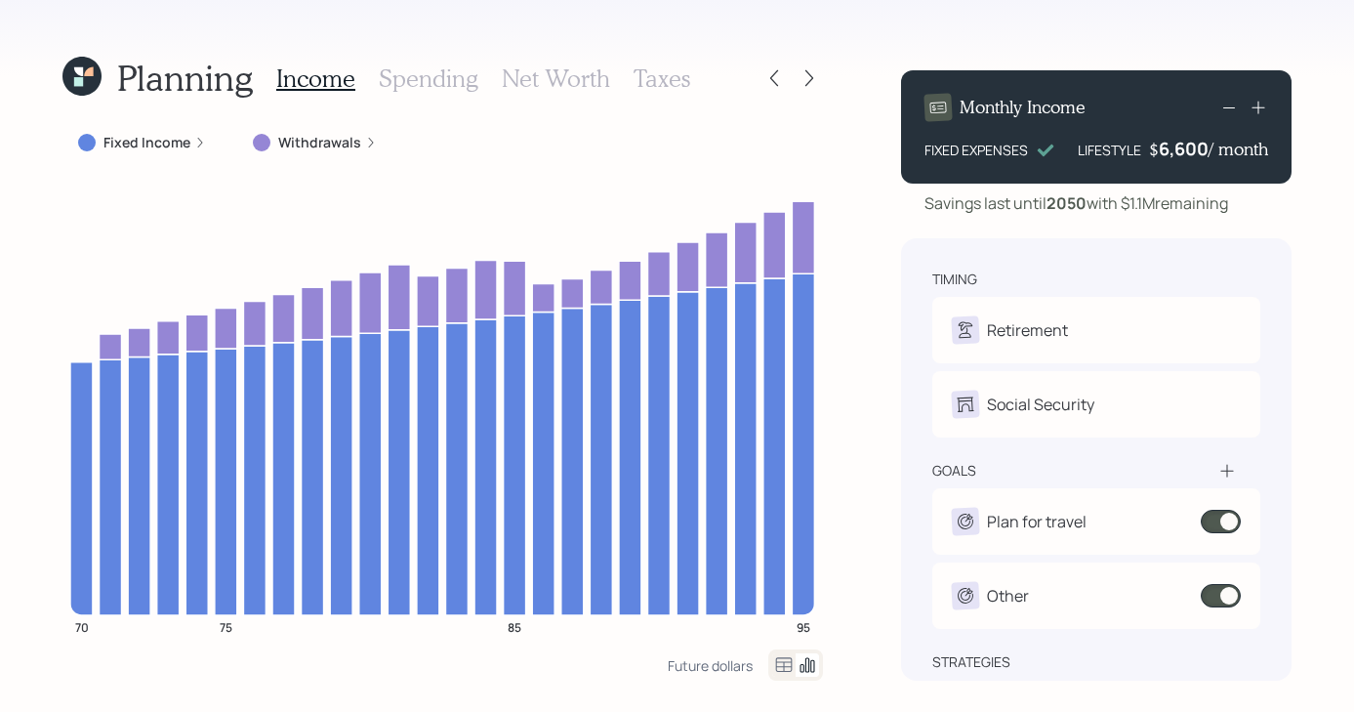
click at [1227, 103] on icon at bounding box center [1229, 107] width 23 height 23
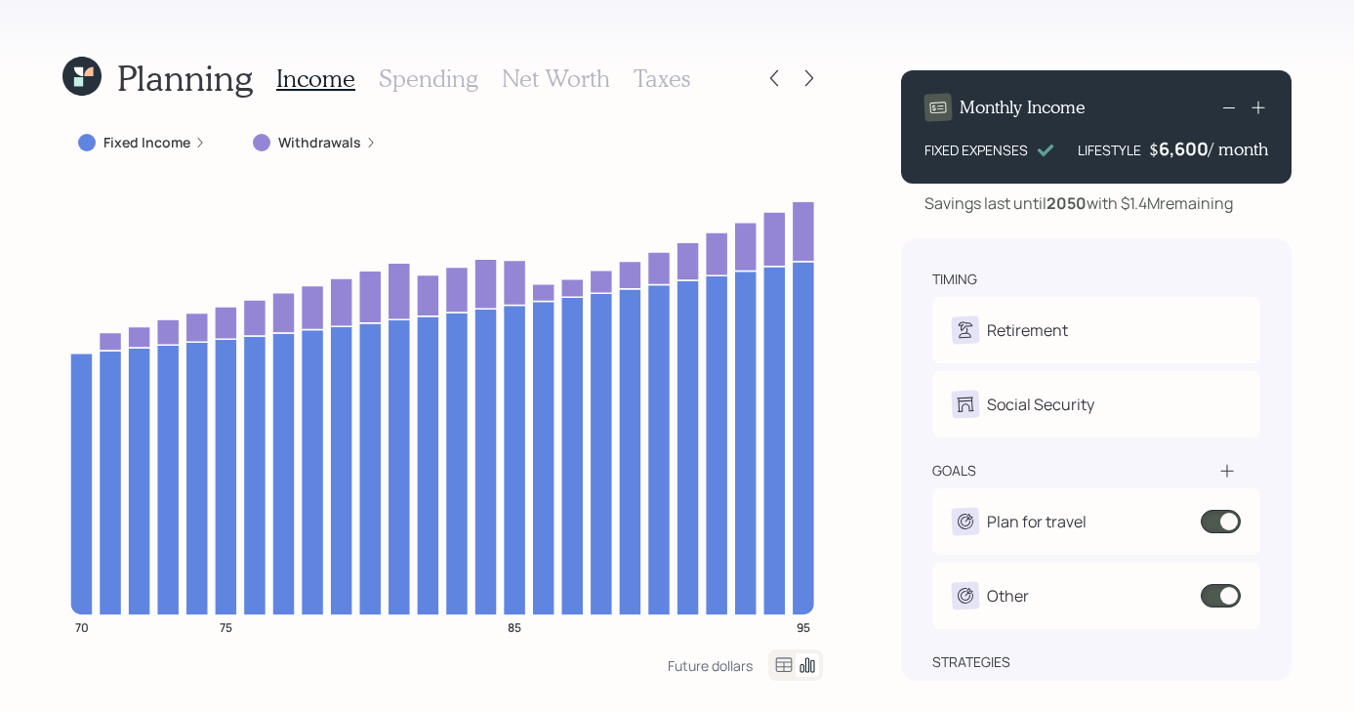
click at [1235, 104] on icon at bounding box center [1229, 107] width 23 height 23
click at [83, 73] on icon at bounding box center [81, 76] width 39 height 39
